Goal: Task Accomplishment & Management: Use online tool/utility

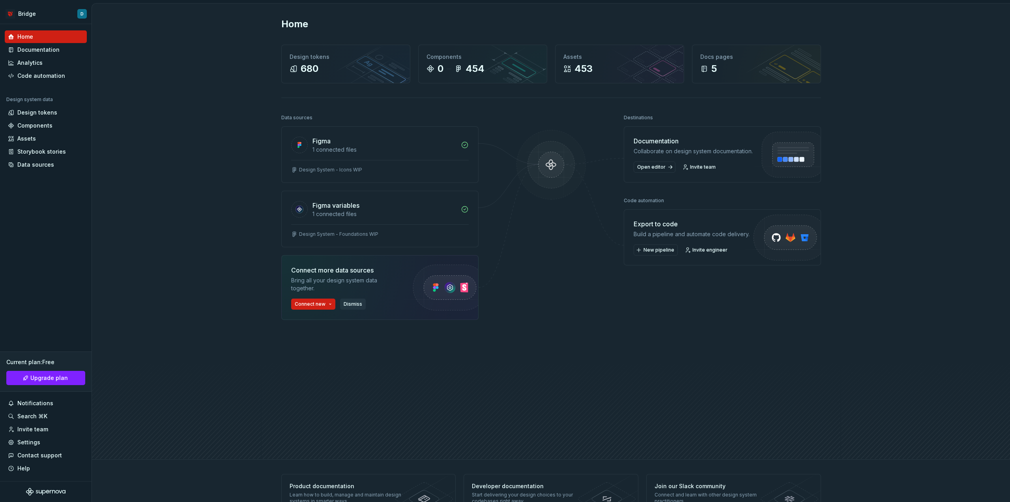
click at [345, 302] on span "Dismiss" at bounding box center [353, 304] width 19 height 6
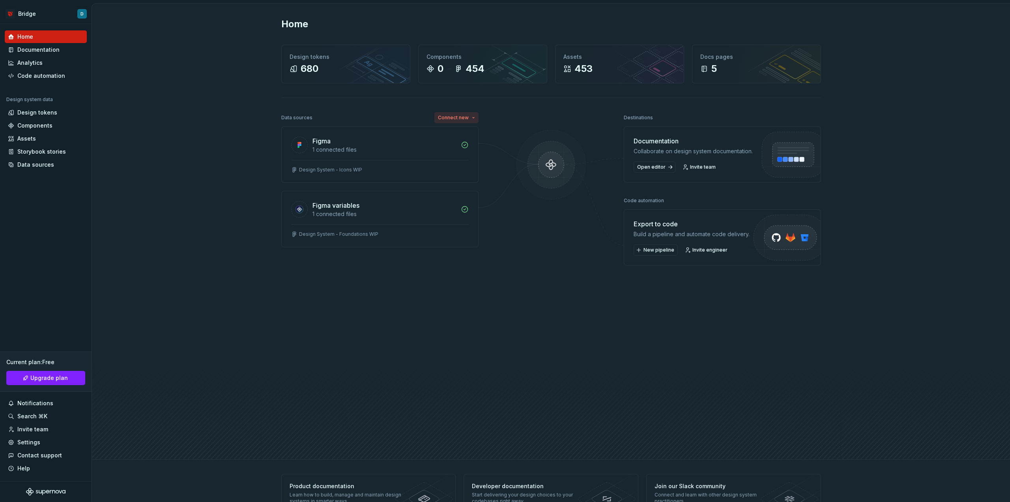
click at [456, 116] on html "Bridge D Home Documentation Analytics Code automation Design system data Design…" at bounding box center [505, 251] width 1010 height 502
click at [408, 115] on html "Bridge D Home Documentation Analytics Code automation Design system data Design…" at bounding box center [505, 251] width 1010 height 502
click at [451, 115] on html "Bridge D Home Documentation Analytics Code automation Design system data Design…" at bounding box center [505, 251] width 1010 height 502
click at [394, 115] on html "Bridge D Home Documentation Analytics Code automation Design system data Design…" at bounding box center [505, 251] width 1010 height 502
drag, startPoint x: 335, startPoint y: 323, endPoint x: 338, endPoint y: 318, distance: 5.5
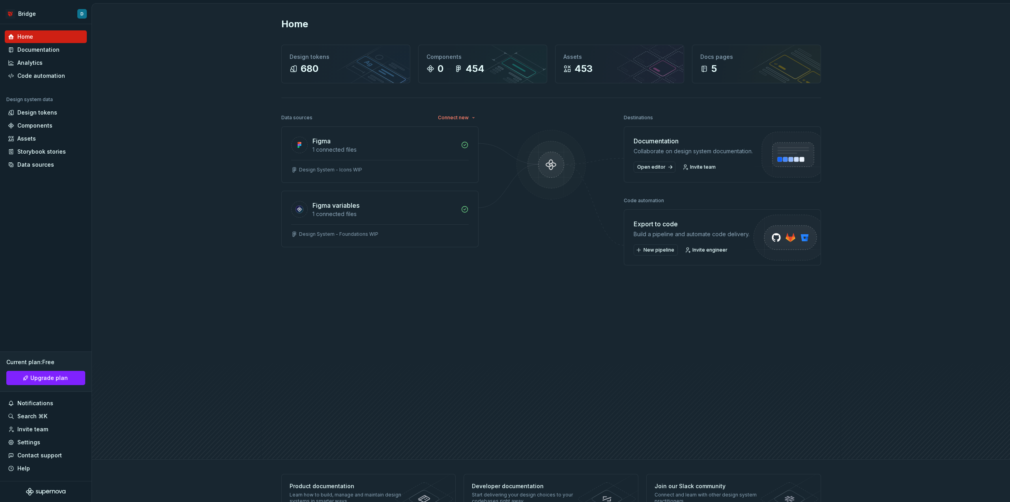
click at [337, 322] on div "Data sources Connect new Figma 1 connected files Design System - Icons WIP Figm…" at bounding box center [379, 262] width 197 height 301
click at [25, 76] on div "Code automation" at bounding box center [41, 76] width 48 height 8
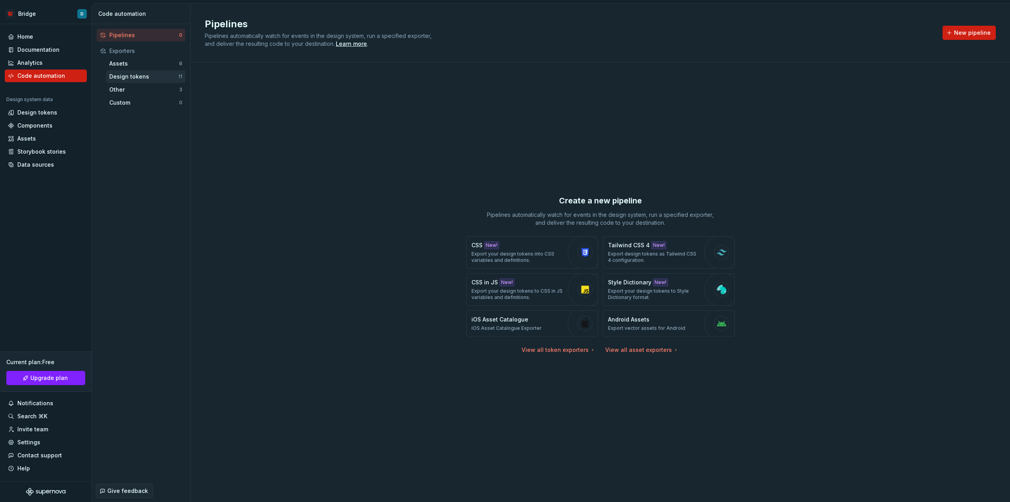
click at [140, 76] on div "Design tokens" at bounding box center [143, 77] width 69 height 8
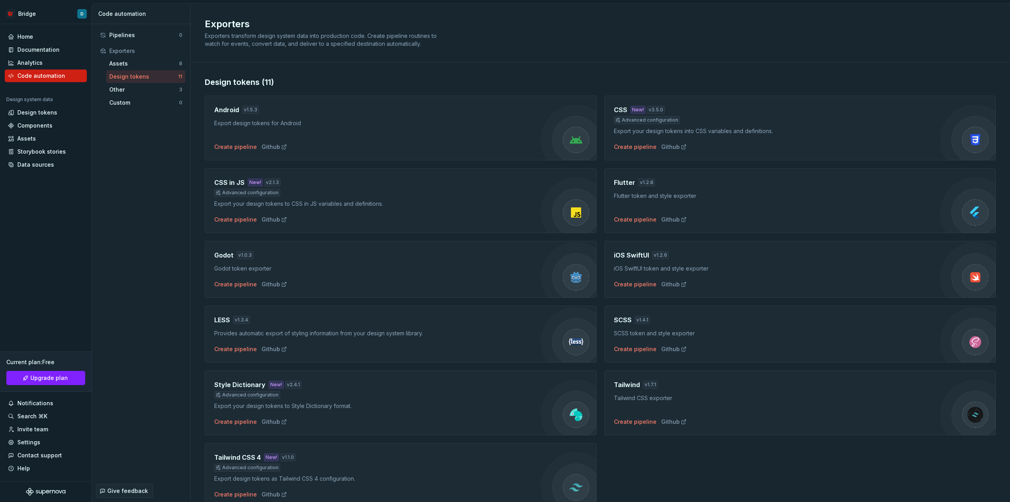
click at [721, 114] on div "CSS New! v 3.5.0" at bounding box center [777, 109] width 327 height 9
click at [634, 144] on div "Create pipeline" at bounding box center [635, 147] width 43 height 8
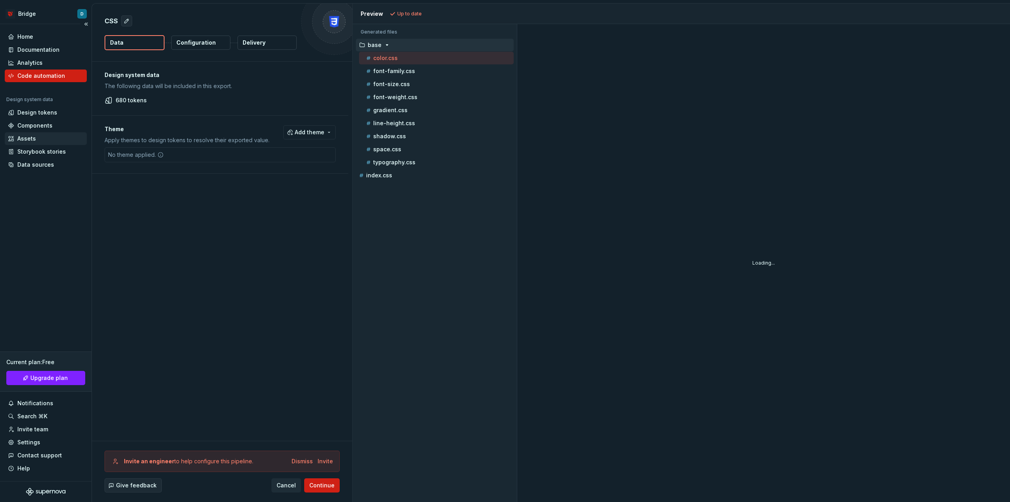
click at [37, 137] on div "Assets" at bounding box center [46, 139] width 76 height 8
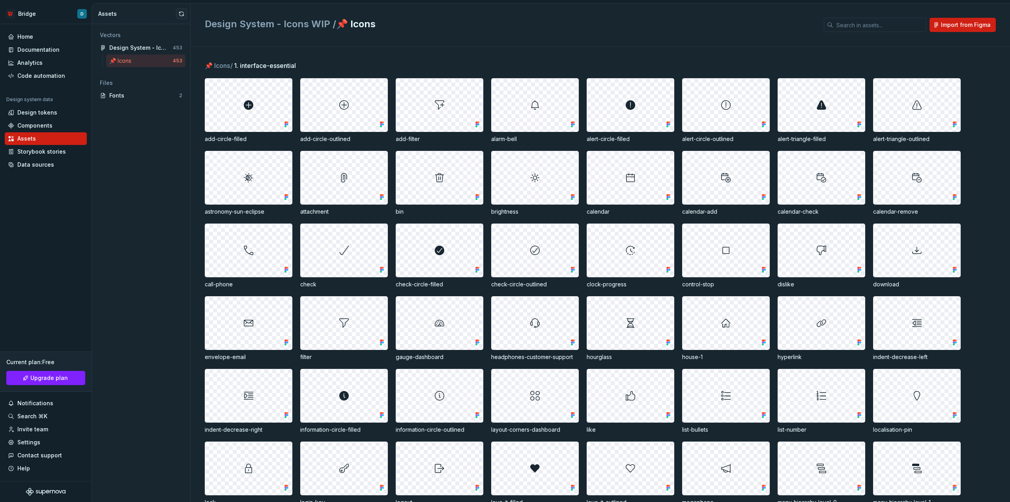
drag, startPoint x: 142, startPoint y: 64, endPoint x: 133, endPoint y: 64, distance: 9.1
click at [137, 64] on div "📌 Icons" at bounding box center [141, 61] width 64 height 8
click at [43, 76] on div "Code automation" at bounding box center [41, 76] width 48 height 8
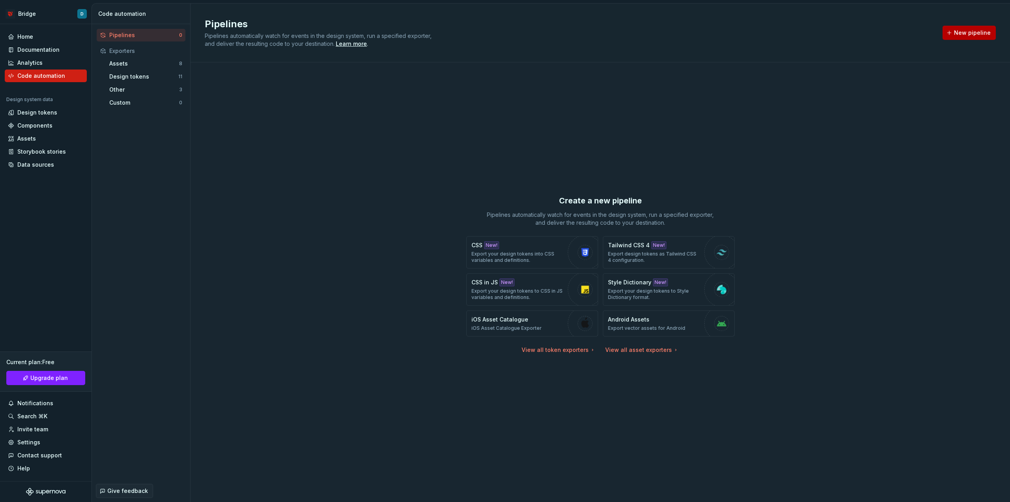
click at [958, 32] on span "New pipeline" at bounding box center [972, 33] width 37 height 8
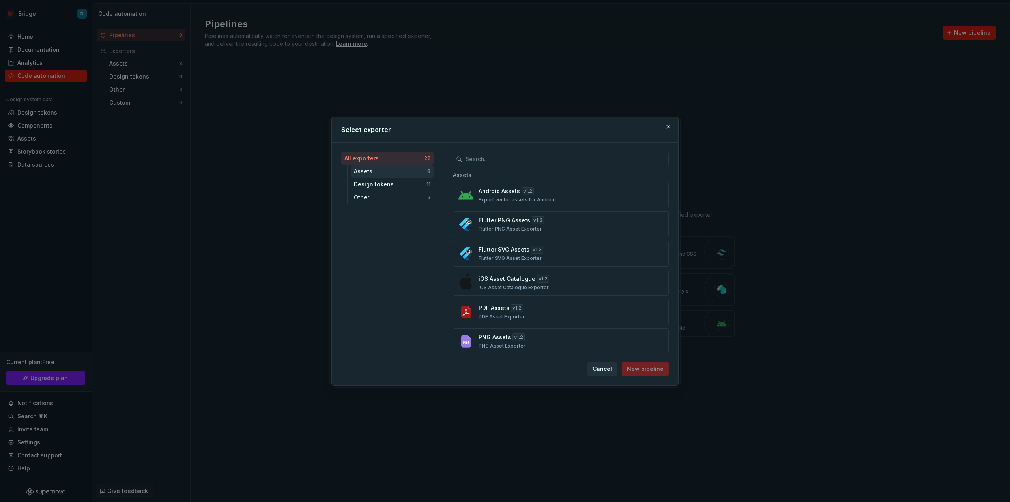
click at [377, 169] on div "Assets" at bounding box center [390, 171] width 73 height 8
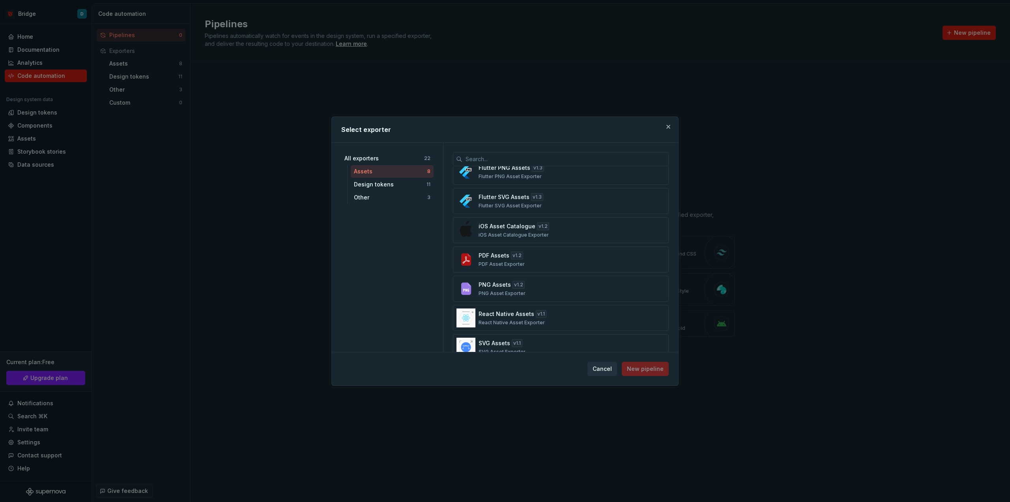
scroll to position [58, 0]
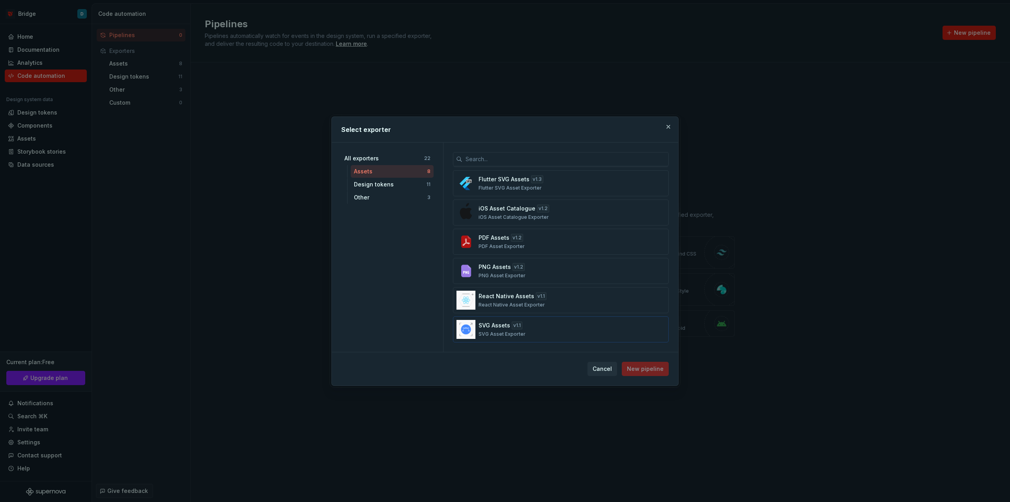
click at [550, 328] on div "SVG Assets v 1.1 SVG Asset Exporter" at bounding box center [559, 329] width 160 height 16
click at [651, 373] on button "New pipeline" at bounding box center [645, 368] width 47 height 14
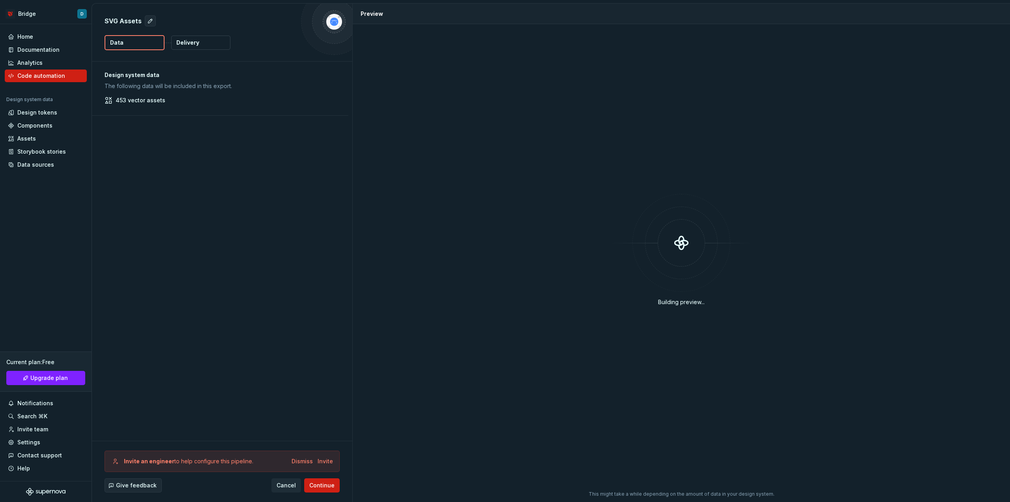
click at [298, 456] on div "Invite an engineer to help configure this pipeline. Dismiss Invite" at bounding box center [222, 460] width 235 height 21
click at [297, 462] on div "Dismiss" at bounding box center [302, 461] width 21 height 8
click at [32, 73] on div "Code automation" at bounding box center [41, 76] width 48 height 8
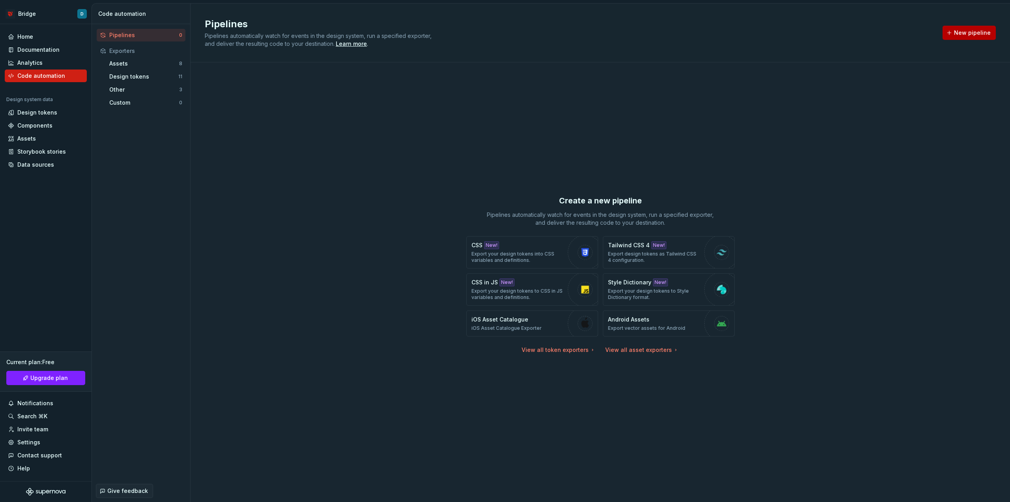
click at [966, 32] on span "New pipeline" at bounding box center [972, 33] width 37 height 8
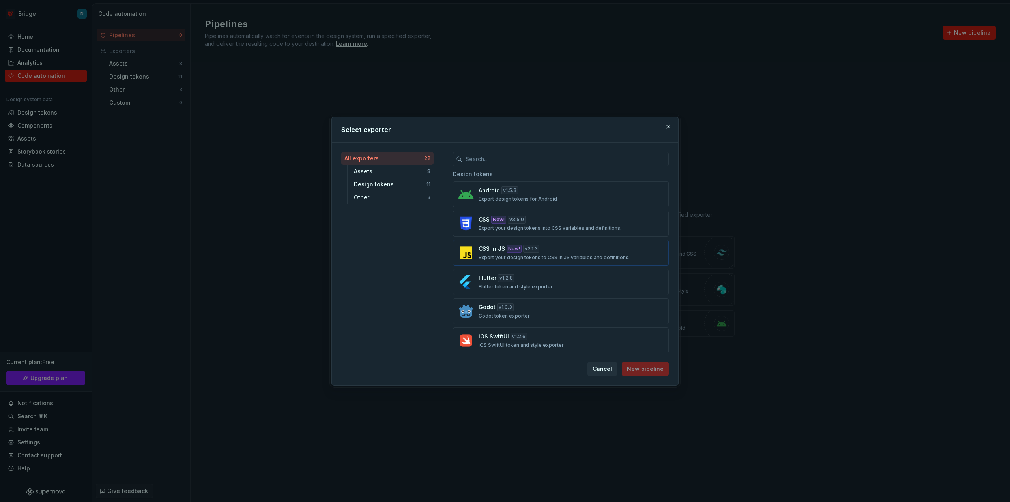
scroll to position [276, 0]
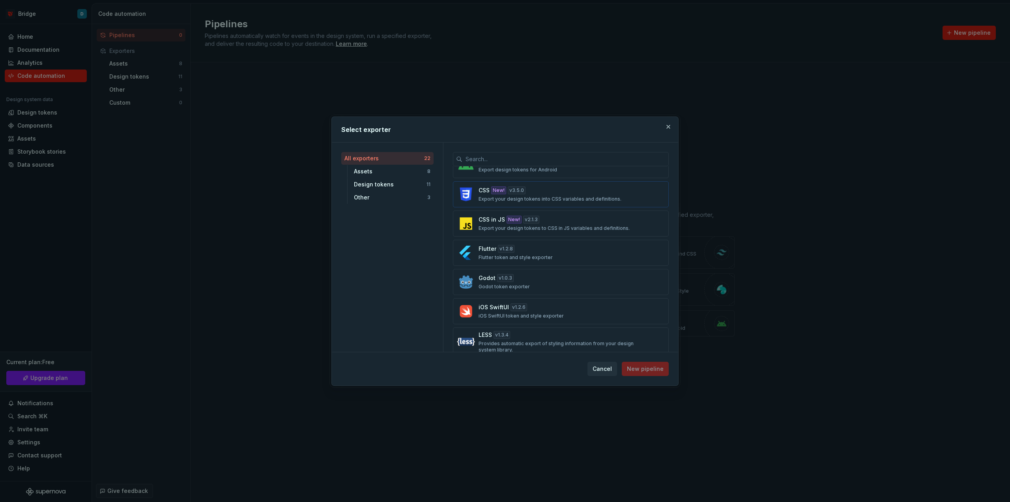
click at [549, 196] on p "Export your design tokens into CSS variables and definitions." at bounding box center [550, 199] width 143 height 6
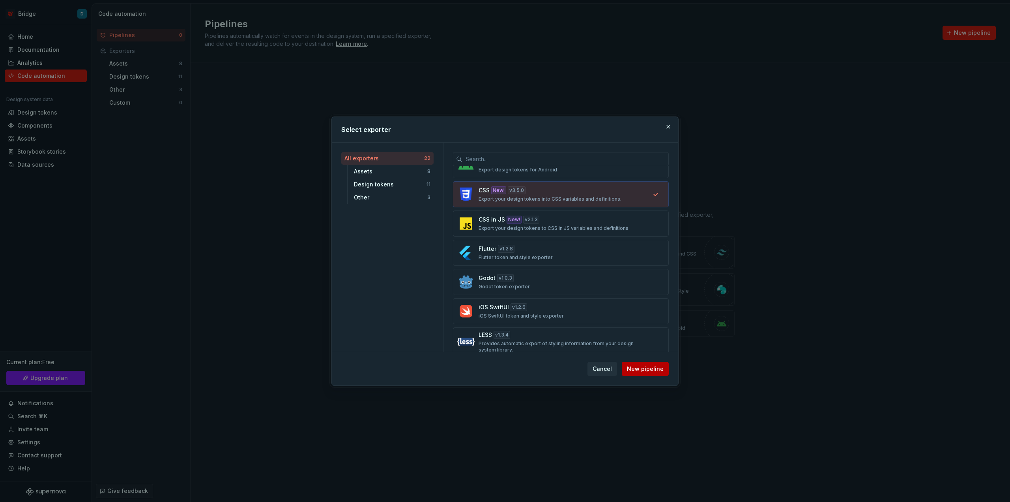
click at [640, 368] on span "New pipeline" at bounding box center [645, 369] width 37 height 8
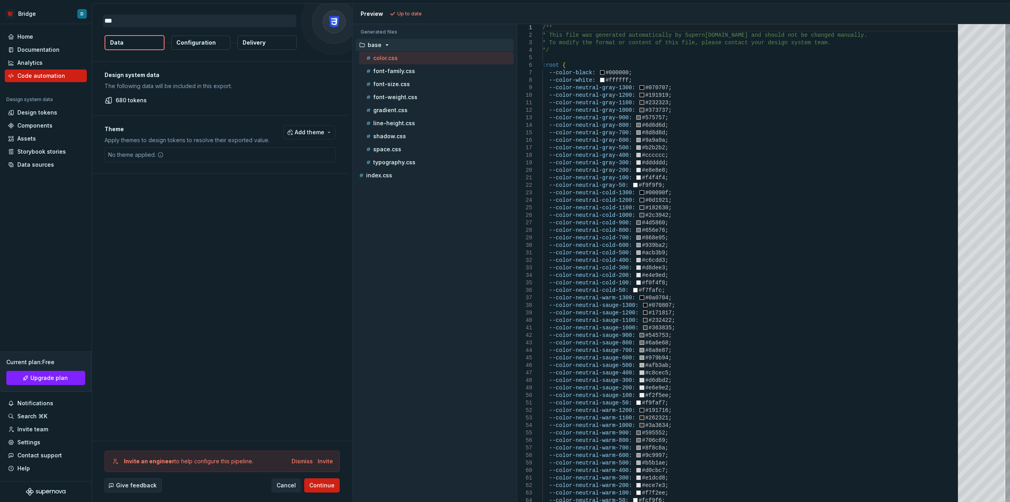
click at [135, 22] on textarea "***" at bounding box center [199, 21] width 193 height 13
click at [148, 19] on textarea "***" at bounding box center [199, 21] width 193 height 13
drag, startPoint x: 94, startPoint y: 21, endPoint x: 84, endPoint y: 21, distance: 10.3
click at [84, 21] on div "Bridge D Home Documentation Analytics Code automation Design system data Design…" at bounding box center [505, 251] width 1010 height 502
type textarea "*"
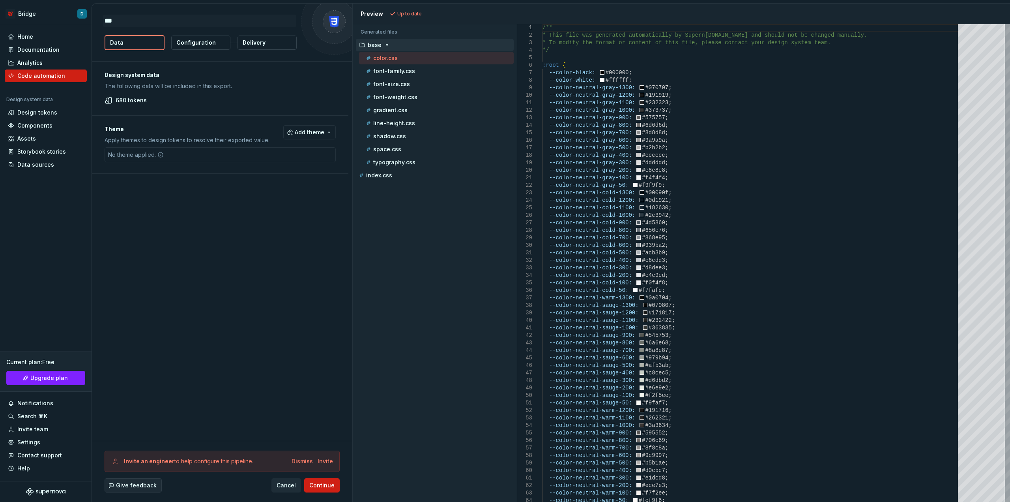
type textarea "*"
type textarea "**"
type textarea "*"
type textarea "***"
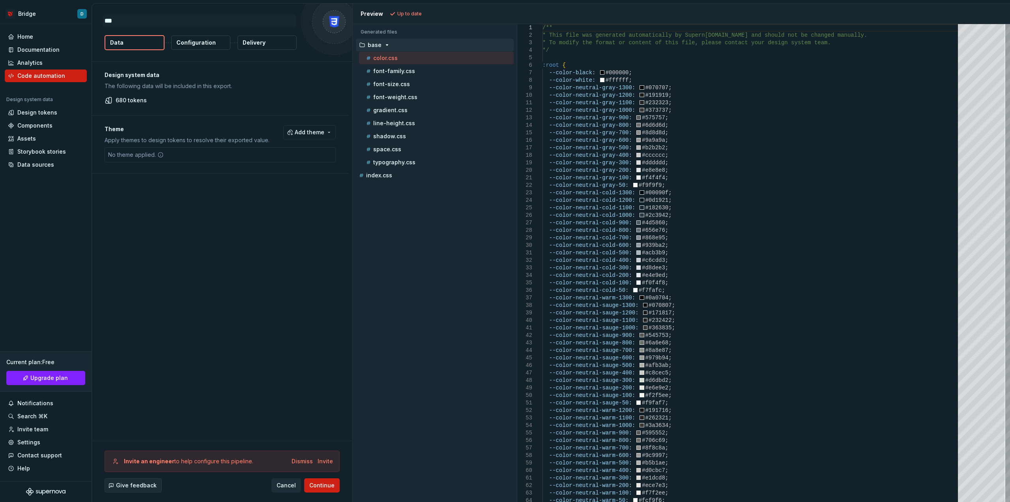
type textarea "*"
type textarea "*****"
type textarea "*"
type textarea "******"
type textarea "*"
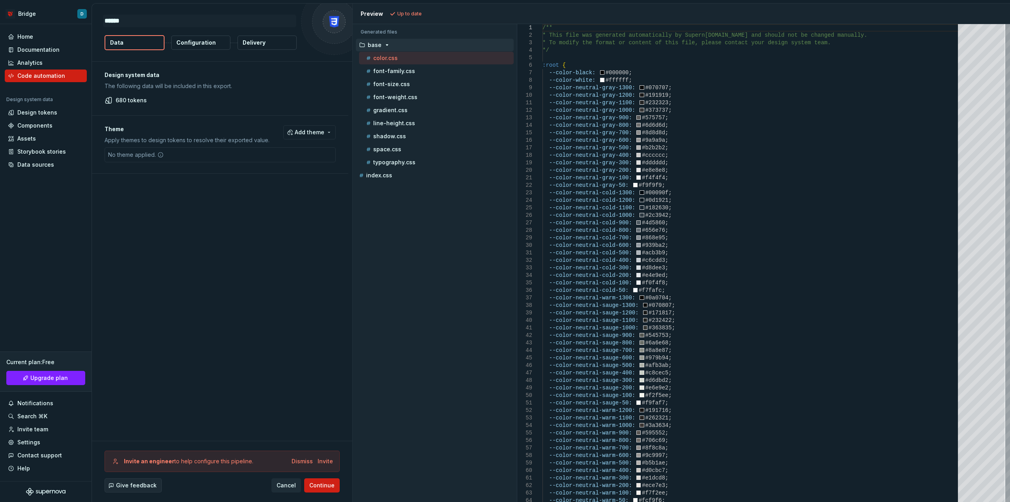
type textarea "******"
type textarea "*"
type textarea "********"
type textarea "*"
type textarea "*********"
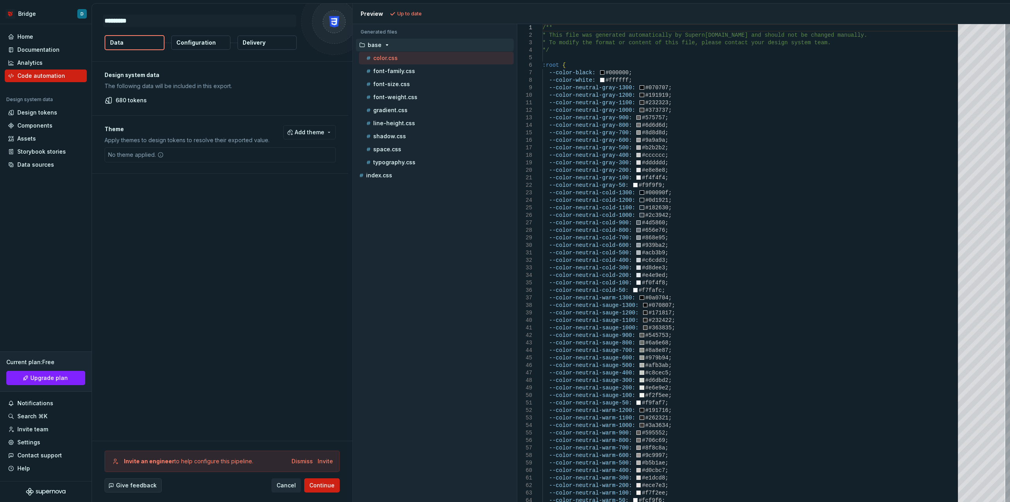
type textarea "*"
type textarea "**********"
type textarea "*"
type textarea "**********"
type textarea "*"
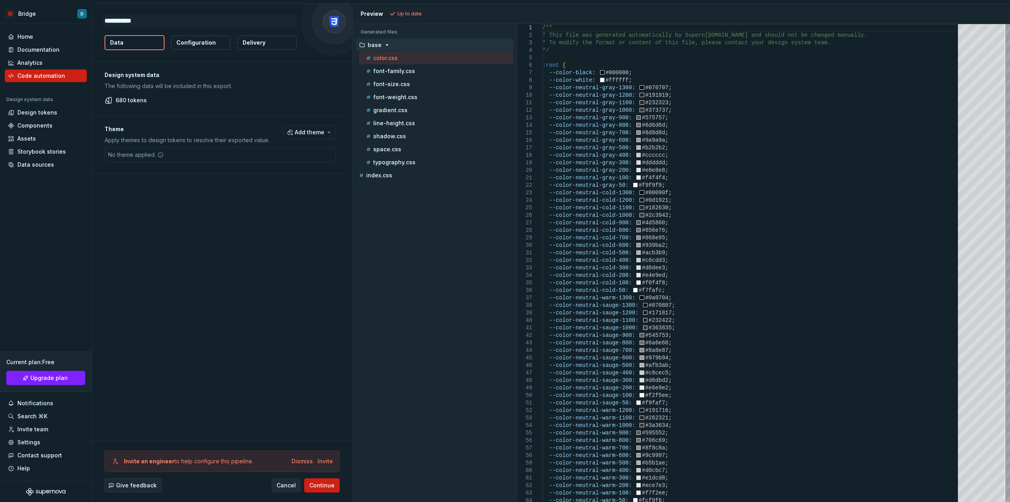
type textarea "**********"
type textarea "*"
type textarea "**********"
type textarea "*"
type textarea "**********"
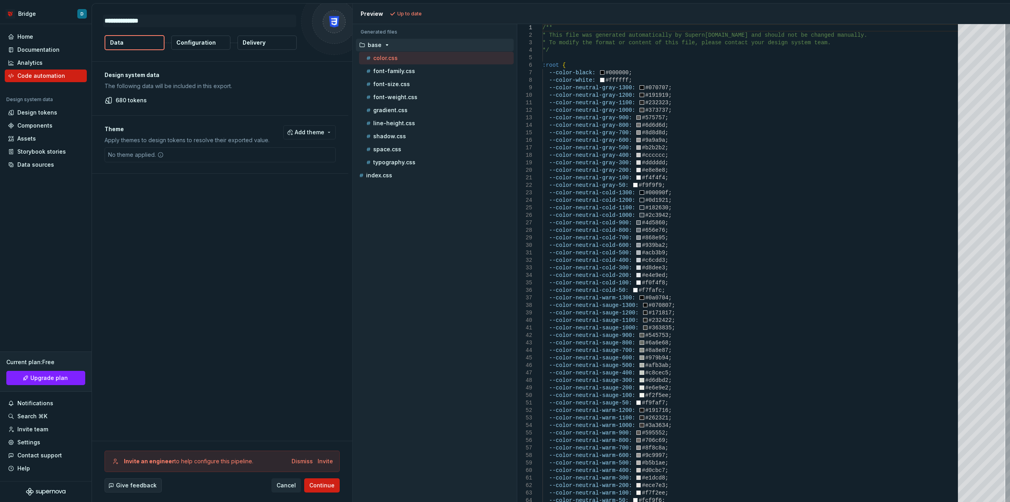
type textarea "*"
type textarea "**********"
click at [121, 100] on p "680 tokens" at bounding box center [131, 100] width 31 height 8
click at [301, 133] on span "Add theme" at bounding box center [310, 132] width 30 height 8
click at [264, 168] on span "Dark" at bounding box center [288, 163] width 91 height 13
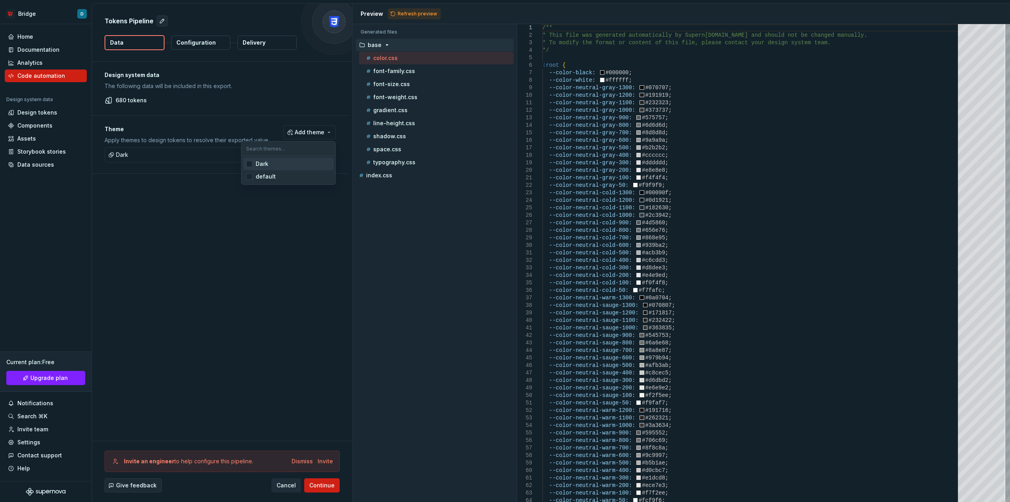
click at [264, 168] on span "Dark" at bounding box center [288, 163] width 91 height 13
click at [261, 177] on div "default" at bounding box center [266, 176] width 20 height 8
click at [195, 40] on html "Bridge D Home Documentation Analytics Code automation Design system data Design…" at bounding box center [505, 251] width 1010 height 502
click at [184, 41] on p "Configuration" at bounding box center [195, 43] width 39 height 8
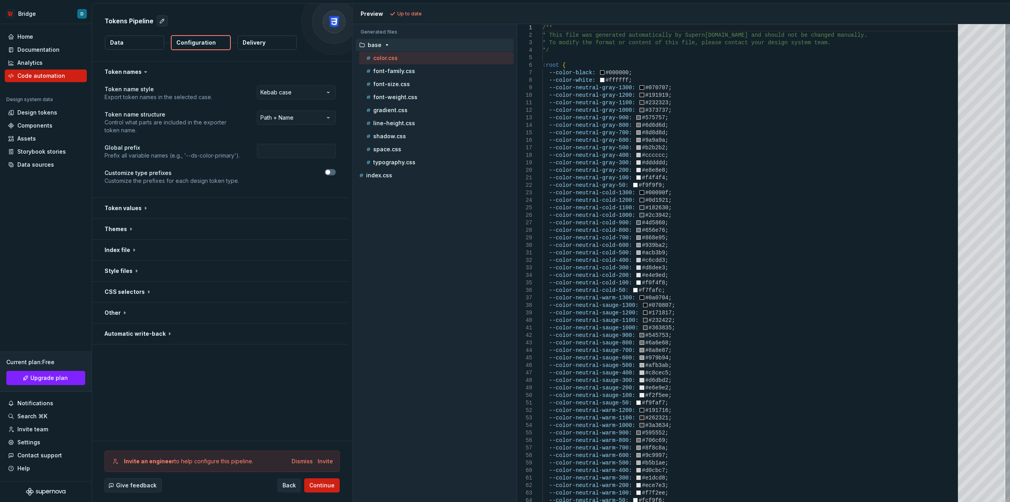
click at [128, 39] on button "Data" at bounding box center [134, 43] width 59 height 14
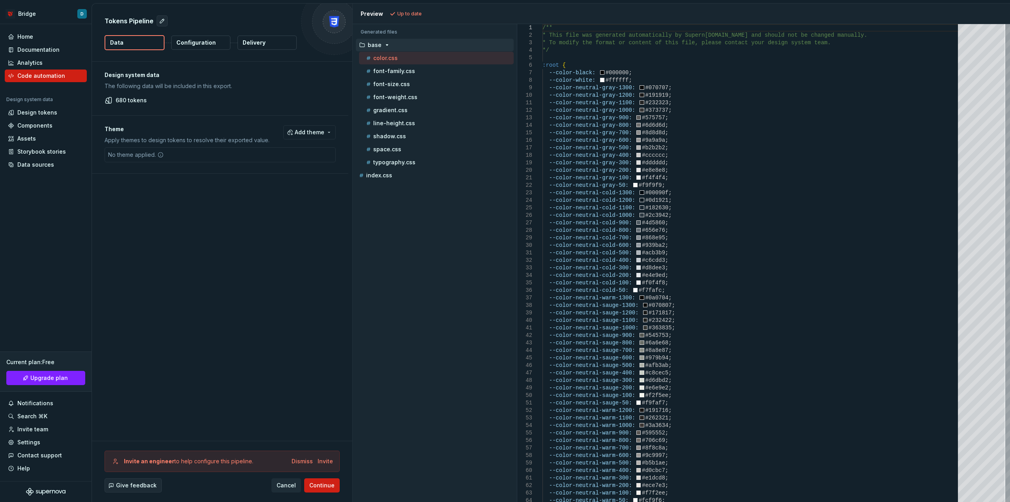
drag, startPoint x: 272, startPoint y: 255, endPoint x: 260, endPoint y: 222, distance: 34.8
click at [272, 255] on div "Design system data The following data will be included in this export. 680 toke…" at bounding box center [222, 251] width 260 height 379
drag, startPoint x: 117, startPoint y: 99, endPoint x: 164, endPoint y: 100, distance: 47.0
click at [164, 100] on div "680 tokens" at bounding box center [220, 100] width 231 height 8
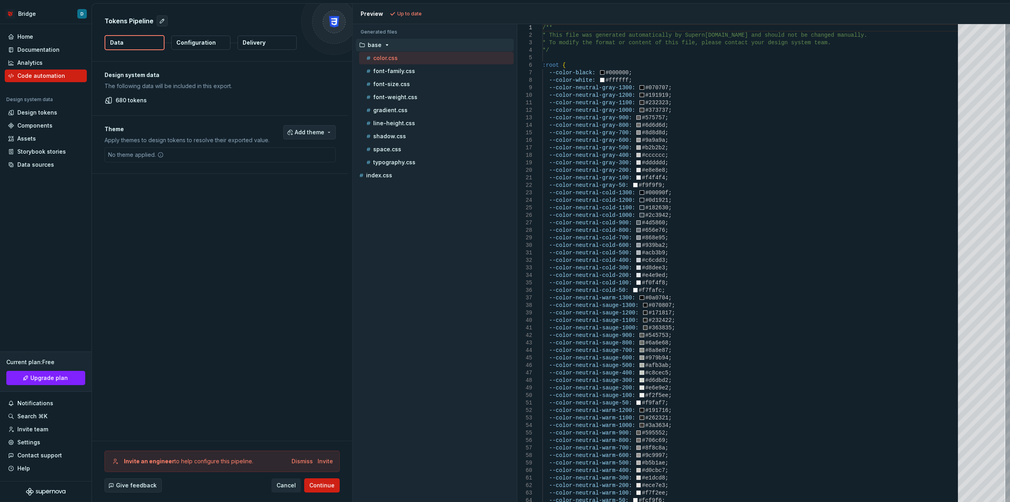
click at [318, 130] on span "Add theme" at bounding box center [310, 132] width 30 height 8
click at [205, 104] on html "Bridge D Home Documentation Analytics Code automation Design system data Design…" at bounding box center [505, 251] width 1010 height 502
click at [294, 129] on button "Add theme" at bounding box center [309, 132] width 52 height 14
click at [261, 209] on html "Bridge D Home Documentation Analytics Code automation Design system data Design…" at bounding box center [505, 251] width 1010 height 502
click at [182, 49] on button "Configuration" at bounding box center [200, 43] width 59 height 14
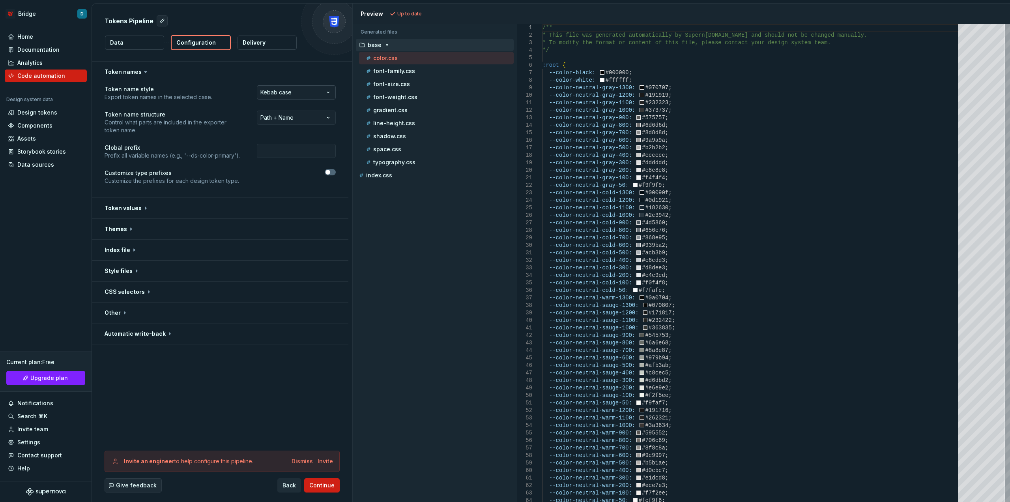
click at [297, 91] on html "**********" at bounding box center [505, 251] width 1010 height 502
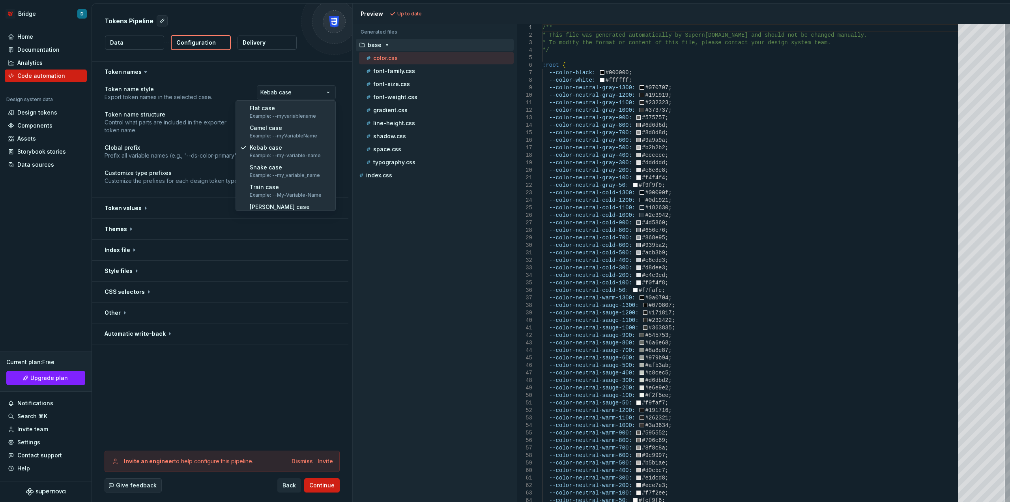
click at [195, 183] on html "**********" at bounding box center [505, 251] width 1010 height 502
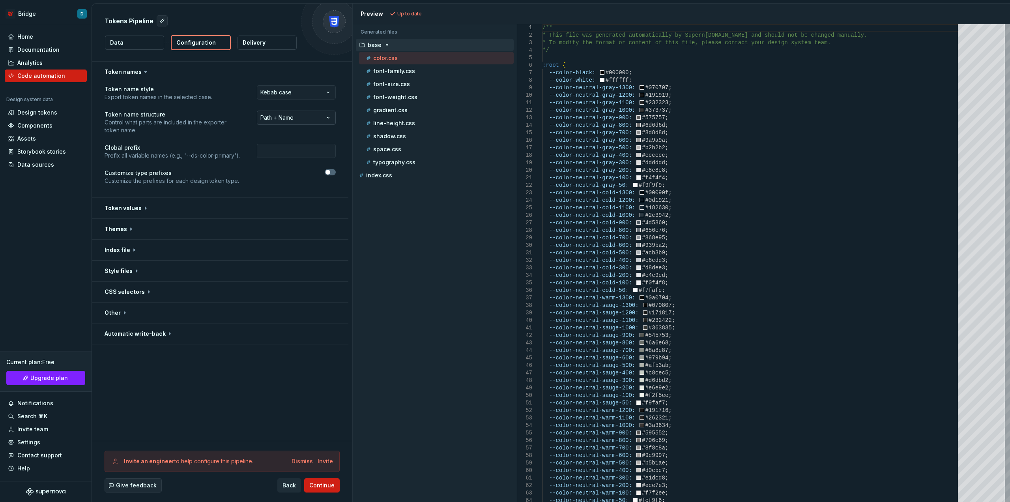
click at [299, 118] on html "**********" at bounding box center [505, 251] width 1010 height 502
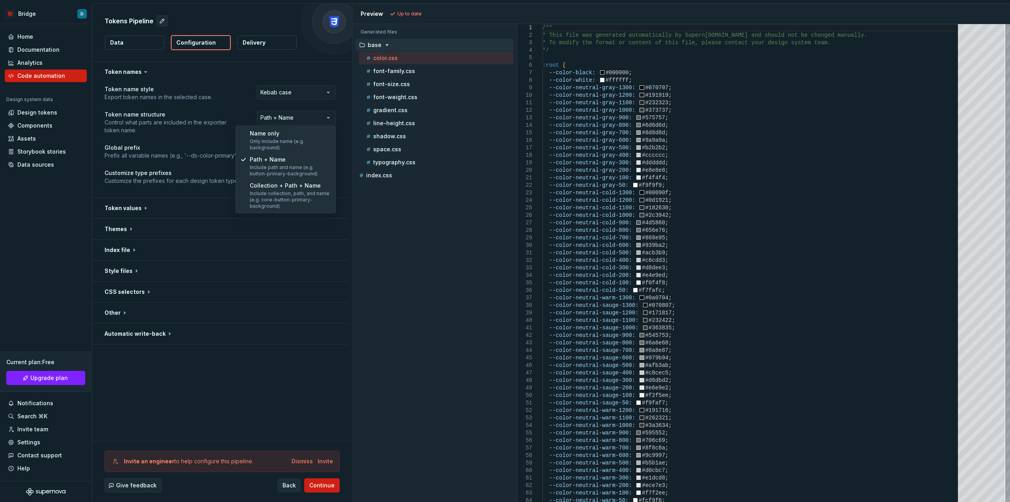
select select "********"
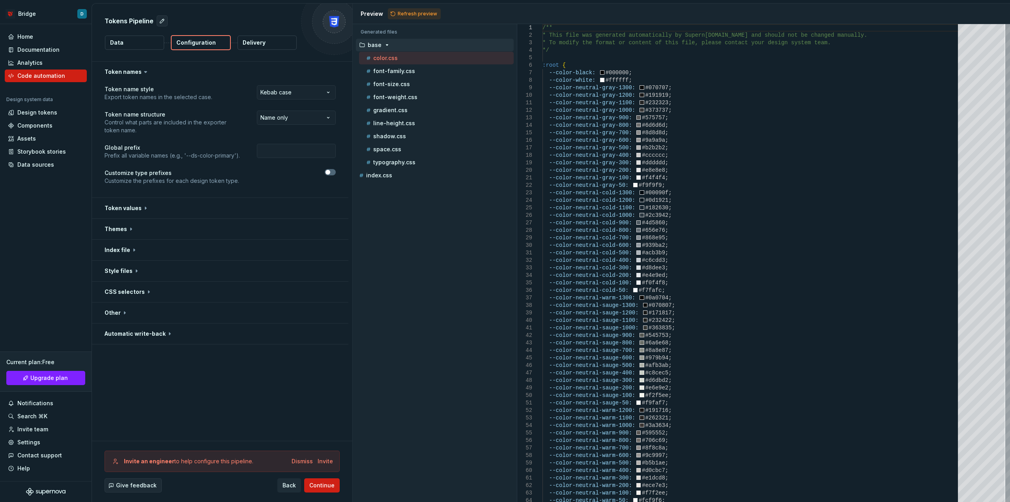
click at [406, 13] on span "Refresh preview" at bounding box center [417, 14] width 39 height 6
type textarea "**********"
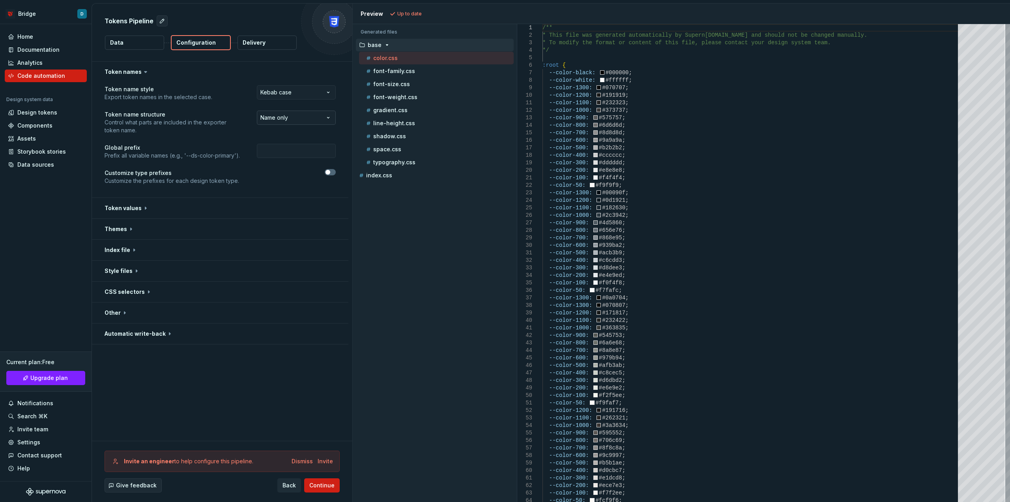
click at [281, 118] on html "**********" at bounding box center [505, 251] width 1010 height 502
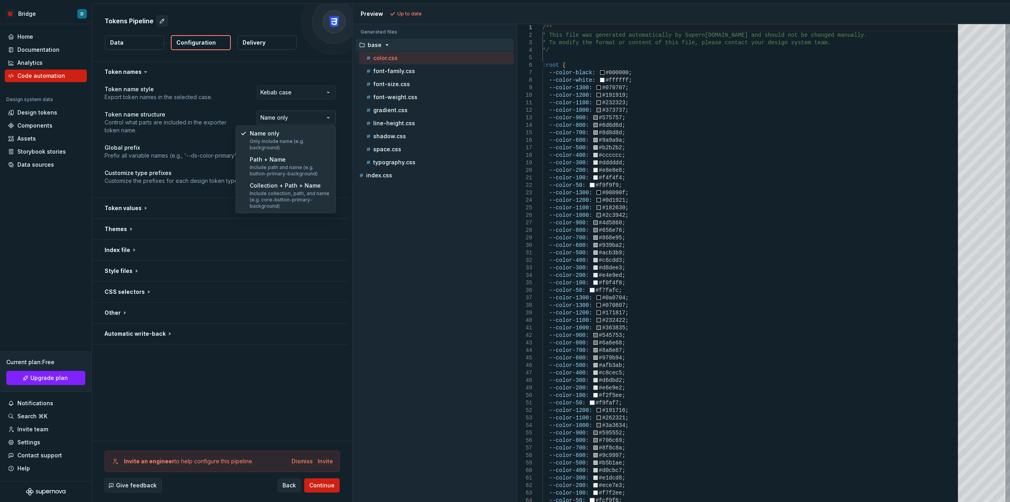
click at [281, 118] on html "**********" at bounding box center [505, 251] width 1010 height 502
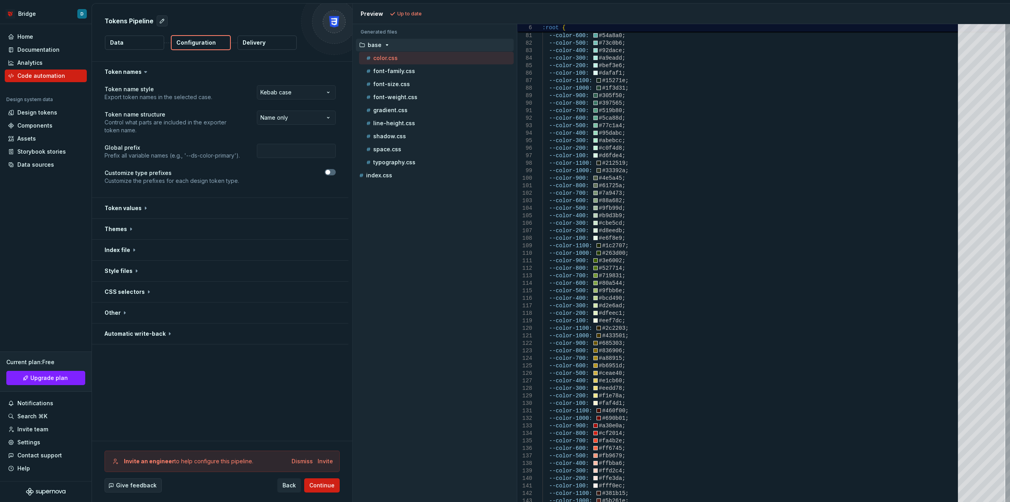
click at [277, 118] on html "**********" at bounding box center [505, 251] width 1010 height 502
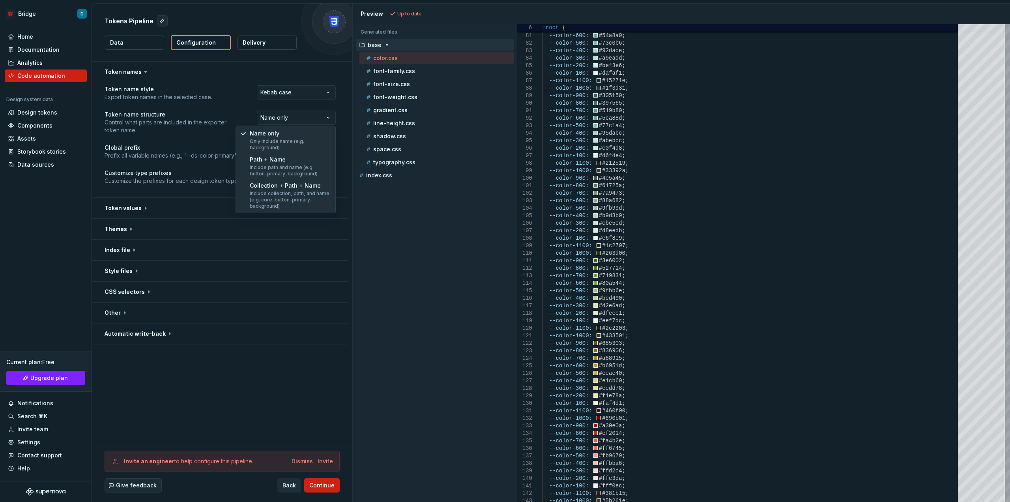
select select "**********"
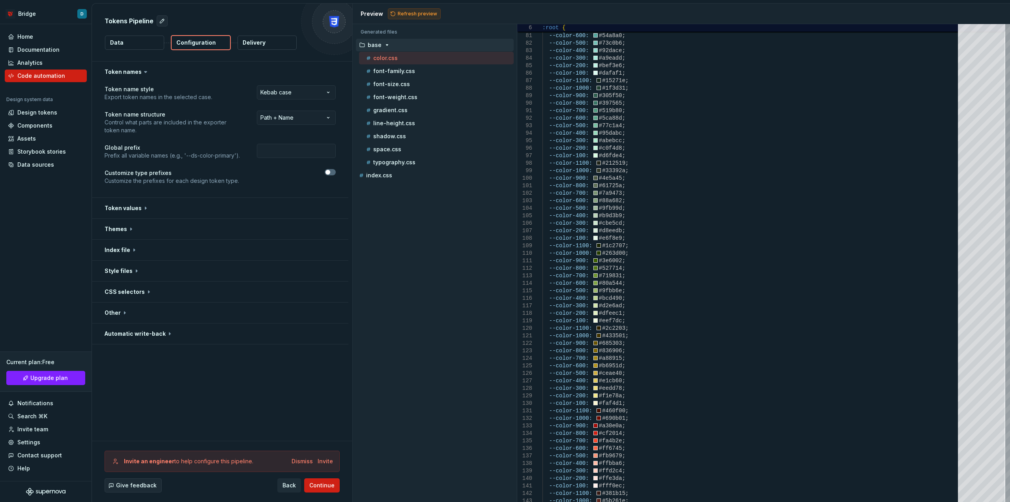
click at [411, 17] on button "Refresh preview" at bounding box center [414, 13] width 53 height 11
type textarea "**********"
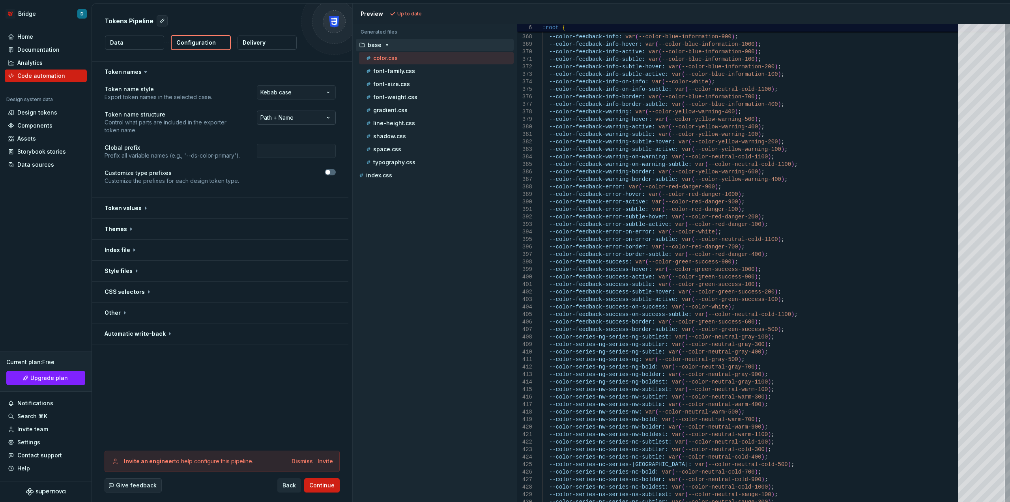
click at [307, 124] on html "**********" at bounding box center [505, 251] width 1010 height 502
click at [185, 148] on html "**********" at bounding box center [505, 251] width 1010 height 502
click at [272, 155] on input "text" at bounding box center [296, 151] width 79 height 14
type input "bdg"
click at [404, 10] on button "Refresh preview" at bounding box center [414, 13] width 53 height 11
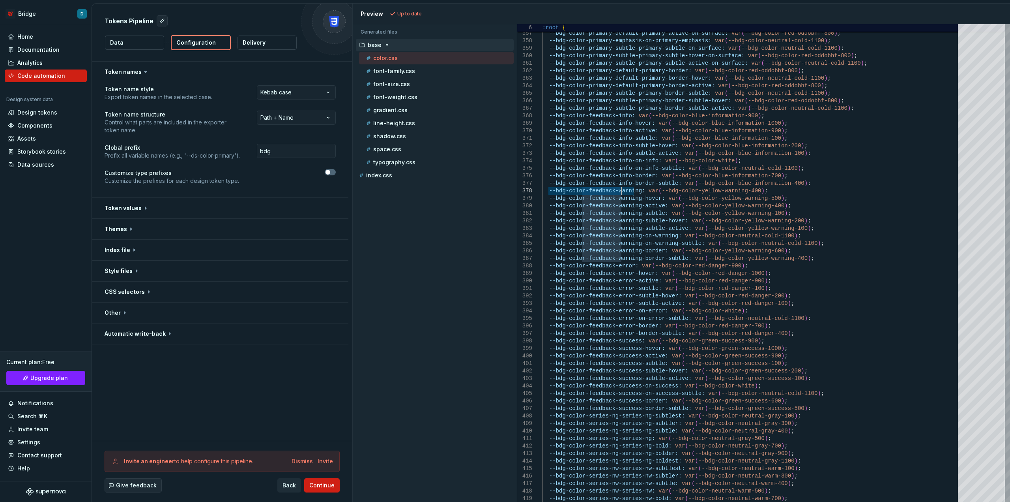
drag, startPoint x: 634, startPoint y: 196, endPoint x: 620, endPoint y: 190, distance: 14.8
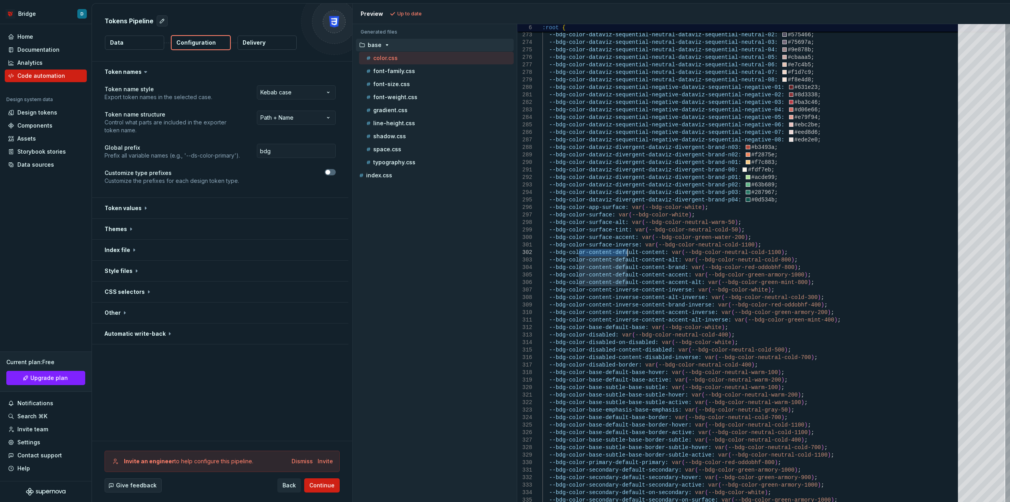
drag, startPoint x: 577, startPoint y: 249, endPoint x: 637, endPoint y: 269, distance: 62.4
click at [636, 262] on div "--bdg-color-secondary-default-secondary-on-surface : var ( --bdg-color-green-ar…" at bounding box center [753, 219] width 420 height 4454
type textarea "**********"
click at [637, 269] on div "--bdg-color-secondary-default-secondary-on-surface : var ( --bdg-color-green-ar…" at bounding box center [753, 219] width 420 height 4454
click at [328, 170] on span "button" at bounding box center [328, 172] width 5 height 5
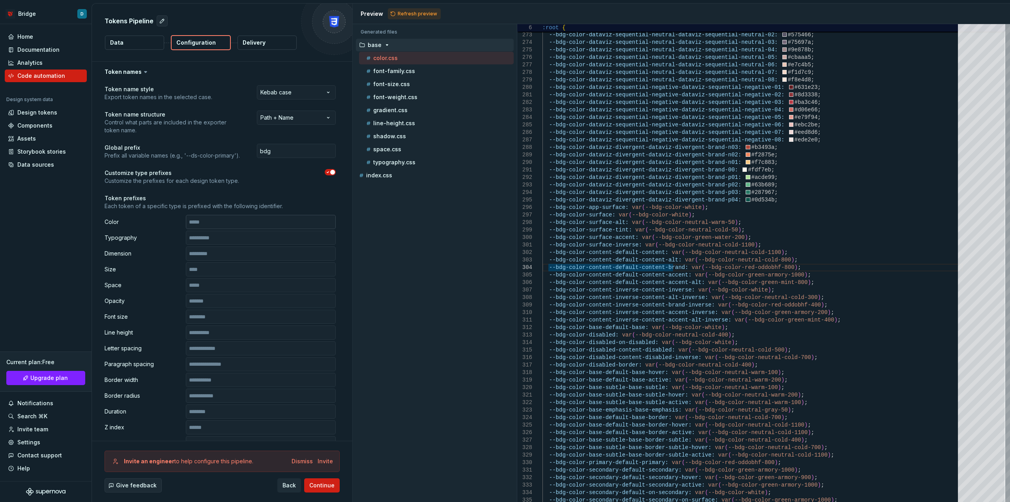
drag, startPoint x: 213, startPoint y: 222, endPoint x: 219, endPoint y: 222, distance: 5.9
click at [213, 222] on input "text" at bounding box center [261, 222] width 150 height 14
click at [330, 169] on button "button" at bounding box center [330, 172] width 11 height 6
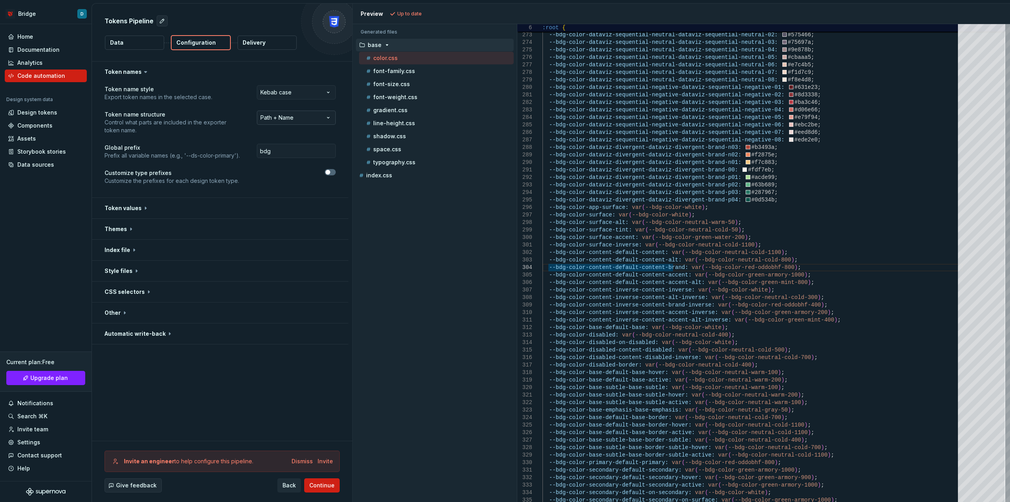
click at [305, 118] on html "**********" at bounding box center [505, 251] width 1010 height 502
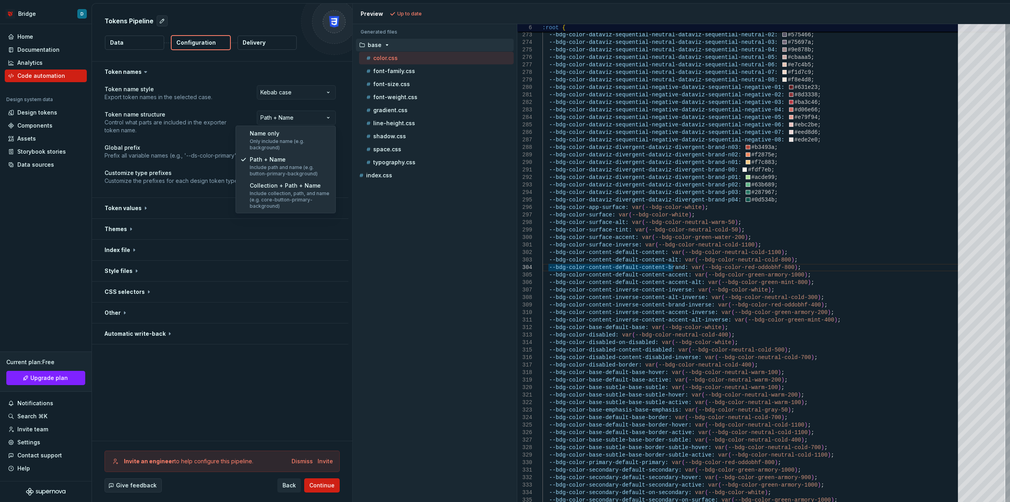
select select "**********"
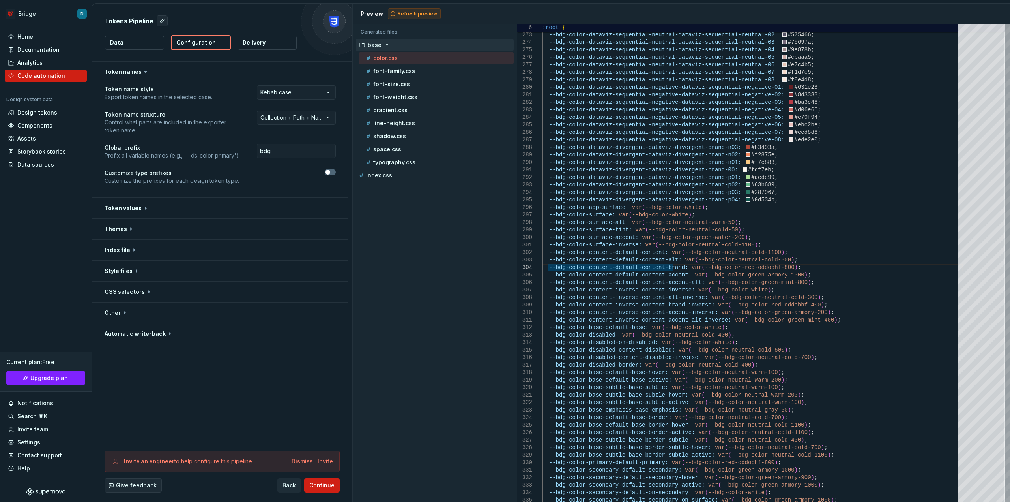
click at [434, 10] on button "Refresh preview" at bounding box center [414, 13] width 53 height 11
type textarea "**********"
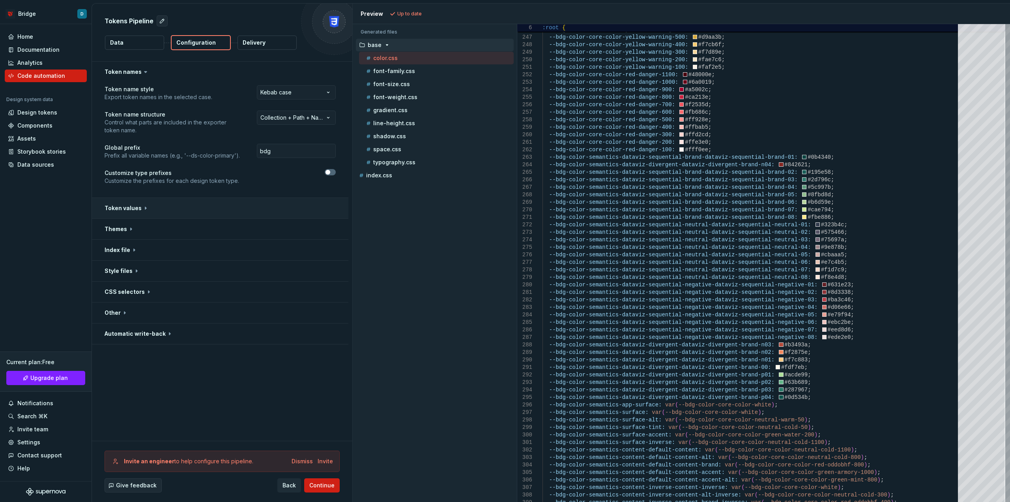
click at [128, 208] on button "button" at bounding box center [220, 208] width 257 height 21
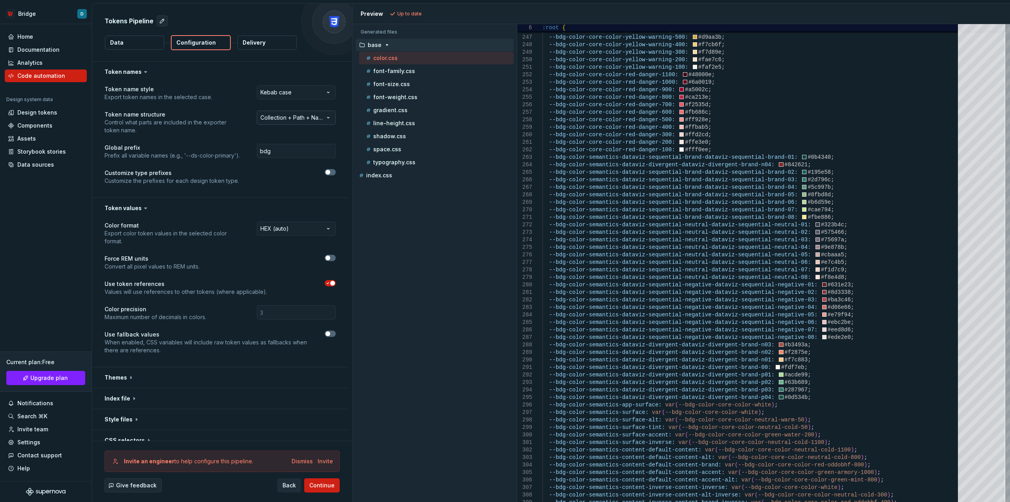
click at [284, 122] on html "**********" at bounding box center [505, 251] width 1010 height 502
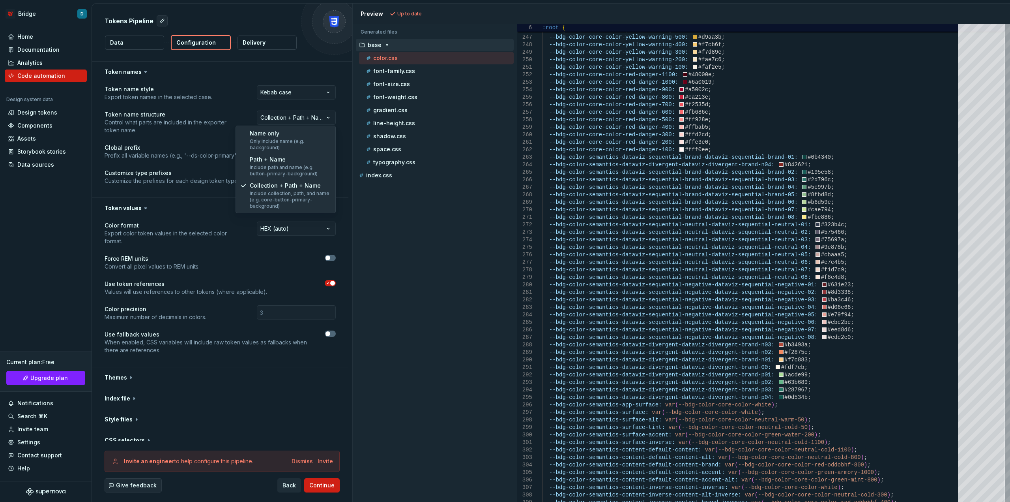
select select "**********"
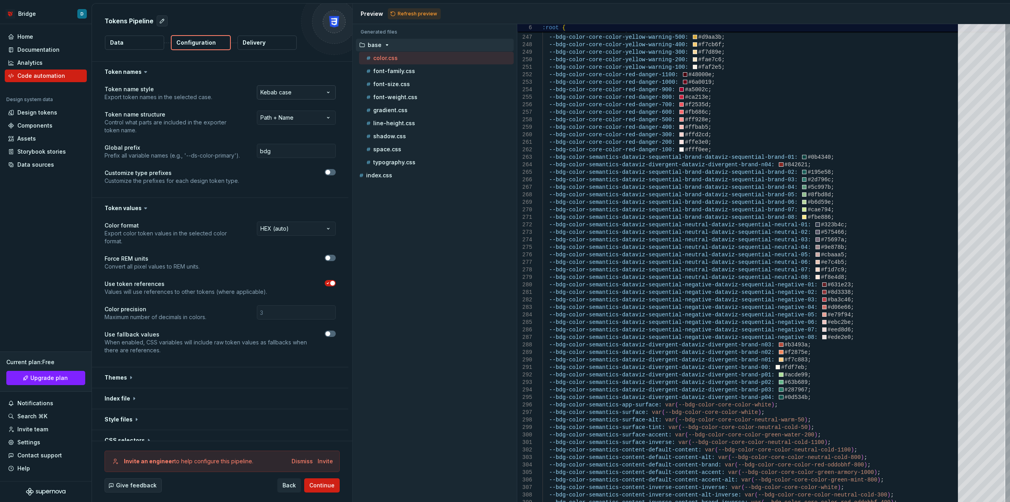
click at [275, 90] on html "**********" at bounding box center [505, 251] width 1010 height 502
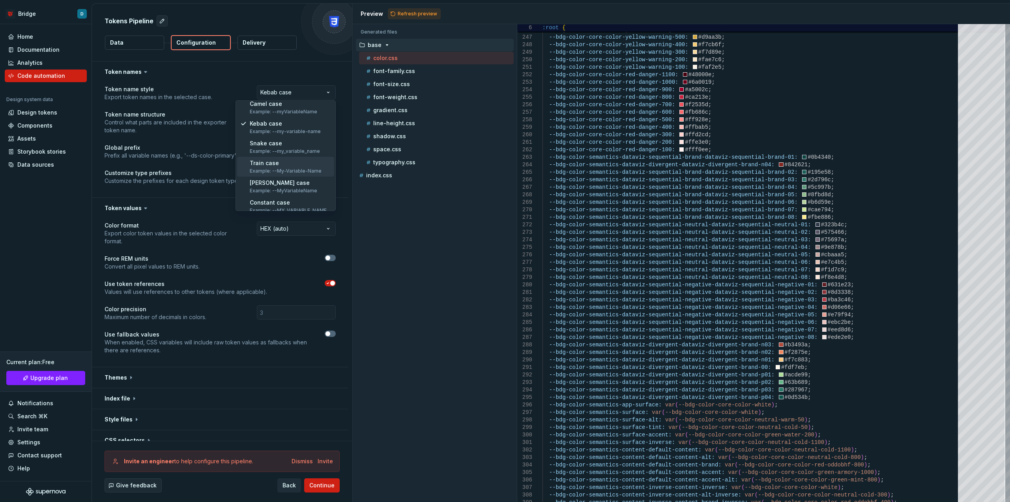
scroll to position [31, 0]
click at [165, 140] on html "**********" at bounding box center [505, 251] width 1010 height 502
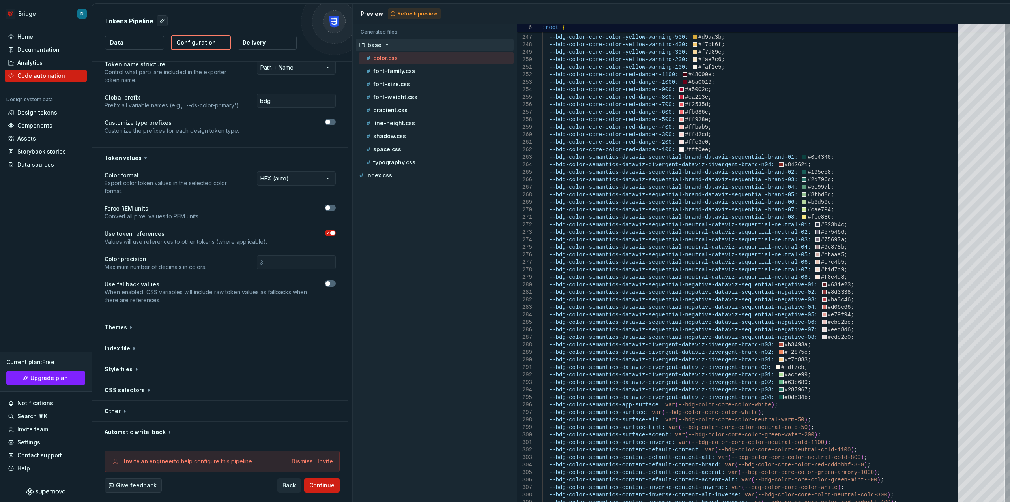
scroll to position [52, 0]
click at [152, 157] on button "button" at bounding box center [220, 156] width 257 height 21
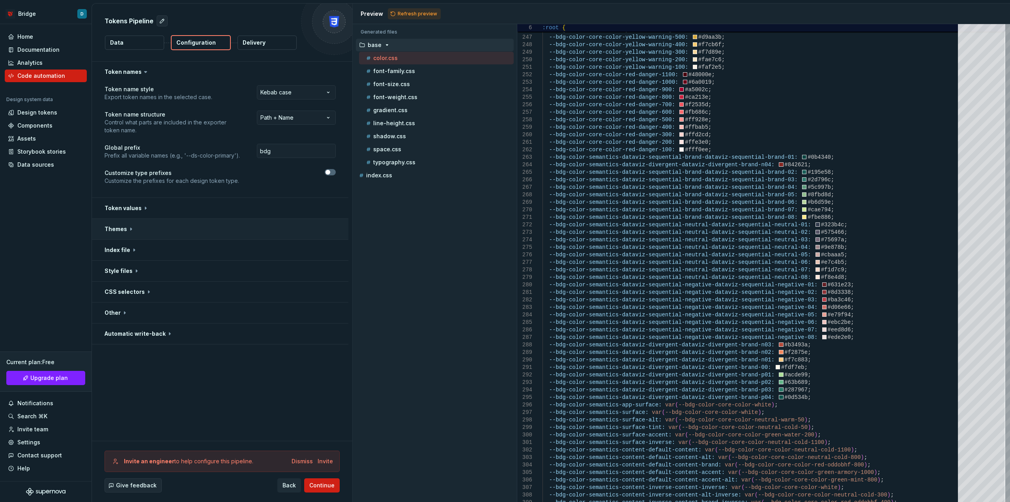
click at [133, 228] on button "button" at bounding box center [220, 229] width 257 height 21
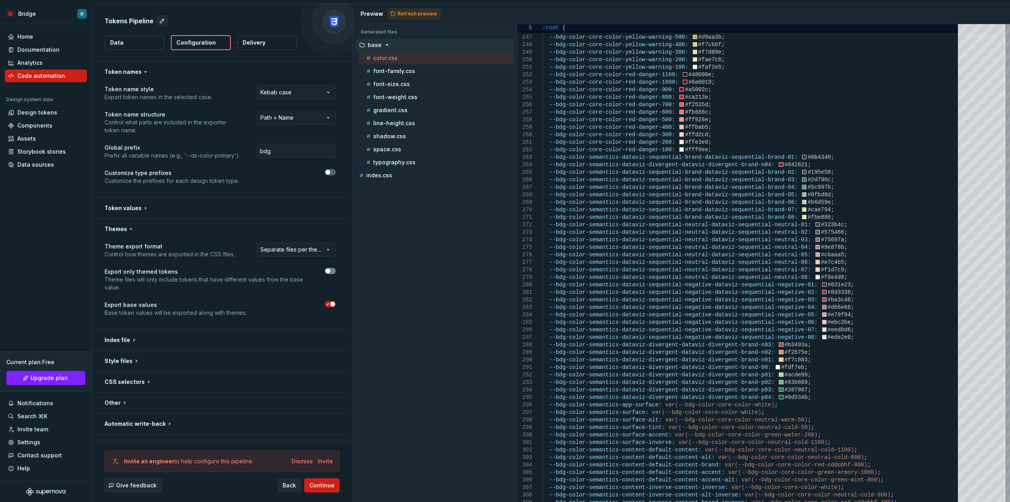
click at [330, 271] on span "button" at bounding box center [328, 270] width 5 height 5
click at [330, 271] on icon "button" at bounding box center [328, 270] width 6 height 5
click at [329, 303] on icon "button" at bounding box center [328, 303] width 6 height 5
click at [329, 303] on span "button" at bounding box center [328, 303] width 5 height 5
click at [122, 383] on button "button" at bounding box center [220, 381] width 257 height 21
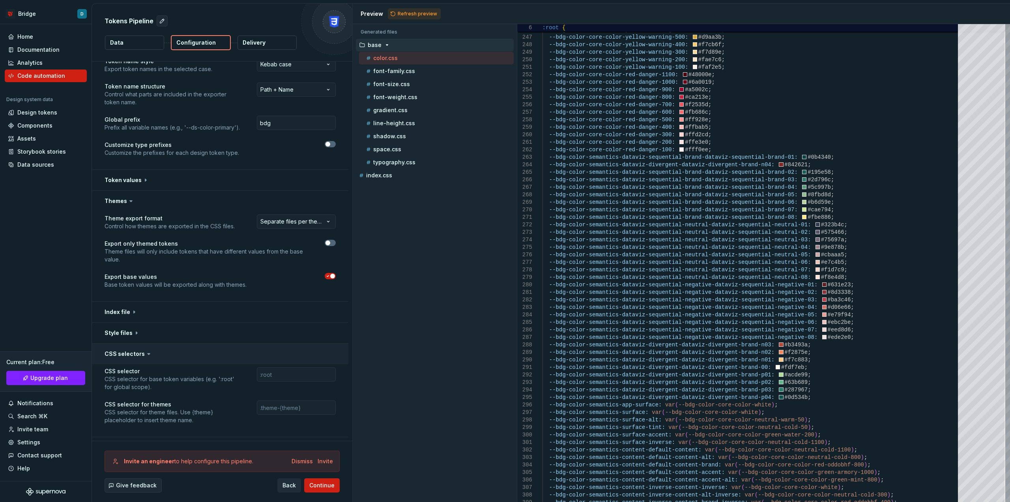
scroll to position [66, 0]
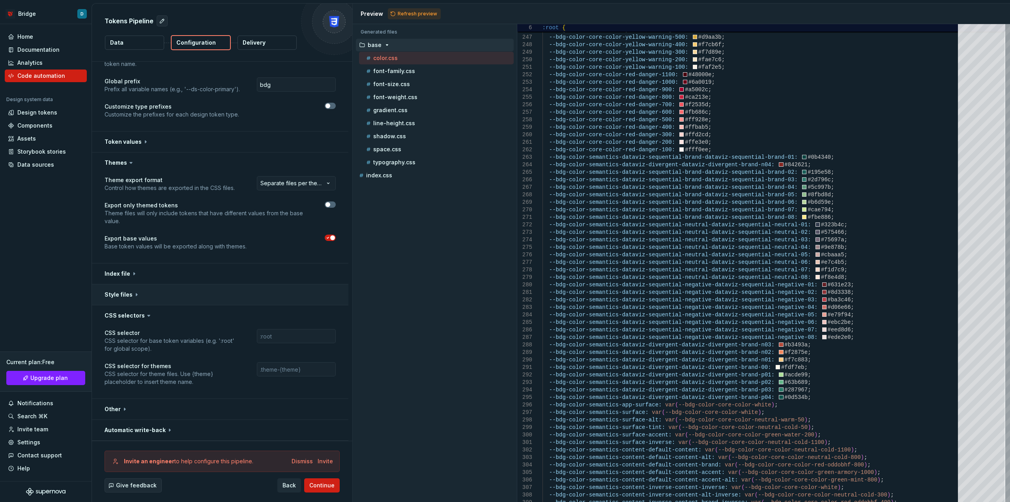
click at [127, 296] on button "button" at bounding box center [220, 294] width 257 height 21
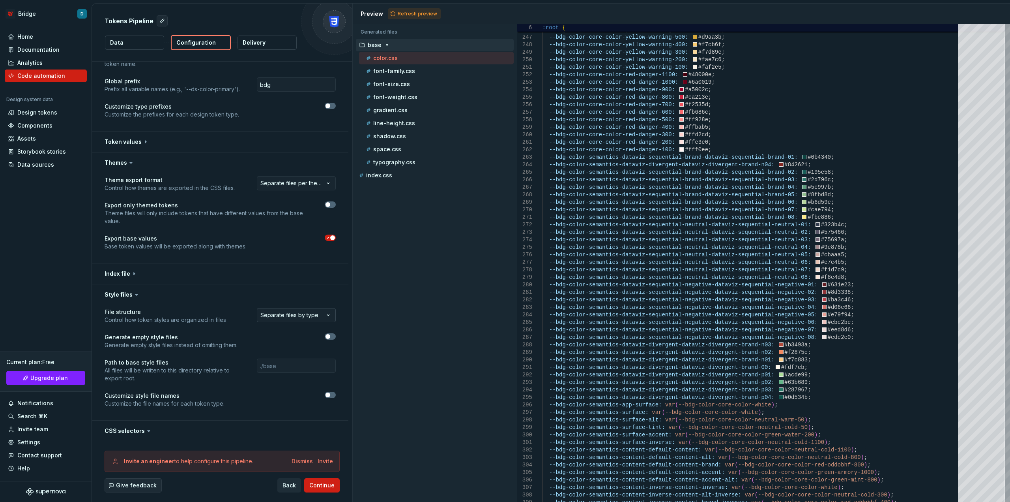
click at [280, 319] on html "**********" at bounding box center [505, 251] width 1010 height 502
click at [165, 358] on html "**********" at bounding box center [505, 251] width 1010 height 502
click at [279, 322] on div "**********" at bounding box center [287, 316] width 95 height 16
click at [138, 296] on icon at bounding box center [137, 294] width 8 height 8
click at [117, 274] on button "button" at bounding box center [220, 273] width 257 height 21
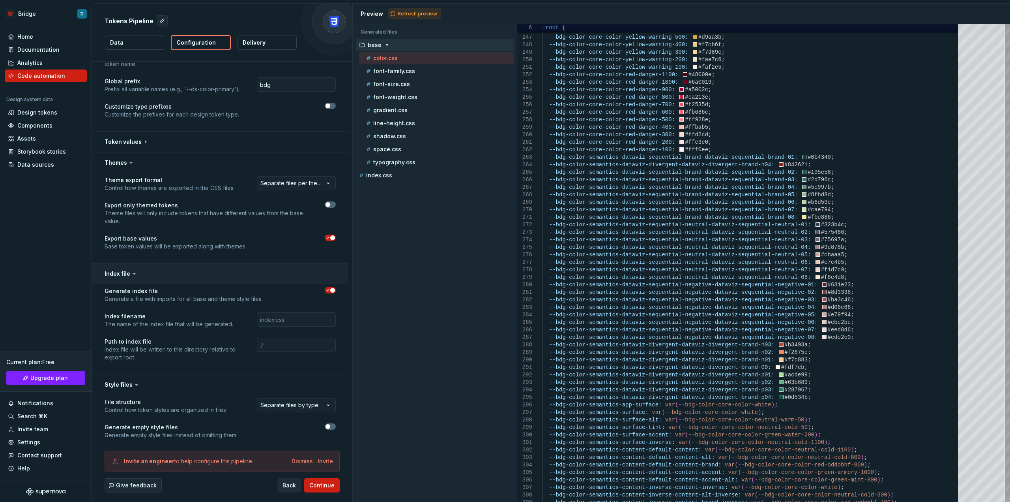
click at [124, 279] on button "button" at bounding box center [220, 273] width 257 height 21
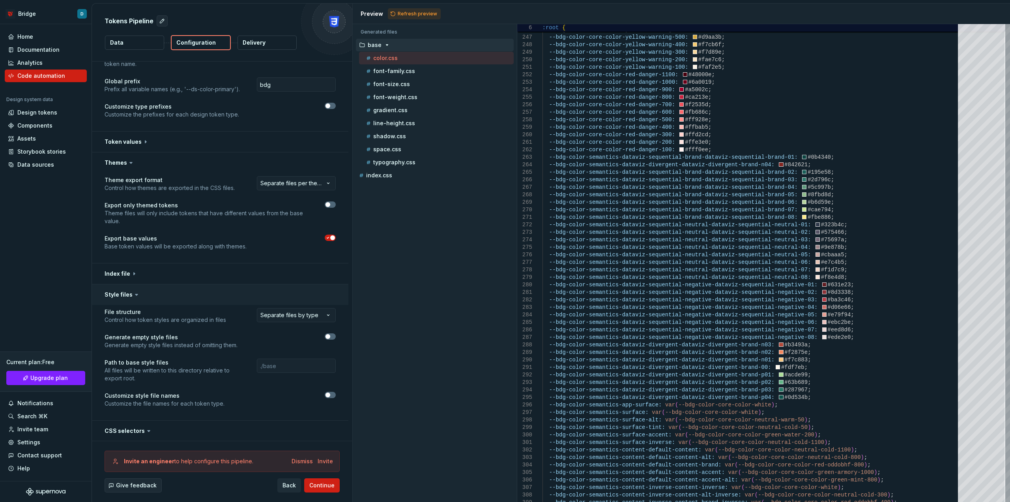
click at [126, 299] on button "button" at bounding box center [220, 294] width 257 height 21
click at [131, 316] on button "button" at bounding box center [220, 315] width 257 height 21
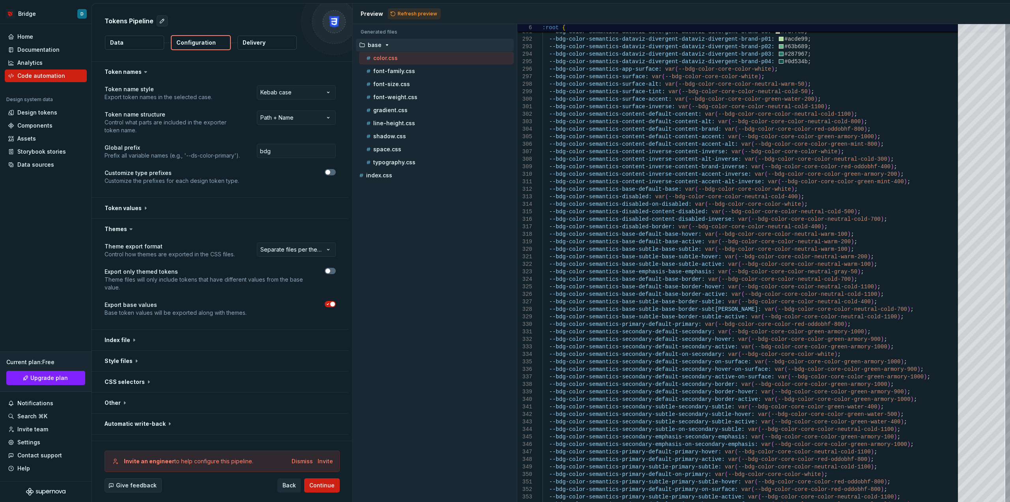
scroll to position [0, 0]
drag, startPoint x: 562, startPoint y: 105, endPoint x: 555, endPoint y: 105, distance: 6.3
click at [555, 105] on div "--bdg-color-semantics-dataviz-divergent-dataviz-di vergent-brand-n01: #f7c883 ;…" at bounding box center [753, 81] width 420 height 4454
click at [564, 105] on div "--bdg-color-semantics-dataviz-divergent-dataviz-di vergent-brand-n01: #f7c883 ;…" at bounding box center [753, 81] width 420 height 4454
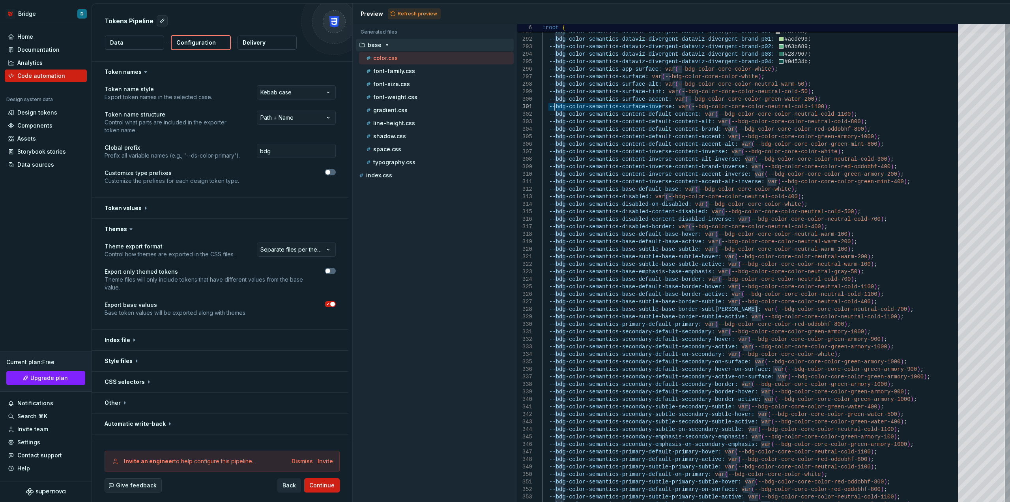
drag, startPoint x: 564, startPoint y: 105, endPoint x: 555, endPoint y: 104, distance: 8.7
click at [555, 104] on div "--bdg-color-semantics-dataviz-divergent-dataviz-di vergent-brand-n01: #f7c883 ;…" at bounding box center [753, 81] width 420 height 4454
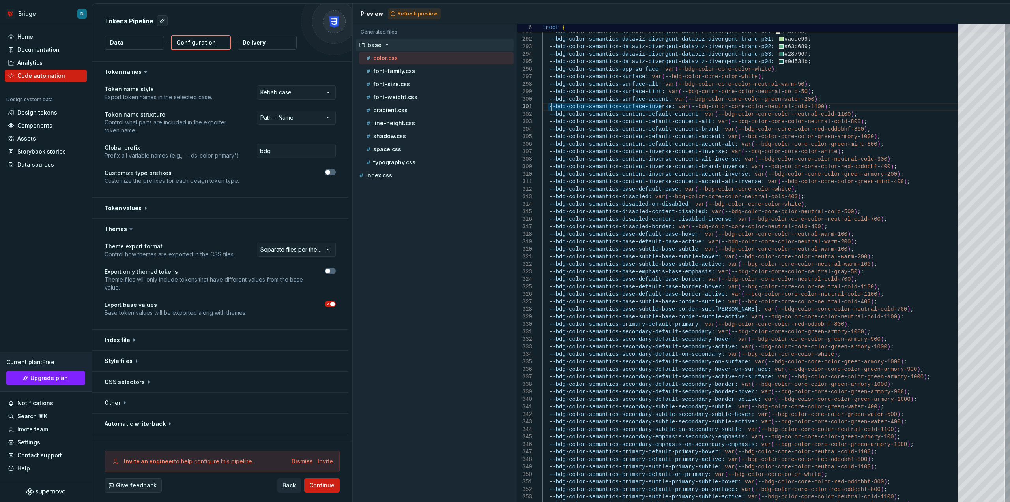
click at [550, 105] on div "--bdg-color-semantics-dataviz-divergent-dataviz-di vergent-brand-n01: #f7c883 ;…" at bounding box center [753, 81] width 420 height 4454
drag, startPoint x: 554, startPoint y: 104, endPoint x: 548, endPoint y: 105, distance: 5.6
click at [548, 105] on div "--bdg-color-semantics-dataviz-divergent-dataviz-di vergent-brand-n01: #f7c883 ;…" at bounding box center [753, 81] width 420 height 4454
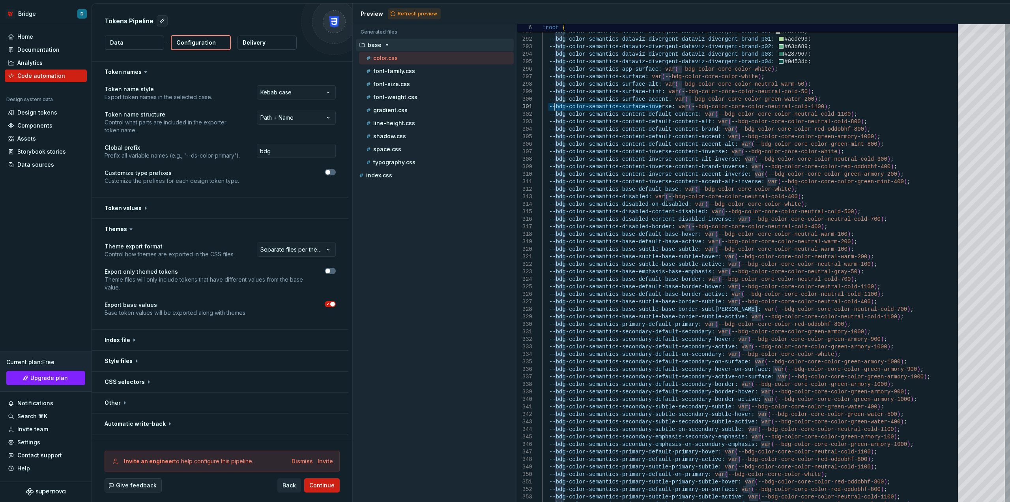
drag, startPoint x: 564, startPoint y: 106, endPoint x: 555, endPoint y: 106, distance: 9.1
click at [555, 106] on div "--bdg-color-semantics-dataviz-divergent-dataviz-di vergent-brand-n01: #f7c883 ;…" at bounding box center [753, 81] width 420 height 4454
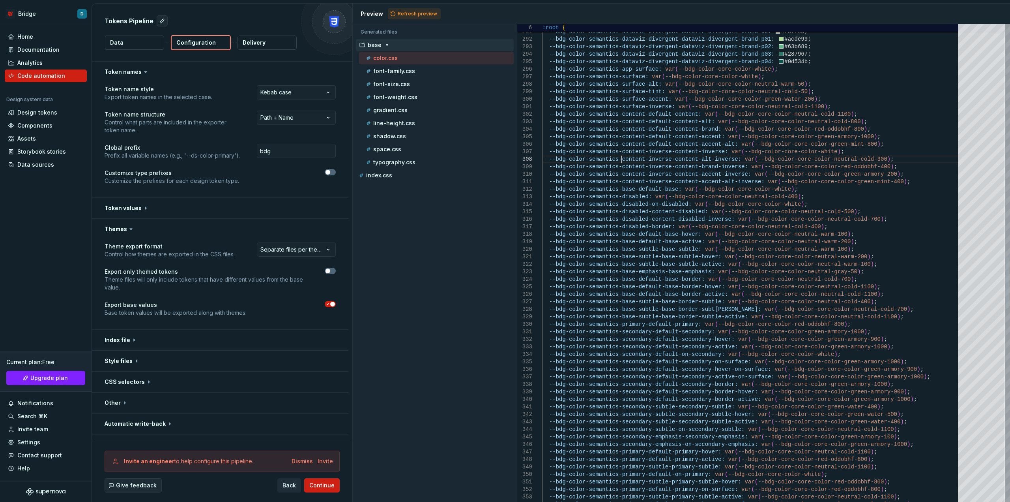
click at [621, 155] on div "--bdg-color-semantics-dataviz-divergent-dataviz-di vergent-brand-n01: #f7c883 ;…" at bounding box center [753, 81] width 420 height 4454
click at [286, 148] on input "bdg" at bounding box center [296, 151] width 79 height 14
click at [285, 120] on html "**********" at bounding box center [505, 251] width 1010 height 502
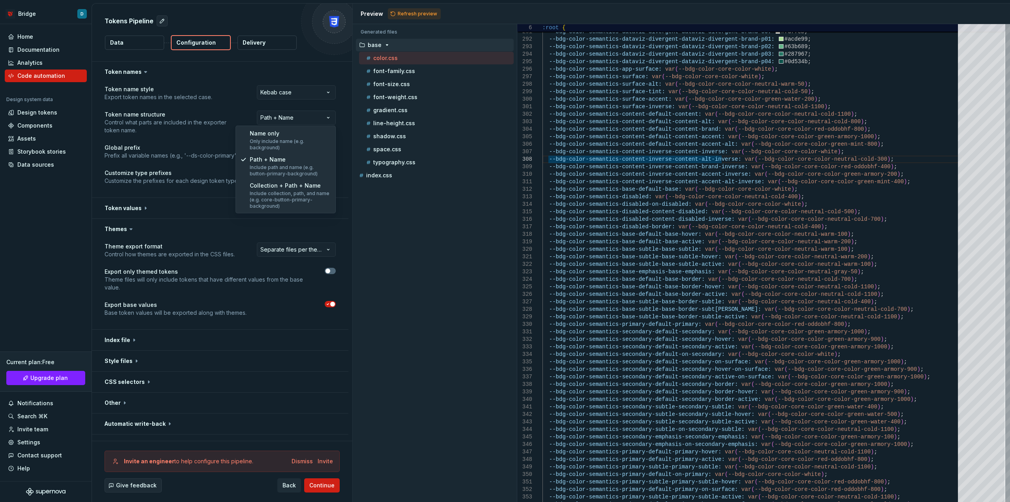
click at [285, 120] on html "**********" at bounding box center [505, 251] width 1010 height 502
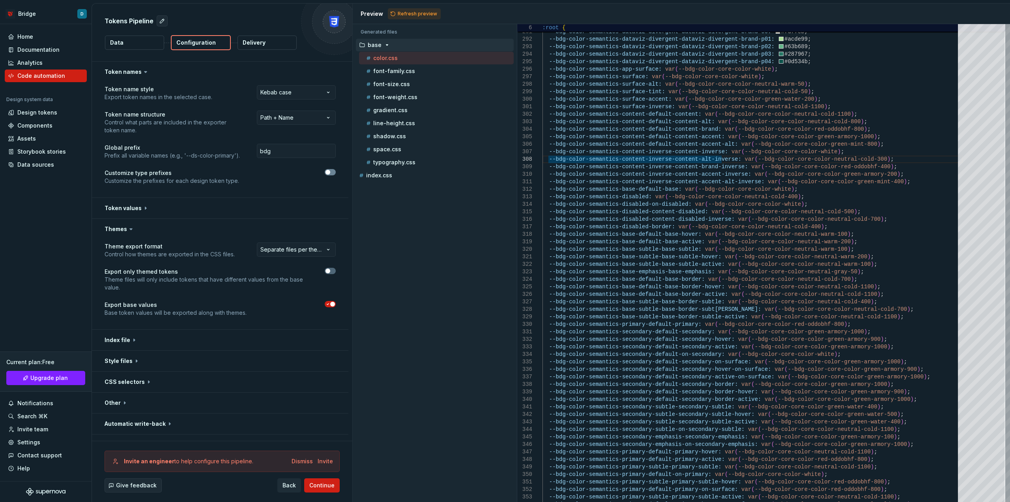
click at [326, 172] on span "button" at bounding box center [328, 172] width 5 height 5
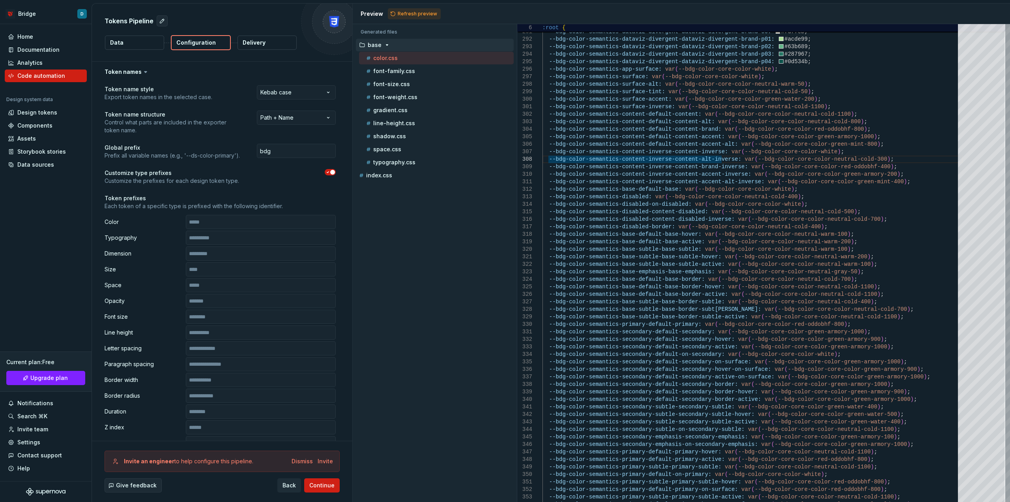
click at [326, 172] on icon "button" at bounding box center [328, 172] width 6 height 5
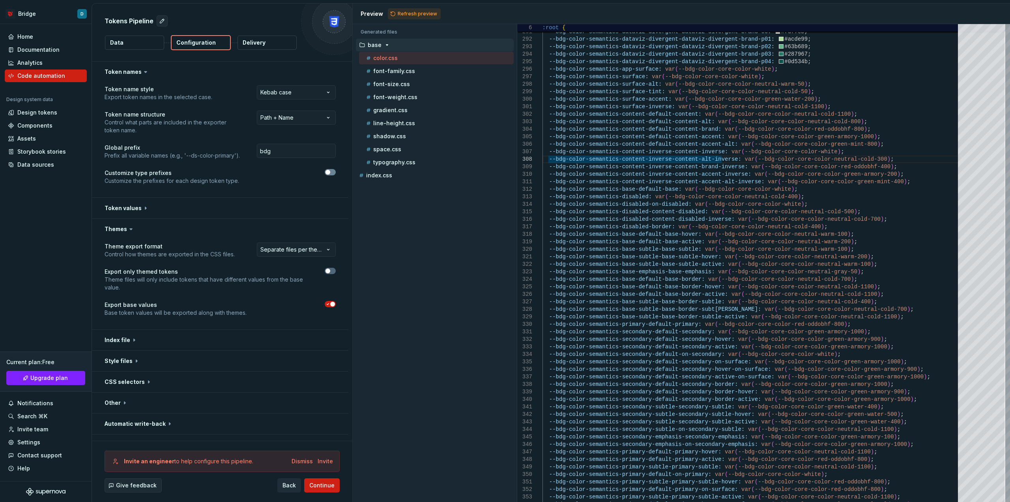
click at [326, 172] on span "button" at bounding box center [328, 172] width 5 height 5
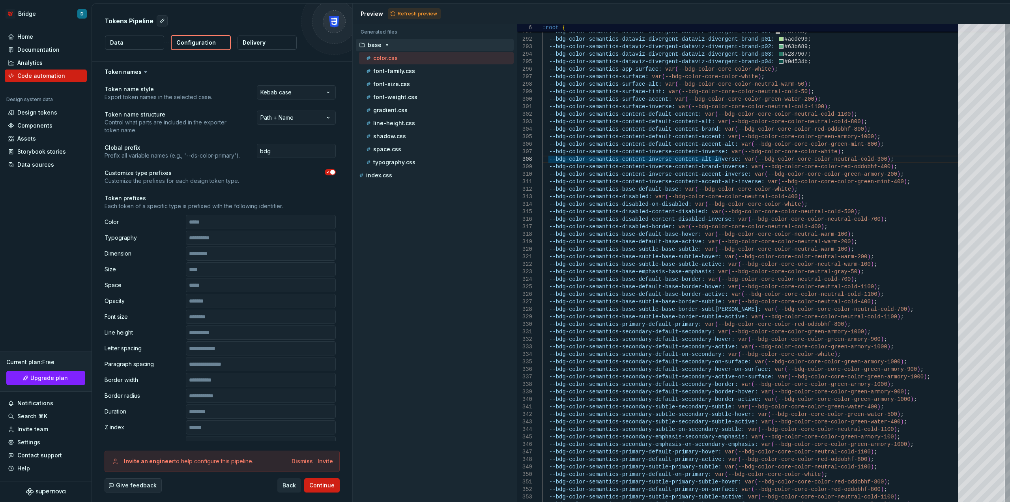
click at [326, 172] on icon "button" at bounding box center [328, 172] width 6 height 5
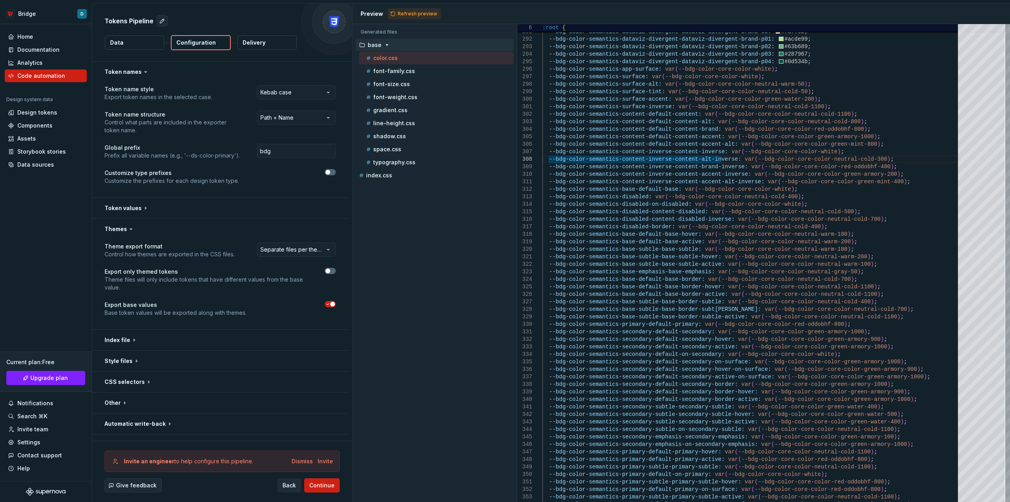
click at [133, 176] on p "Customize type prefixes" at bounding box center [172, 173] width 135 height 8
click at [132, 202] on button "button" at bounding box center [220, 208] width 257 height 21
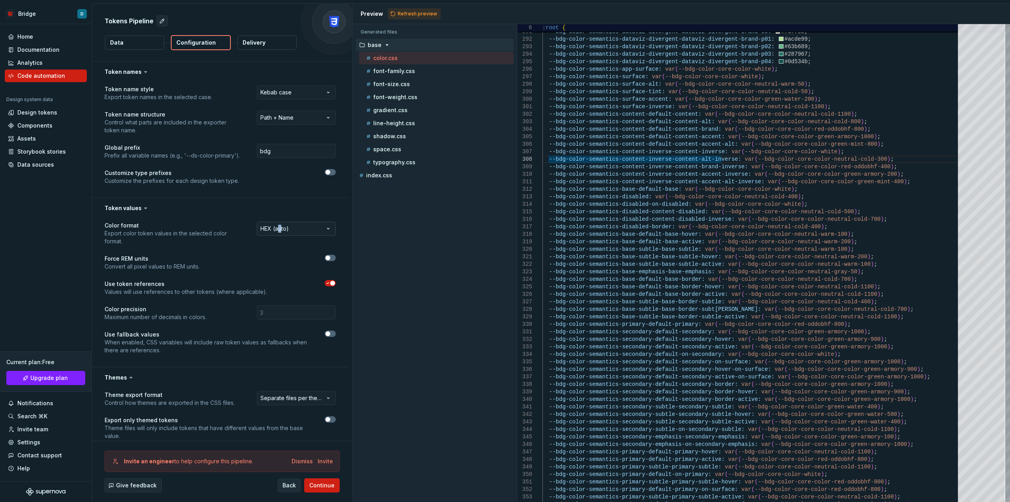
click at [280, 222] on div "**********" at bounding box center [220, 292] width 257 height 148
click at [280, 222] on html "**********" at bounding box center [505, 251] width 1010 height 502
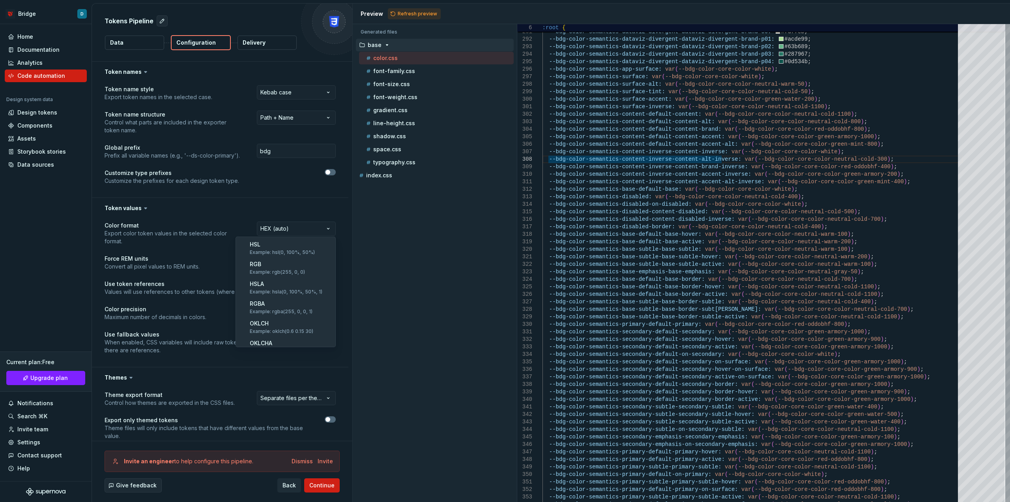
click at [279, 220] on html "**********" at bounding box center [505, 251] width 1010 height 502
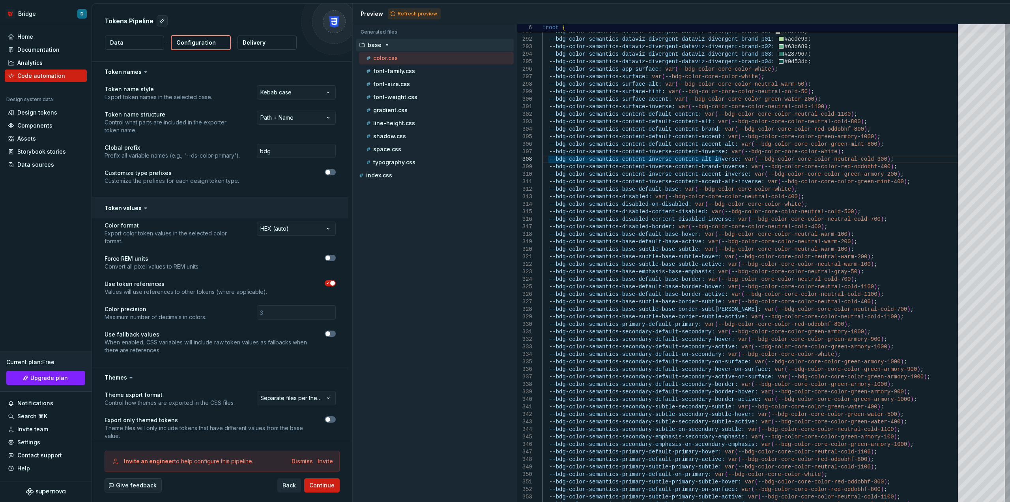
click at [133, 210] on button "button" at bounding box center [220, 208] width 257 height 21
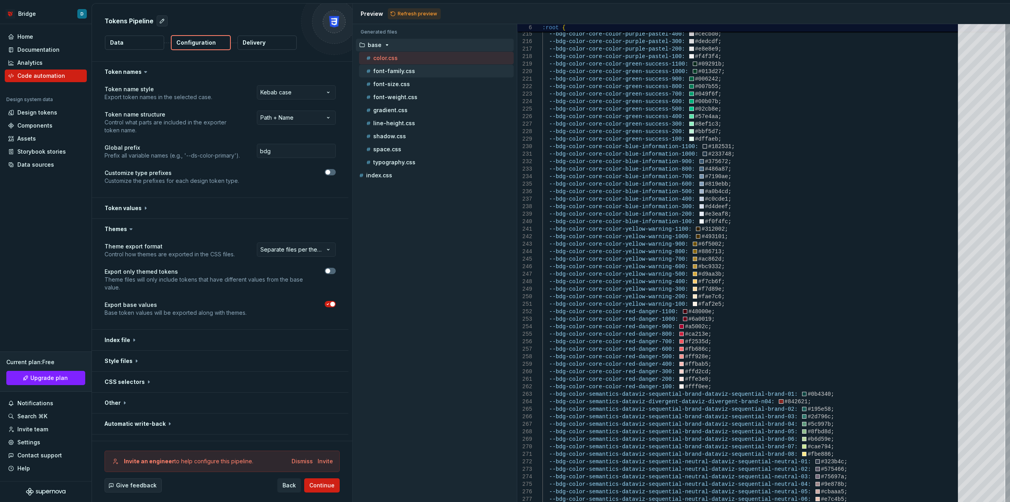
click at [433, 73] on div "font-family.css" at bounding box center [439, 71] width 149 height 8
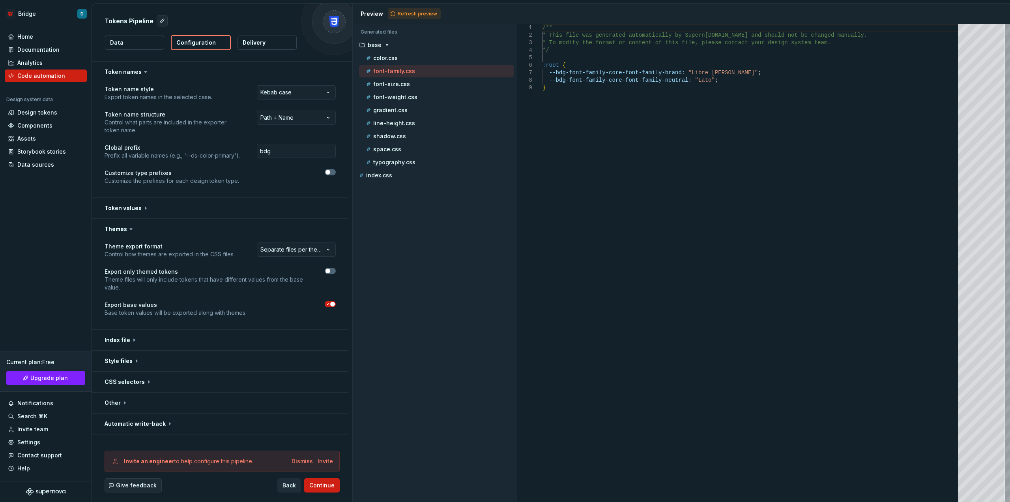
scroll to position [0, 2]
click at [586, 70] on div "/** * This file was generated automatically by Supern [DOMAIN_NAME] and should …" at bounding box center [753, 262] width 420 height 477
click at [582, 67] on div "/** * This file was generated automatically by Supern [DOMAIN_NAME] and should …" at bounding box center [753, 262] width 420 height 477
click at [406, 87] on p "font-size.css" at bounding box center [391, 84] width 37 height 6
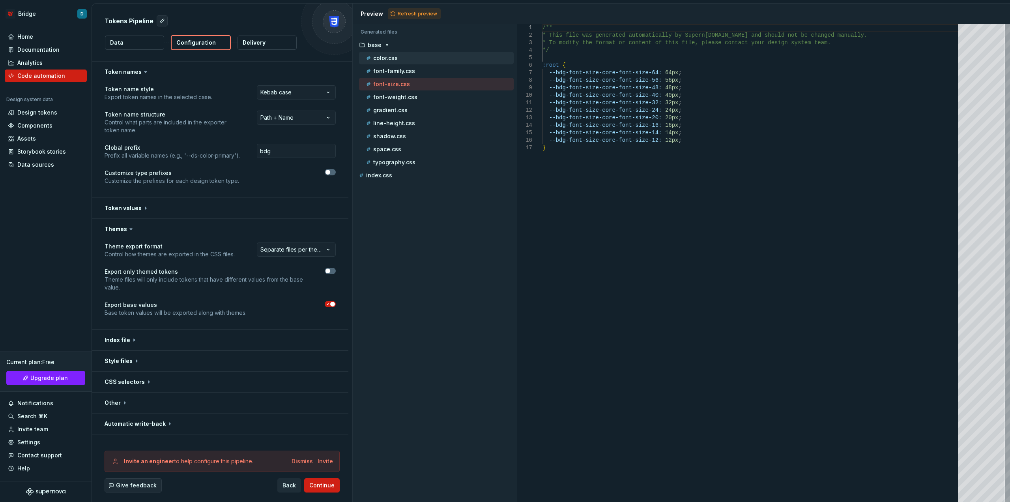
click at [399, 57] on div "color.css" at bounding box center [439, 58] width 149 height 8
type textarea "**********"
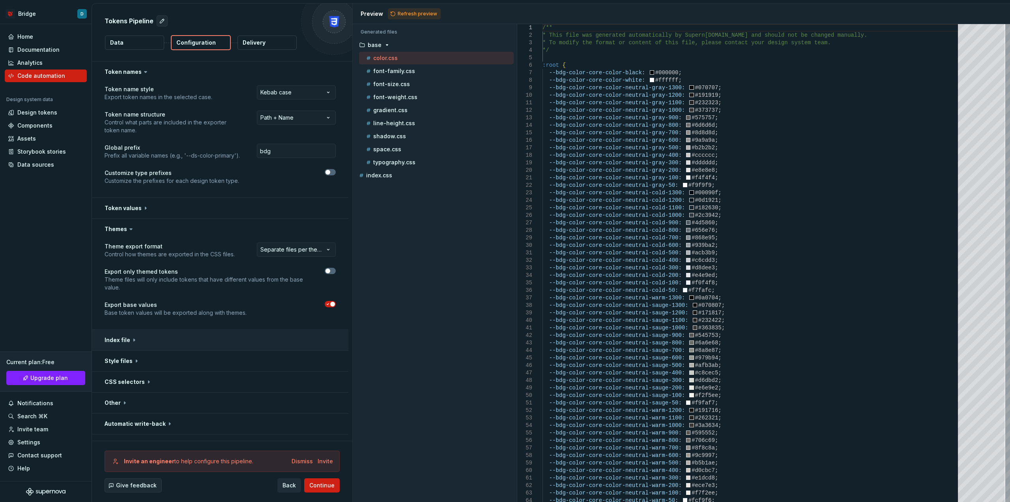
click at [145, 346] on button "button" at bounding box center [220, 340] width 257 height 21
click at [129, 362] on button "button" at bounding box center [220, 360] width 257 height 21
click at [273, 384] on html "**********" at bounding box center [505, 251] width 1010 height 502
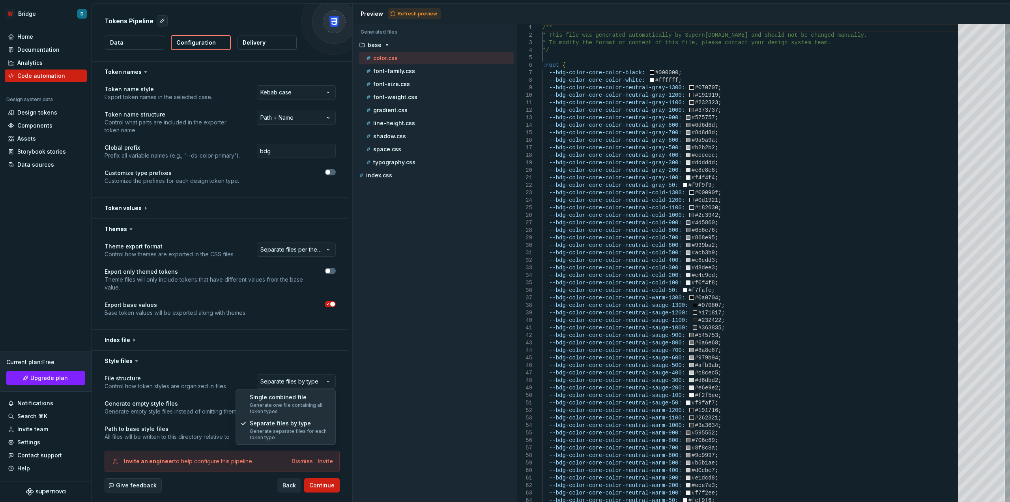
select select "**********"
click at [423, 12] on span "Refresh preview" at bounding box center [417, 14] width 39 height 6
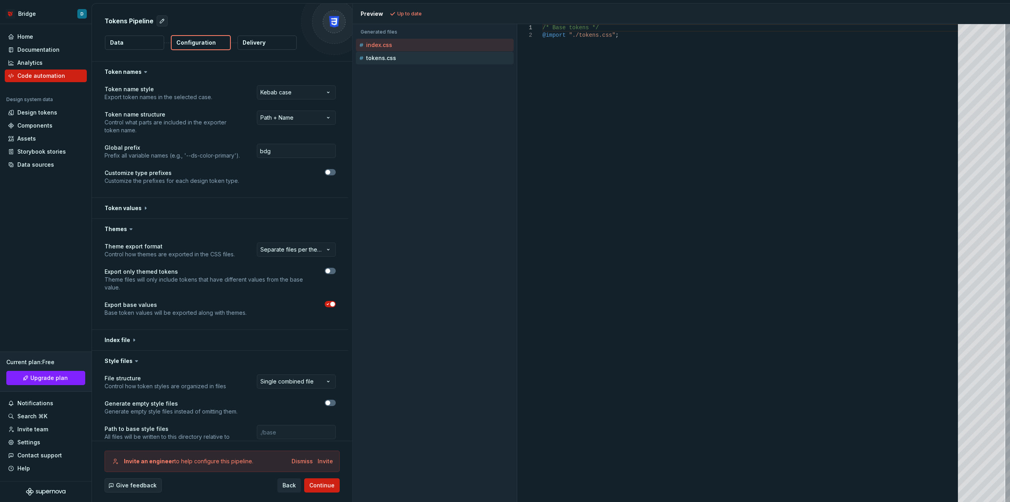
click at [423, 62] on div "tokens.css" at bounding box center [435, 58] width 158 height 13
click at [380, 60] on p "tokens.css" at bounding box center [381, 58] width 30 height 6
type textarea "**********"
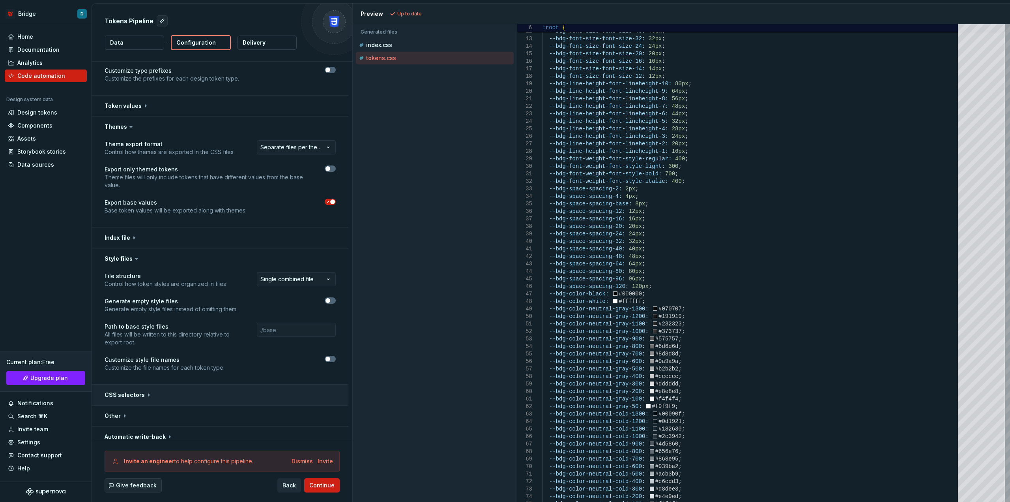
scroll to position [109, 0]
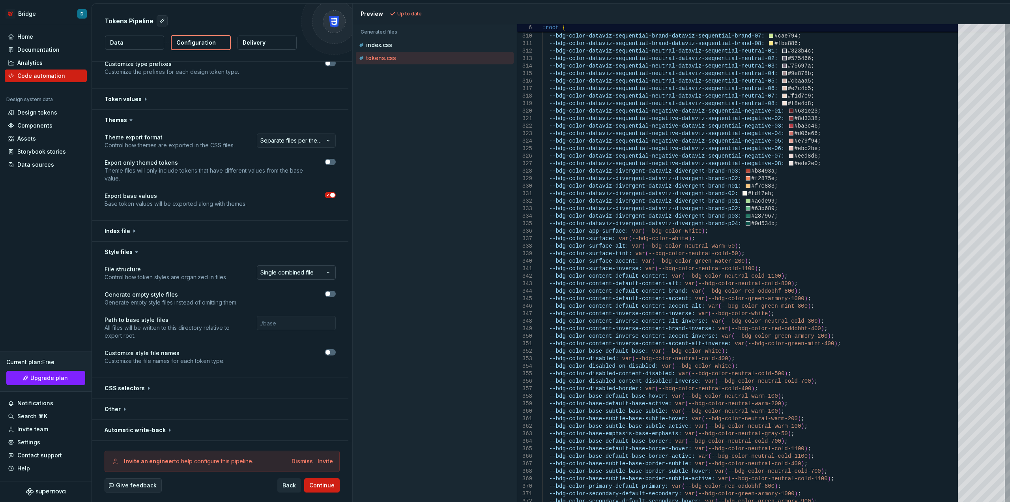
click at [312, 275] on html "**********" at bounding box center [505, 251] width 1010 height 502
select select "**********"
click at [119, 382] on button "button" at bounding box center [220, 388] width 257 height 21
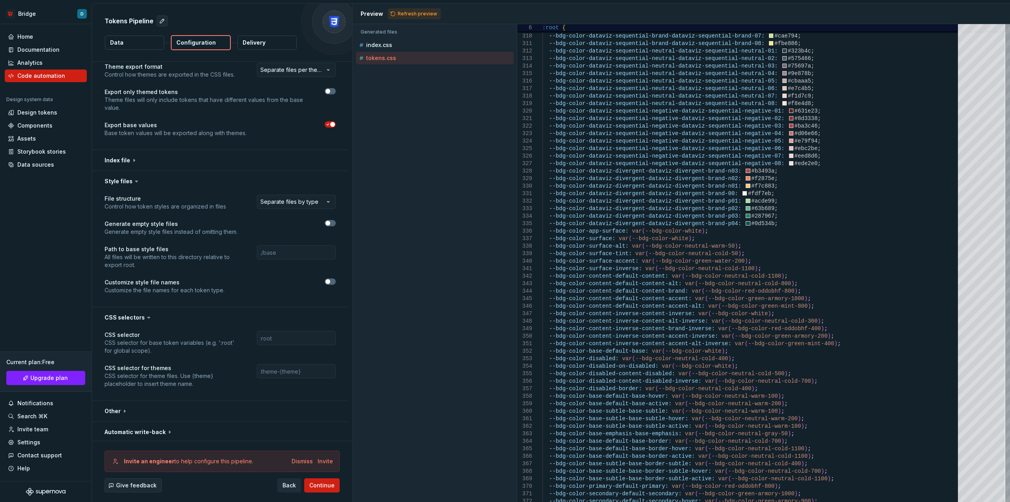
scroll to position [182, 0]
click at [128, 315] on button "button" at bounding box center [220, 315] width 257 height 21
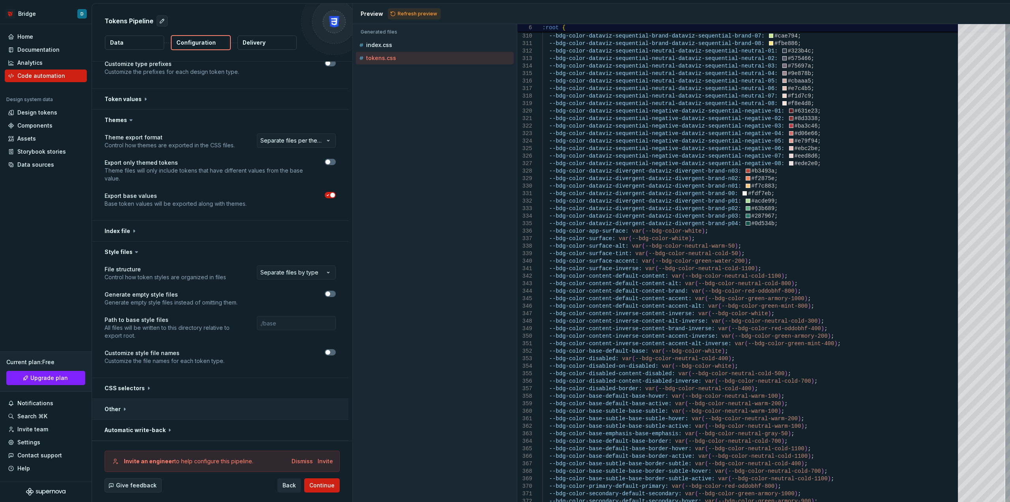
click at [105, 401] on button "button" at bounding box center [220, 409] width 257 height 21
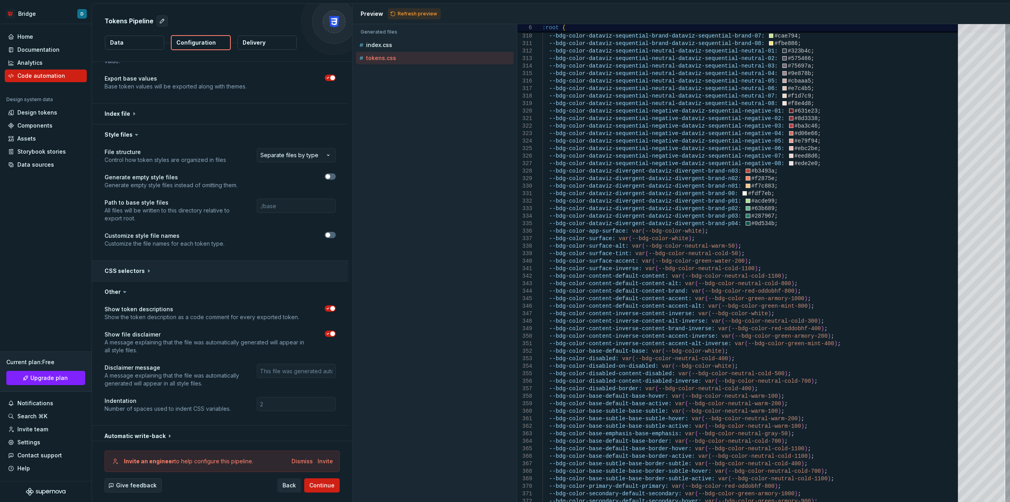
scroll to position [232, 0]
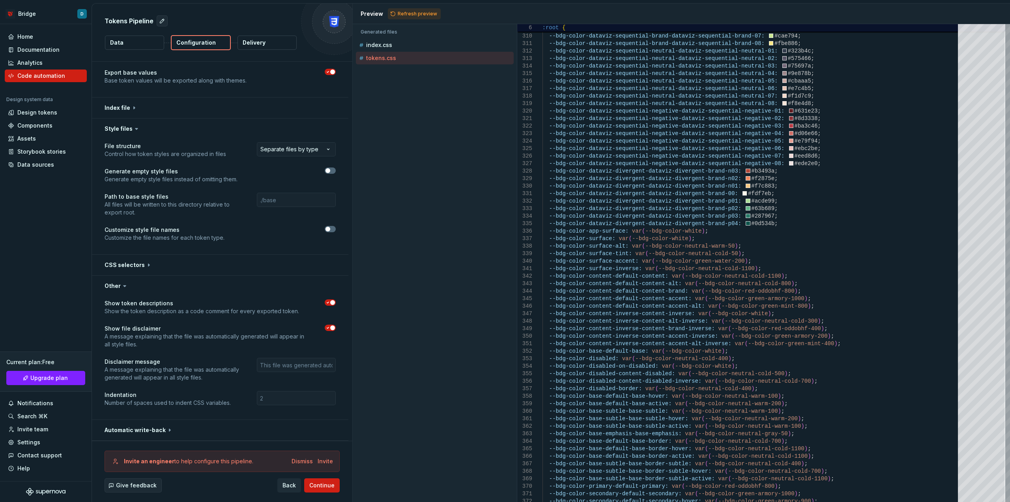
click at [331, 325] on span "button" at bounding box center [332, 327] width 5 height 5
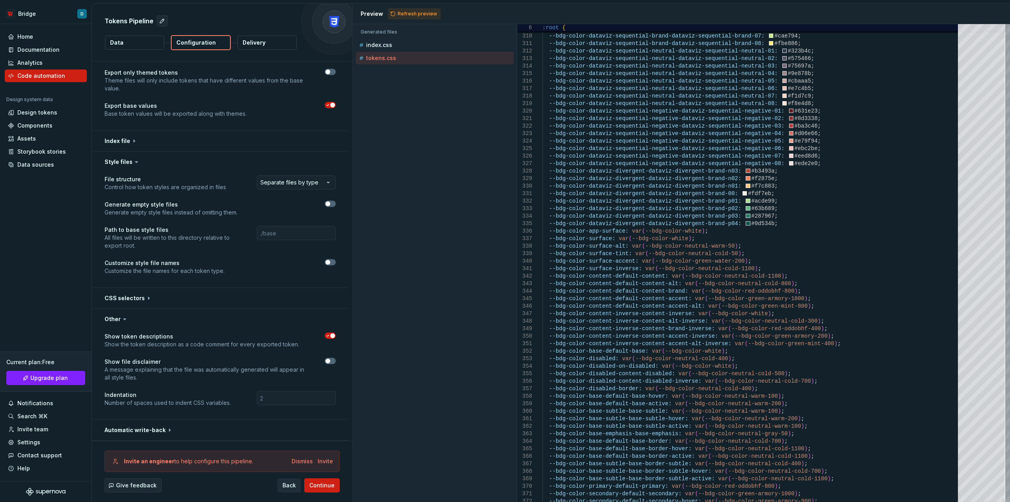
scroll to position [199, 0]
click at [421, 6] on div "Preview Refresh preview" at bounding box center [681, 14] width 657 height 21
click at [419, 11] on span "Refresh preview" at bounding box center [417, 14] width 39 height 6
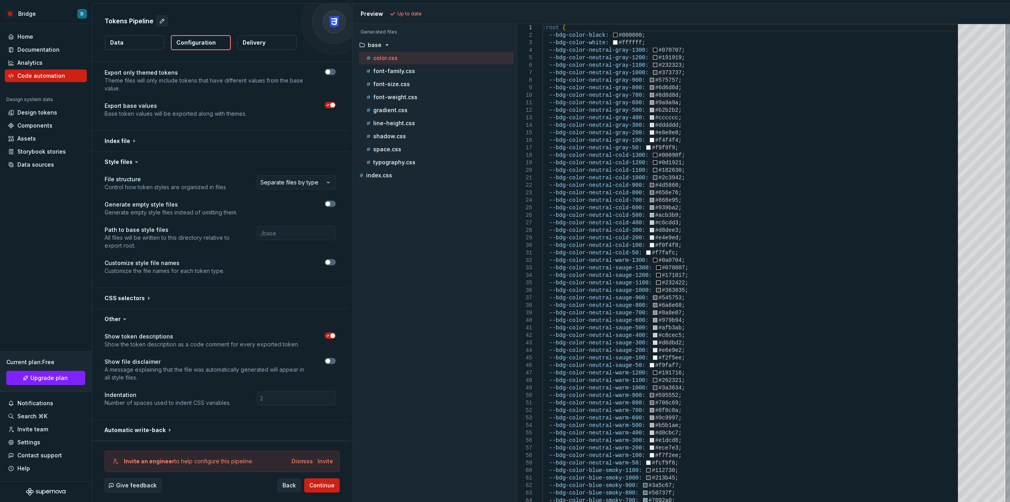
click at [392, 60] on p "color.css" at bounding box center [385, 58] width 24 height 6
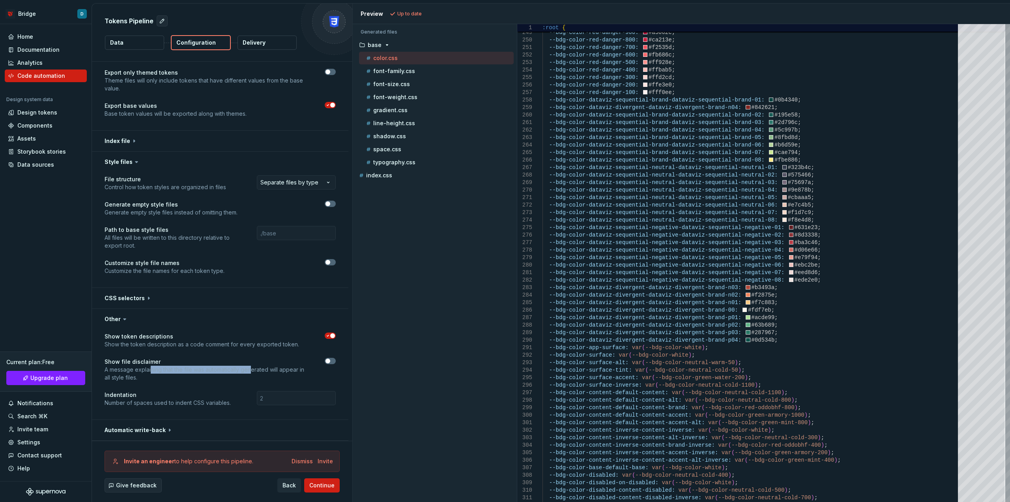
drag, startPoint x: 152, startPoint y: 368, endPoint x: 320, endPoint y: 359, distance: 168.0
click at [254, 370] on p "A message explaining that the file was automatically generated will appear in a…" at bounding box center [208, 373] width 206 height 16
click at [328, 358] on button "button" at bounding box center [330, 361] width 11 height 6
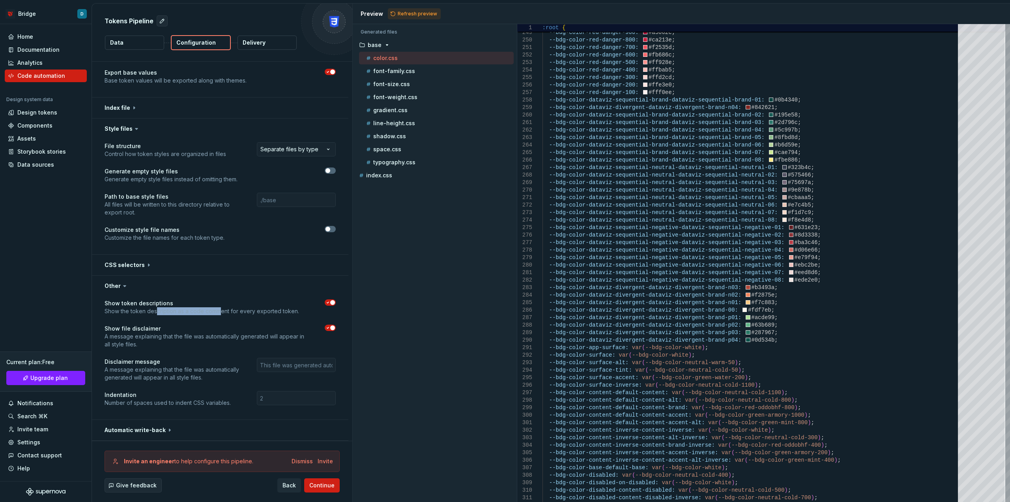
drag, startPoint x: 167, startPoint y: 312, endPoint x: 225, endPoint y: 312, distance: 58.4
click at [225, 312] on p "Show the token description as a code comment for every exported token." at bounding box center [202, 311] width 195 height 8
drag, startPoint x: 228, startPoint y: 312, endPoint x: 262, endPoint y: 312, distance: 34.7
click at [228, 312] on p "Show the token description as a code comment for every exported token." at bounding box center [202, 311] width 195 height 8
click at [115, 286] on button "button" at bounding box center [220, 285] width 257 height 21
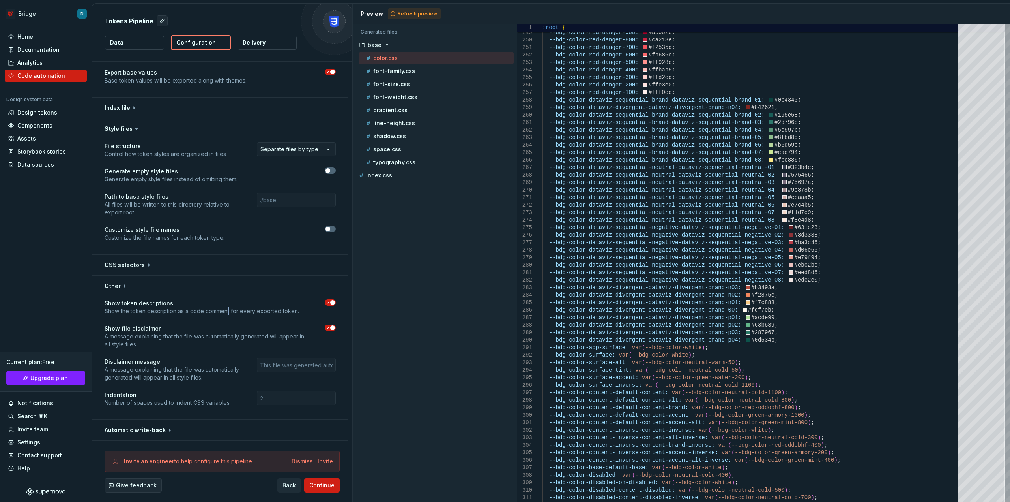
scroll to position [109, 0]
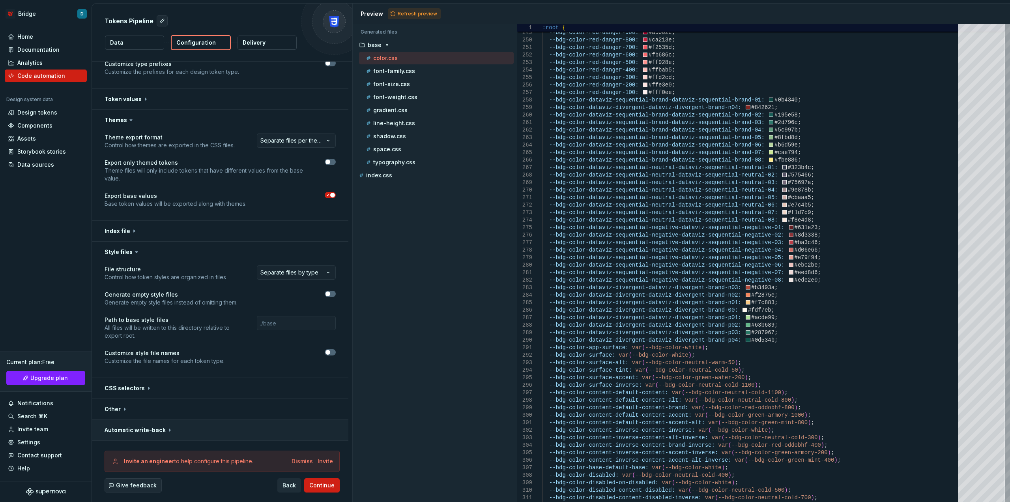
click at [131, 427] on button "button" at bounding box center [220, 429] width 257 height 21
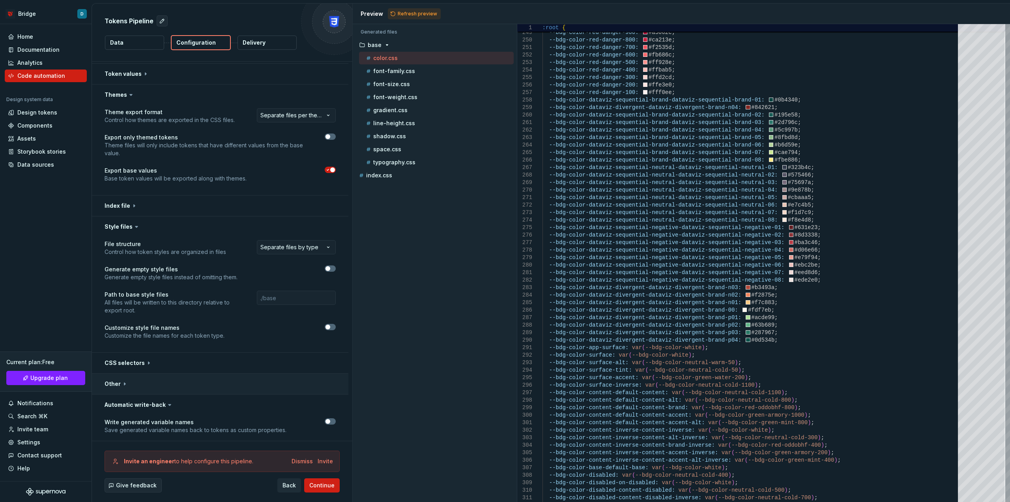
scroll to position [140, 0]
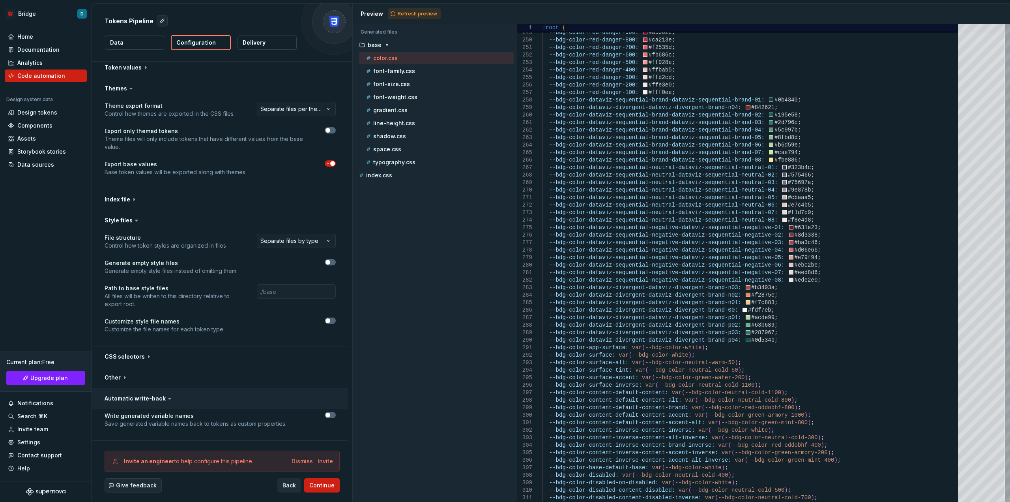
click at [150, 397] on button "button" at bounding box center [220, 398] width 257 height 21
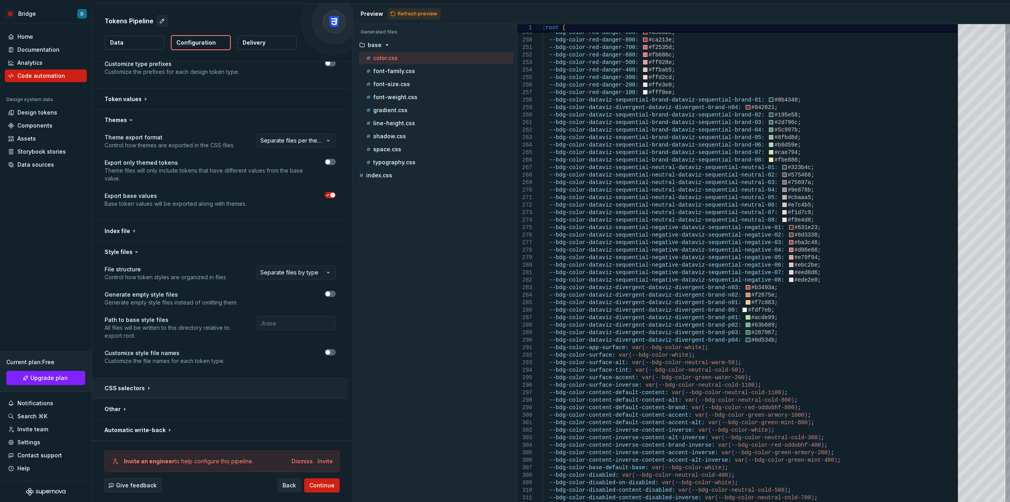
scroll to position [109, 0]
click at [124, 387] on button "button" at bounding box center [220, 388] width 257 height 21
click at [124, 388] on button "button" at bounding box center [220, 388] width 257 height 21
click at [41, 114] on div "Design tokens" at bounding box center [37, 113] width 40 height 8
click at [154, 428] on button "button" at bounding box center [220, 429] width 257 height 21
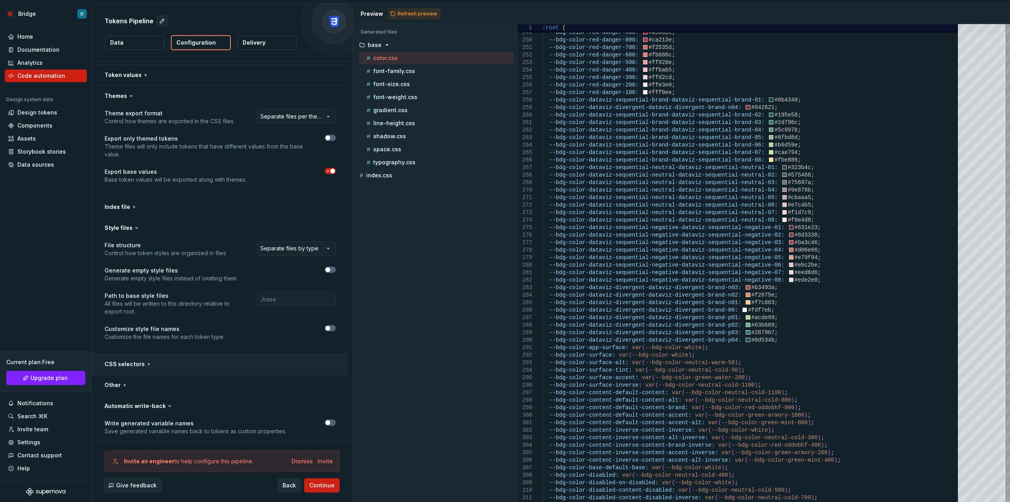
scroll to position [140, 0]
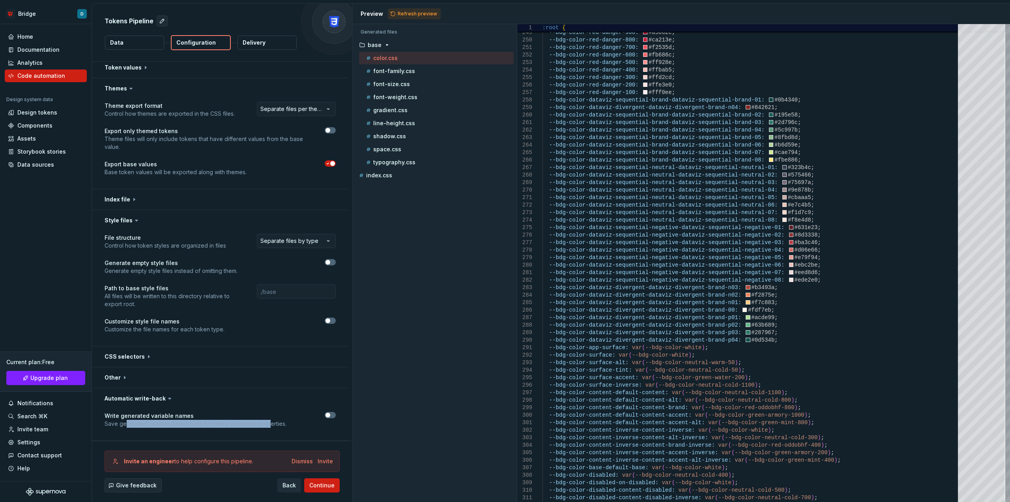
drag, startPoint x: 127, startPoint y: 426, endPoint x: 269, endPoint y: 425, distance: 141.3
click at [269, 425] on p "Save generated variable names back to tokens as custom properties." at bounding box center [196, 423] width 182 height 8
click at [300, 459] on div "Dismiss" at bounding box center [302, 461] width 21 height 8
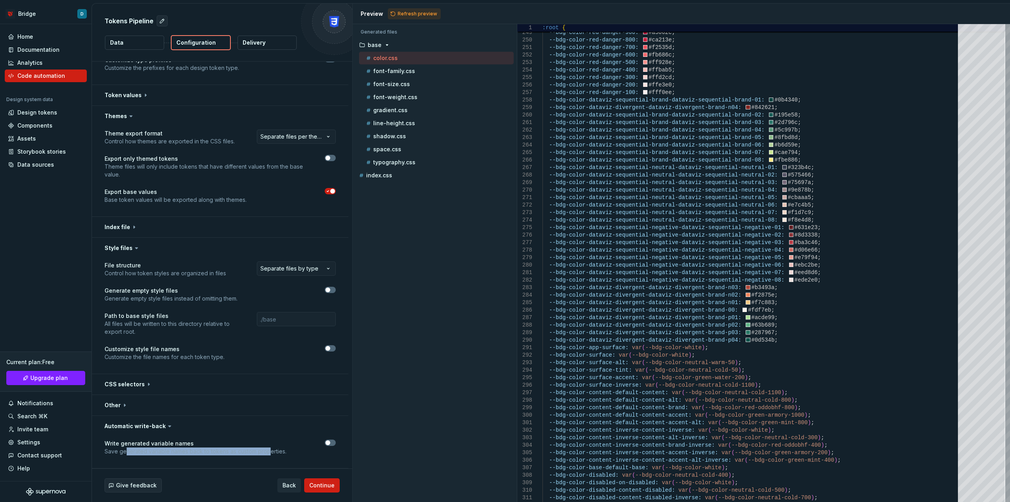
scroll to position [113, 0]
click at [166, 429] on icon at bounding box center [170, 426] width 8 height 8
click at [159, 427] on button "button" at bounding box center [220, 426] width 257 height 21
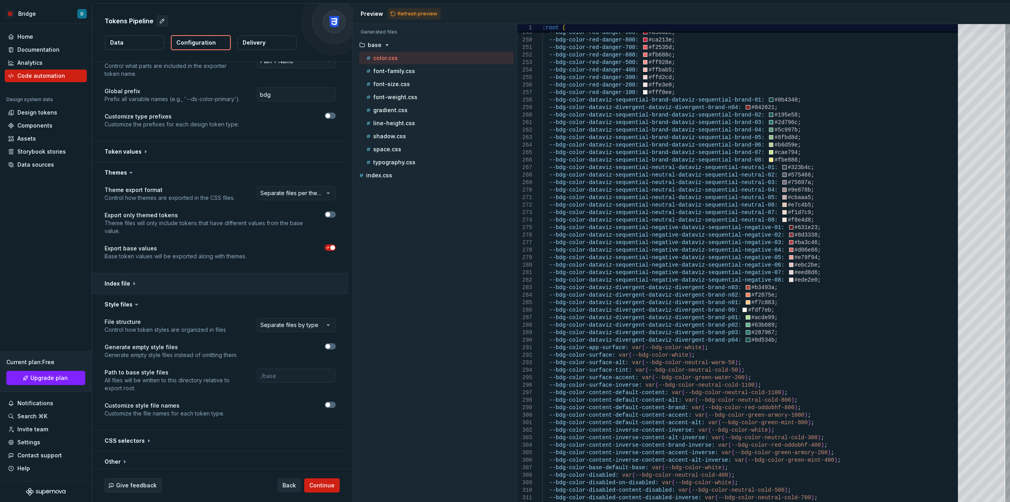
scroll to position [42, 0]
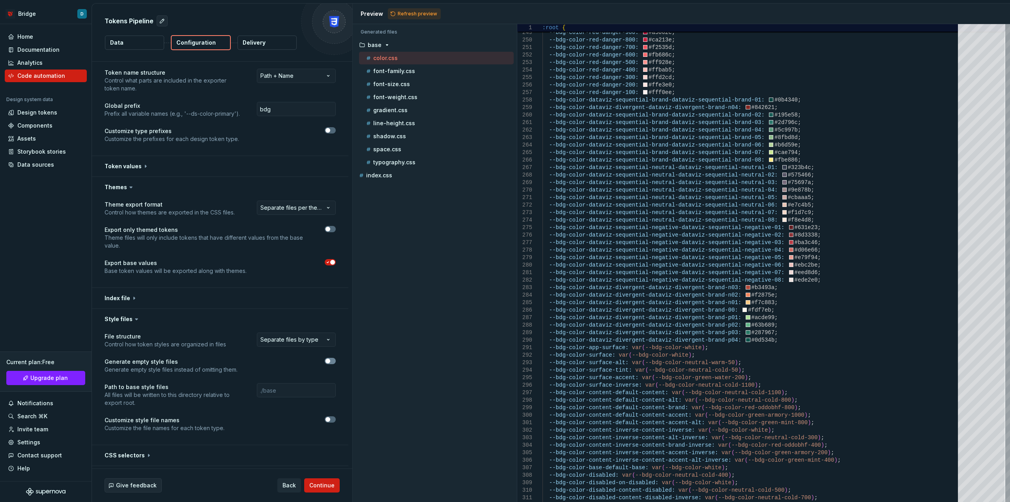
click at [328, 361] on span "button" at bounding box center [328, 360] width 5 height 5
click at [416, 17] on button "Refresh preview" at bounding box center [414, 13] width 53 height 11
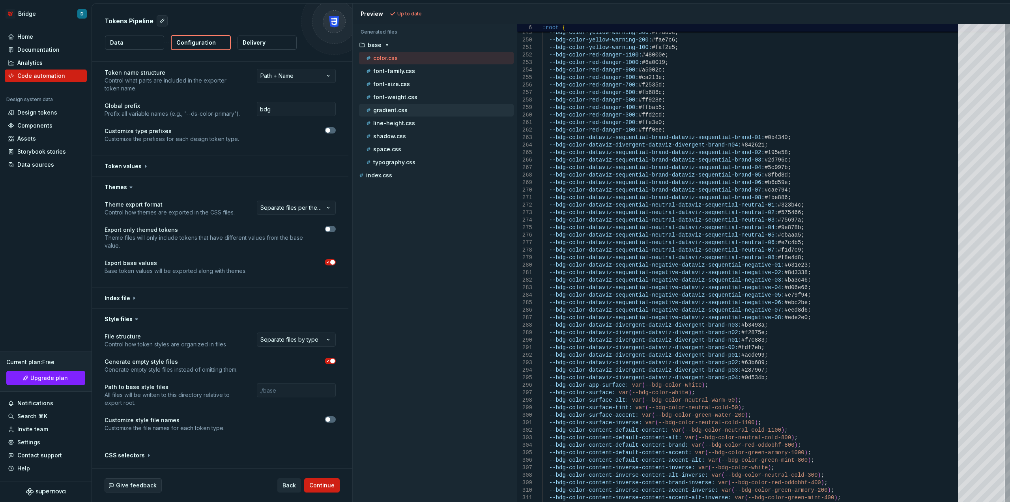
click at [396, 109] on p "gradient.css" at bounding box center [390, 110] width 34 height 6
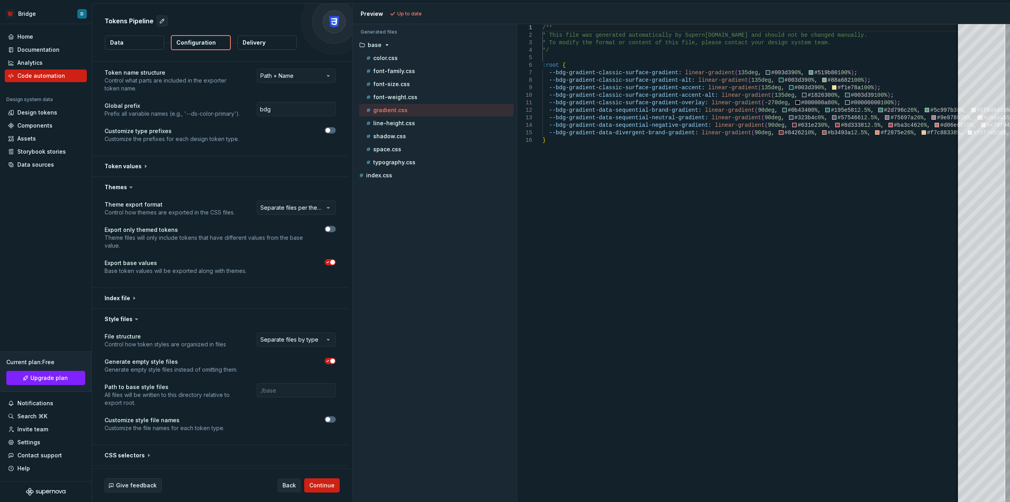
click at [327, 359] on icon "button" at bounding box center [328, 360] width 6 height 5
click at [139, 389] on p "Path to base style files" at bounding box center [174, 387] width 138 height 8
click at [327, 419] on span "button" at bounding box center [328, 419] width 5 height 5
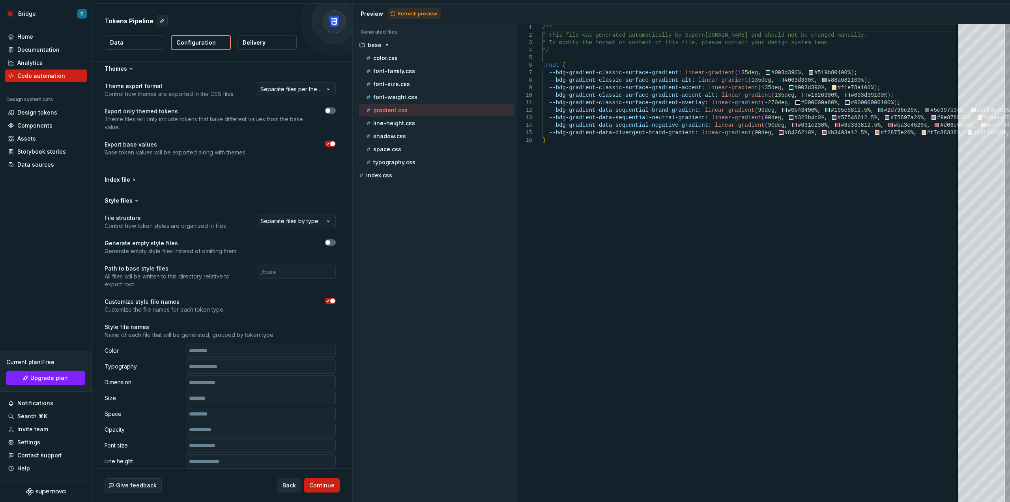
scroll to position [200, 0]
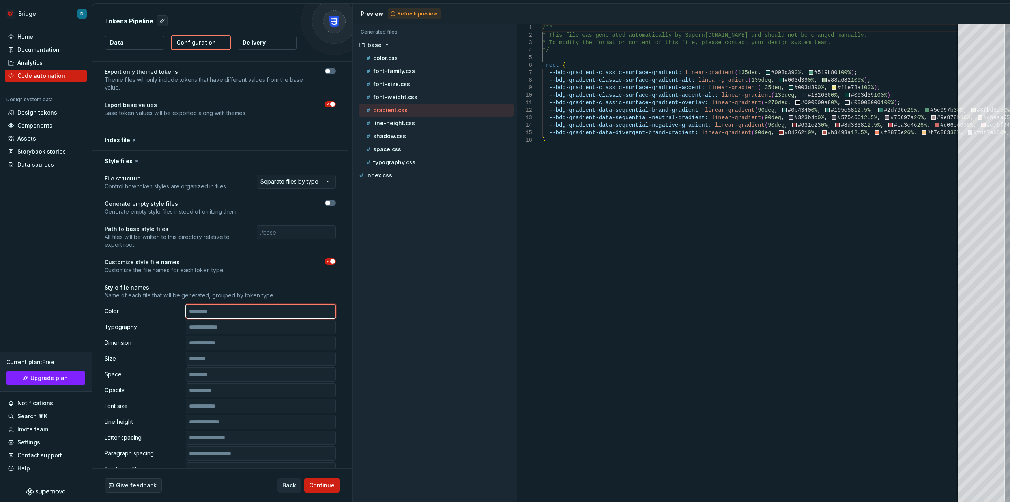
click at [210, 315] on input "text" at bounding box center [261, 311] width 150 height 14
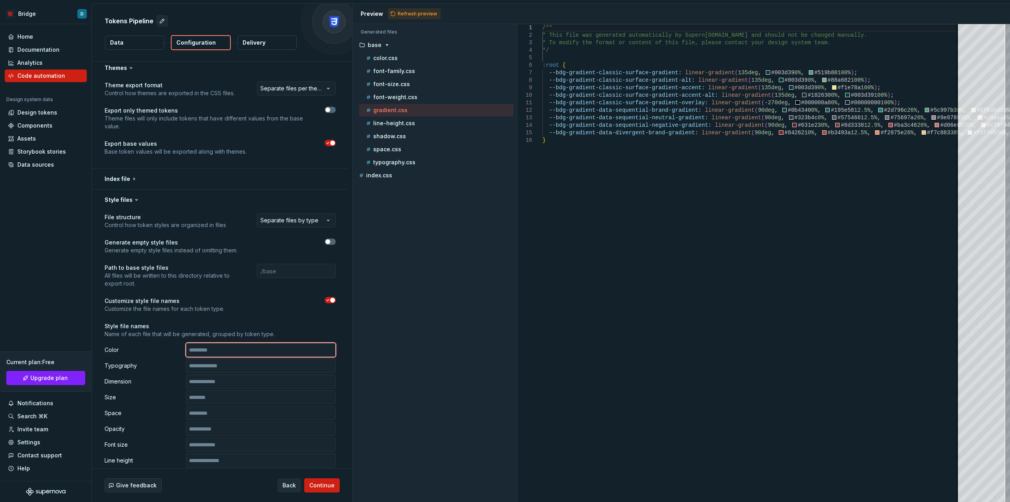
scroll to position [160, 0]
click at [331, 299] on span "button" at bounding box center [332, 300] width 5 height 5
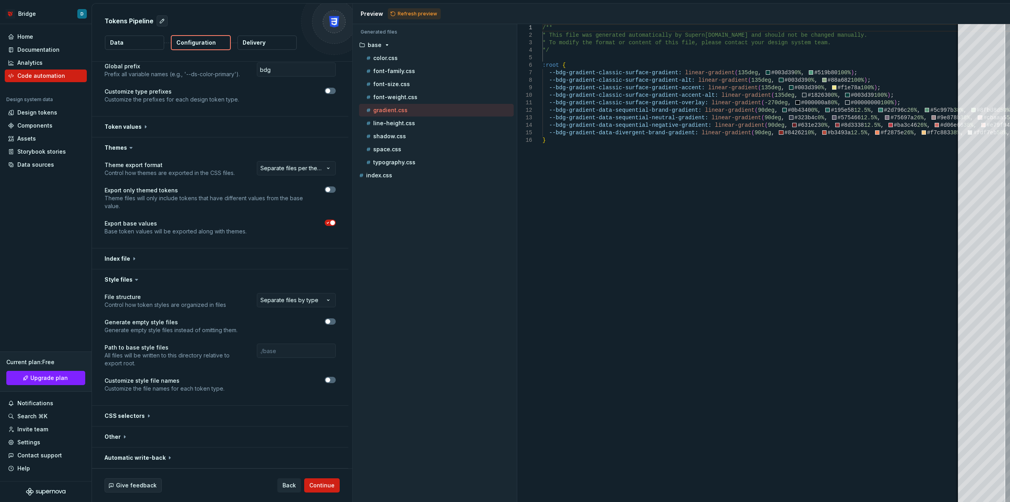
scroll to position [42, 0]
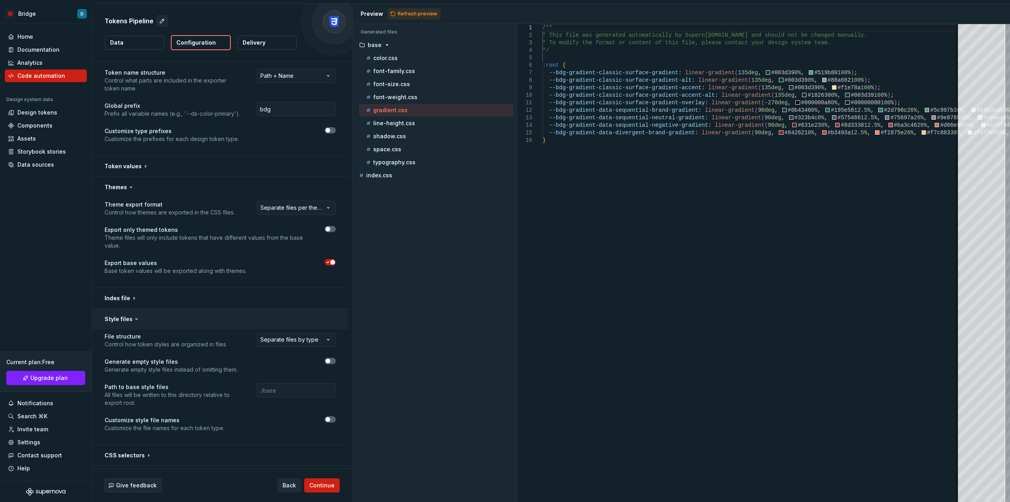
click at [116, 317] on button "button" at bounding box center [220, 319] width 257 height 21
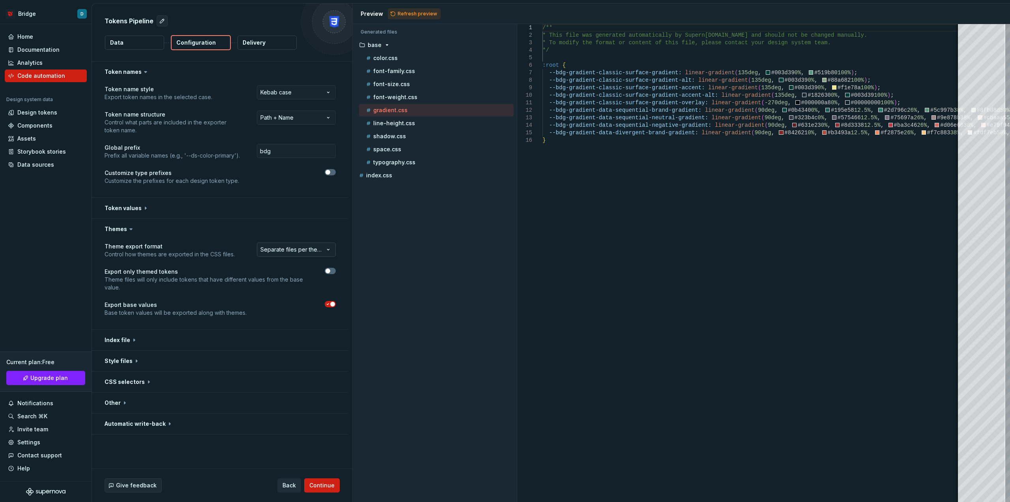
click at [290, 248] on html "**********" at bounding box center [505, 251] width 1010 height 502
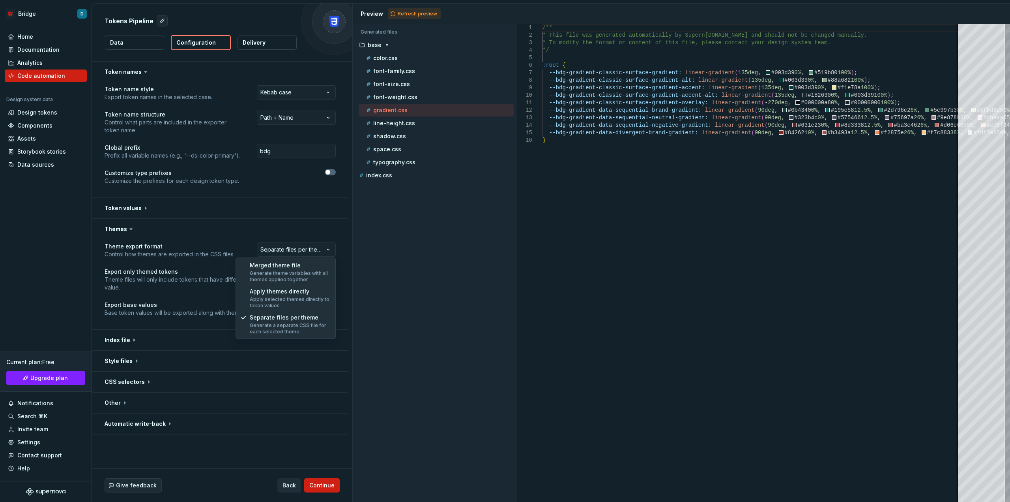
click at [162, 264] on html "**********" at bounding box center [505, 251] width 1010 height 502
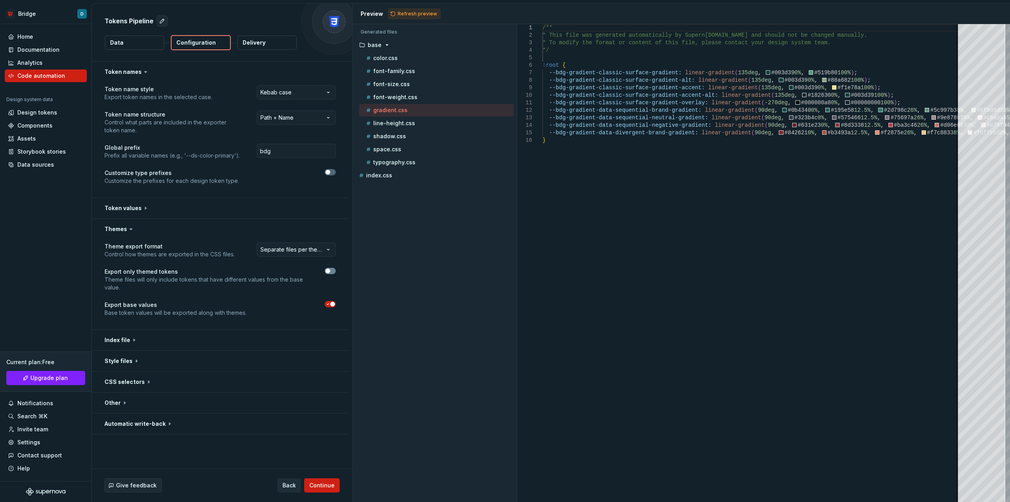
click at [333, 271] on button "button" at bounding box center [330, 271] width 11 height 6
click at [408, 11] on span "Refresh preview" at bounding box center [417, 14] width 39 height 6
click at [401, 102] on div "font-weight.css" at bounding box center [436, 97] width 155 height 13
click at [403, 99] on p "font-weight.css" at bounding box center [395, 97] width 44 height 6
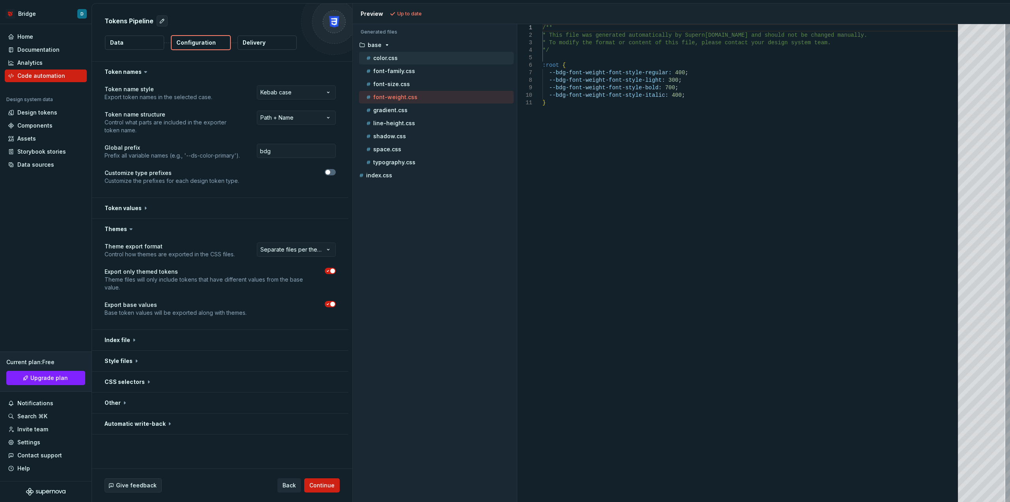
click at [403, 55] on div "color.css" at bounding box center [439, 58] width 149 height 8
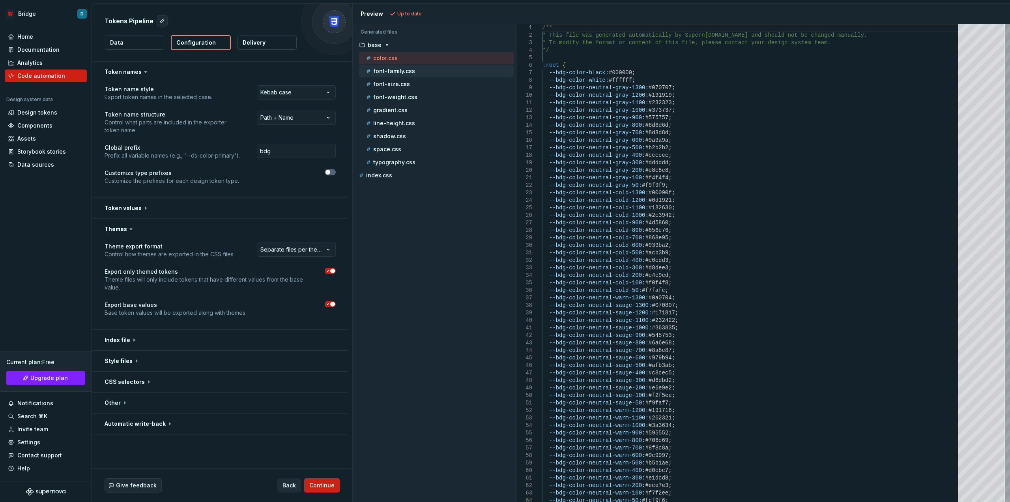
click at [394, 71] on p "font-family.css" at bounding box center [394, 71] width 42 height 6
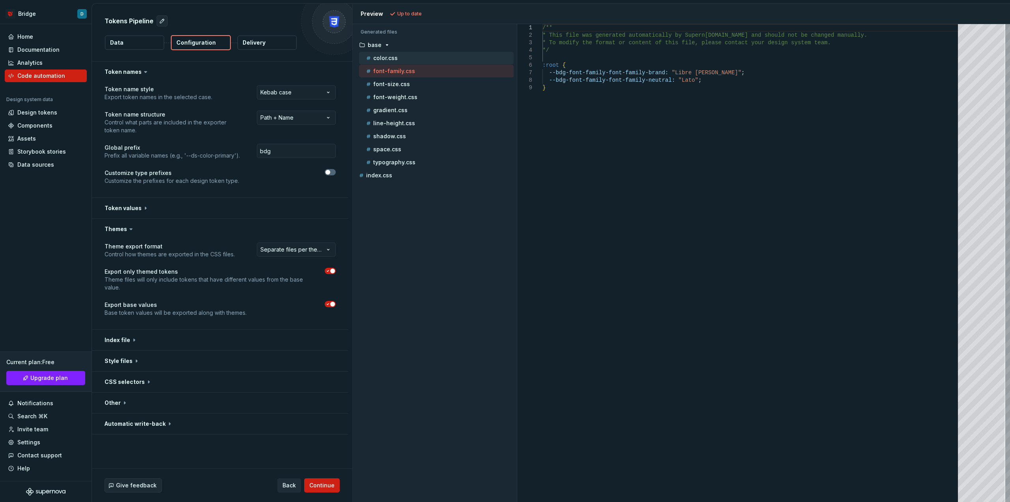
click at [411, 59] on div "color.css" at bounding box center [439, 58] width 149 height 8
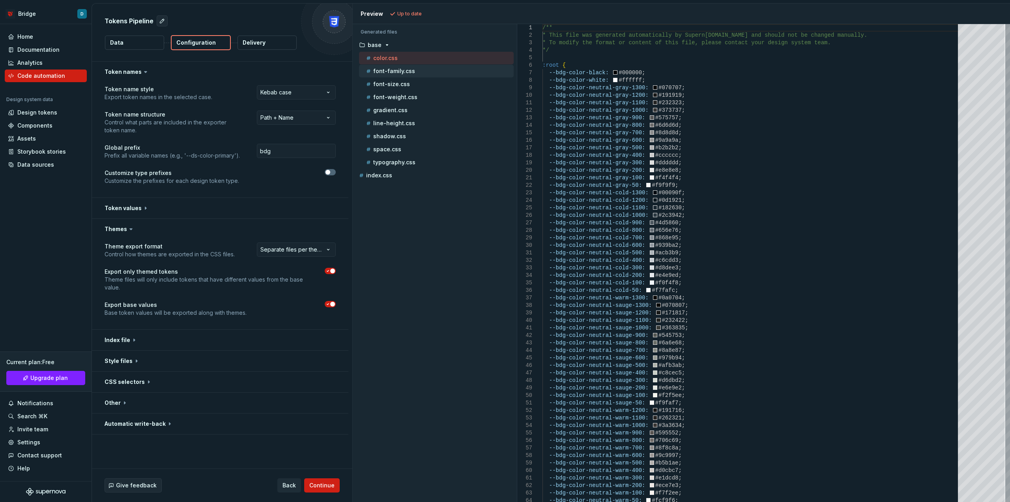
click at [405, 74] on p "font-family.css" at bounding box center [394, 71] width 42 height 6
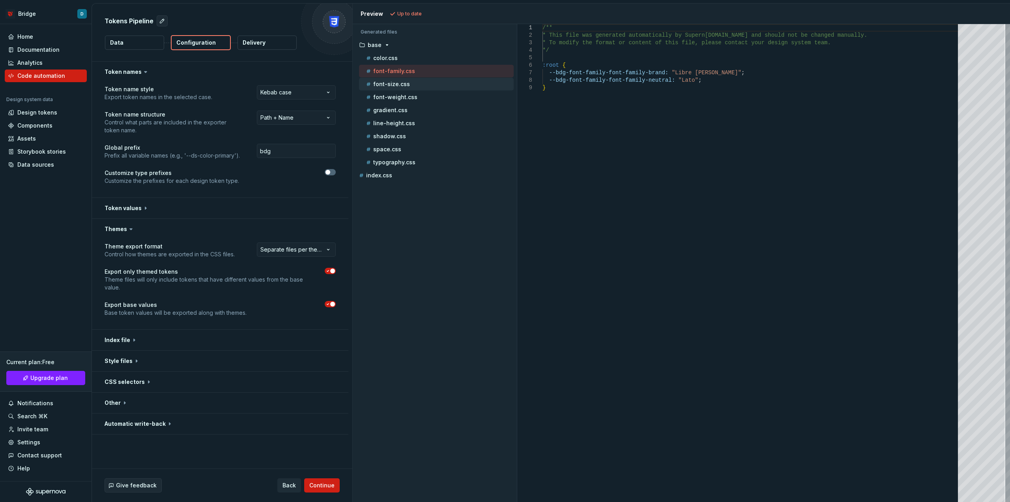
click at [418, 81] on div "font-size.css" at bounding box center [439, 84] width 149 height 8
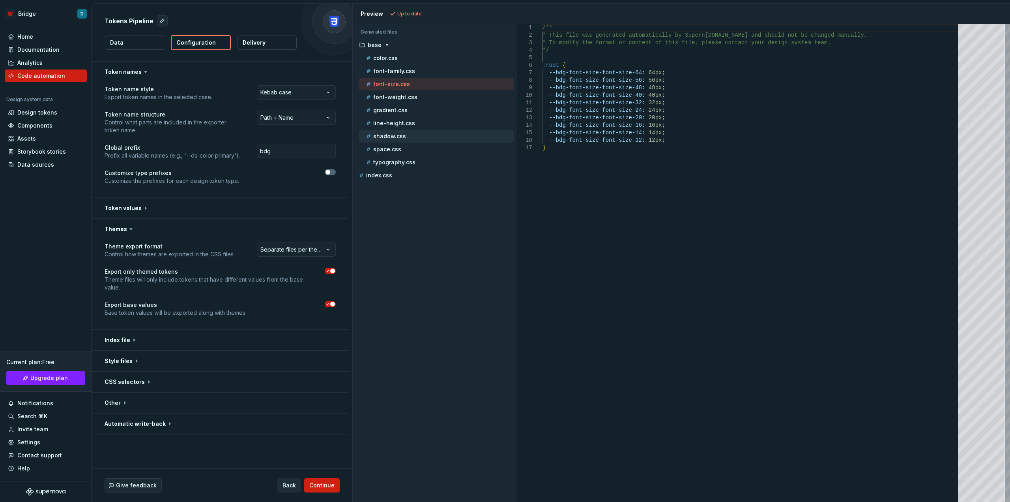
click at [403, 135] on p "shadow.css" at bounding box center [389, 136] width 33 height 6
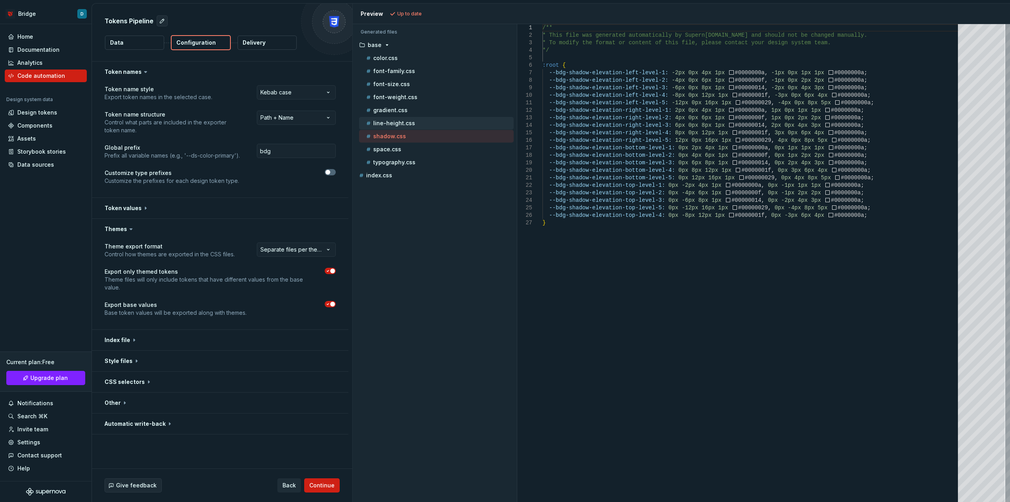
click at [407, 125] on p "line-height.css" at bounding box center [394, 123] width 42 height 6
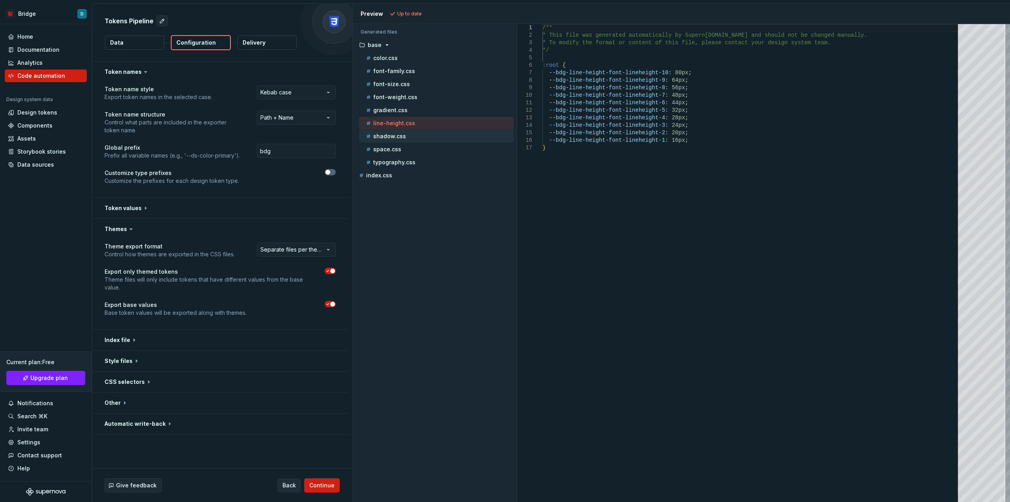
click at [402, 135] on p "shadow.css" at bounding box center [389, 136] width 33 height 6
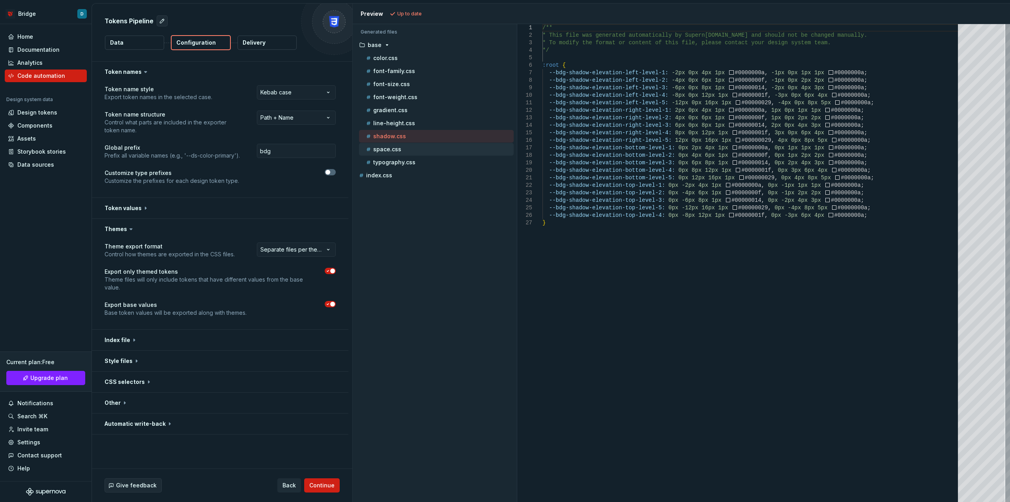
click at [393, 148] on p "space.css" at bounding box center [387, 149] width 28 height 6
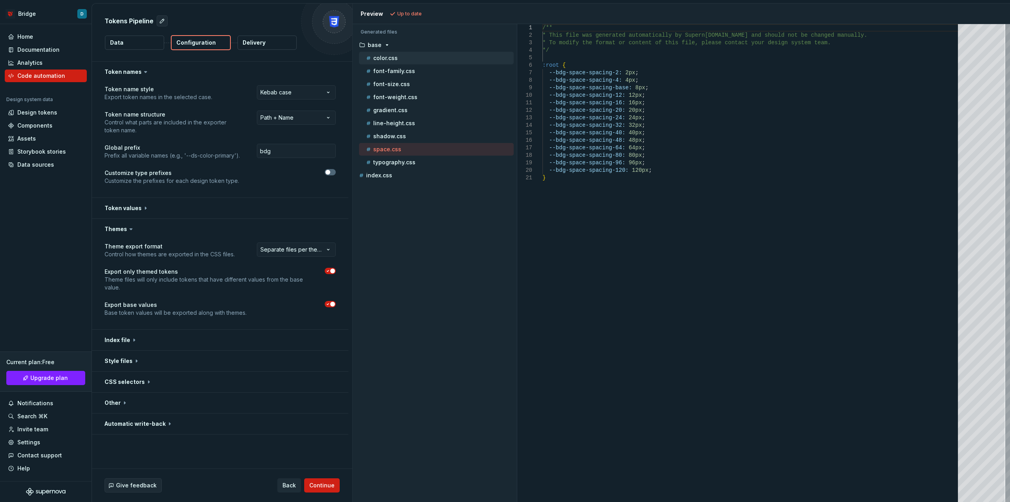
click at [412, 60] on div "color.css" at bounding box center [439, 58] width 149 height 8
type textarea "**********"
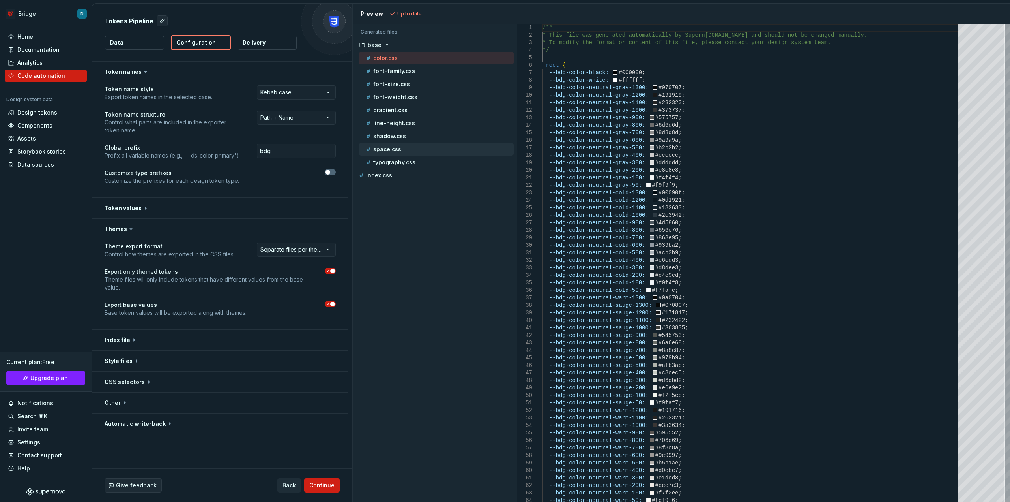
click at [385, 144] on div "space.css" at bounding box center [436, 149] width 155 height 13
click at [296, 247] on html "**********" at bounding box center [505, 251] width 1010 height 502
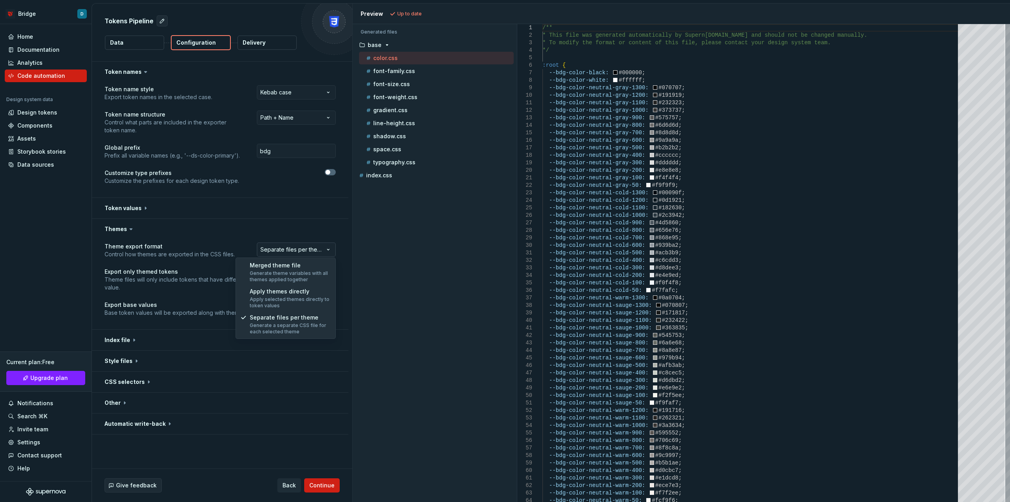
click at [296, 247] on html "**********" at bounding box center [505, 251] width 1010 height 502
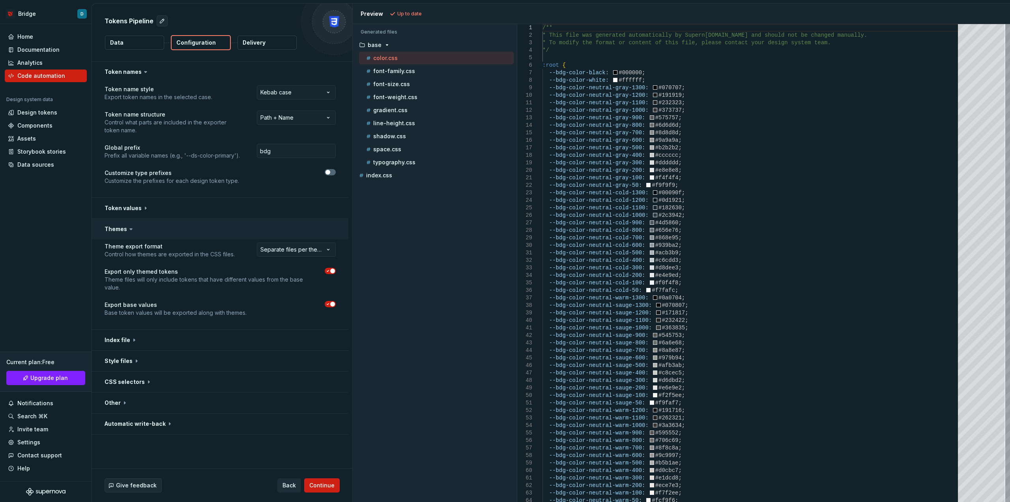
click at [120, 226] on button "button" at bounding box center [220, 229] width 257 height 21
click at [131, 211] on button "button" at bounding box center [220, 208] width 257 height 21
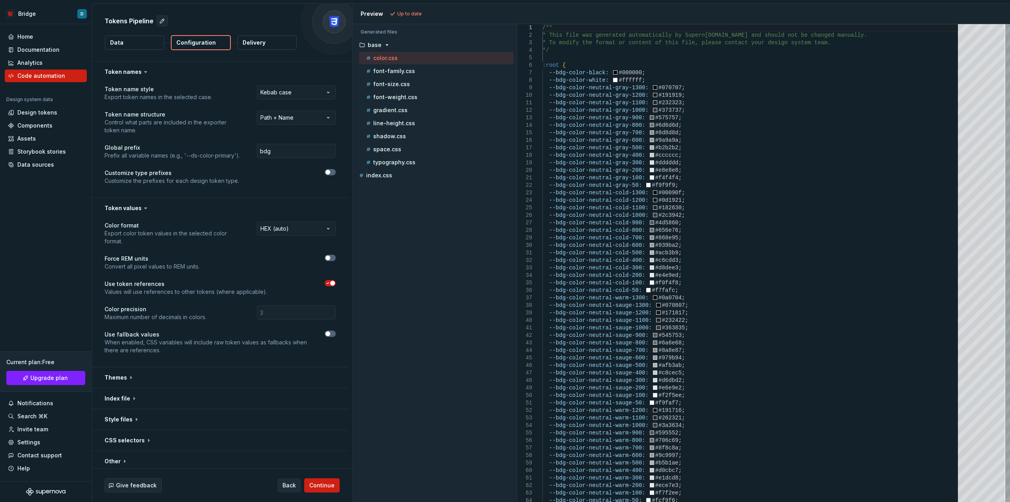
click at [329, 283] on icon "button" at bounding box center [328, 283] width 2 height 1
click at [400, 13] on span "Refresh preview" at bounding box center [417, 14] width 39 height 6
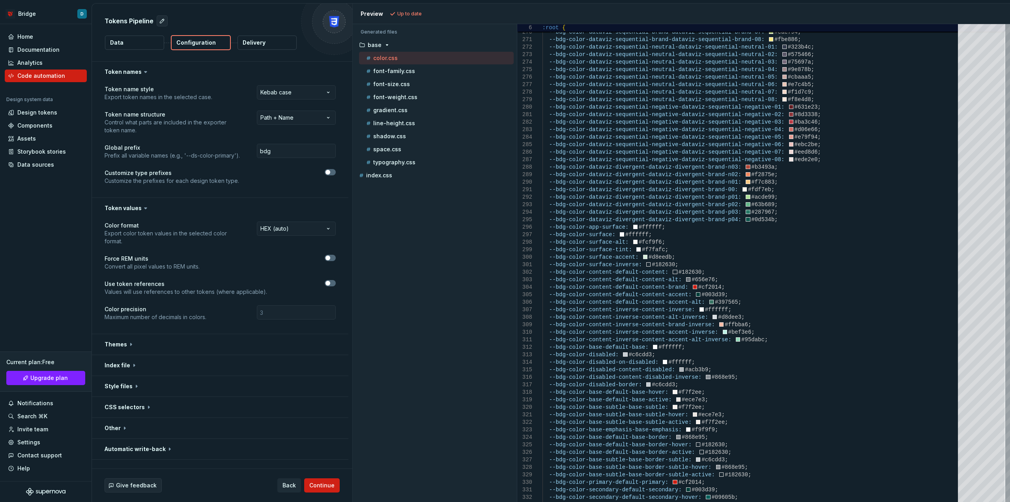
click at [335, 280] on div at bounding box center [308, 283] width 54 height 6
click at [330, 280] on button "button" at bounding box center [330, 283] width 11 height 6
click at [273, 310] on input "number" at bounding box center [296, 312] width 79 height 14
click at [128, 203] on button "button" at bounding box center [220, 208] width 257 height 21
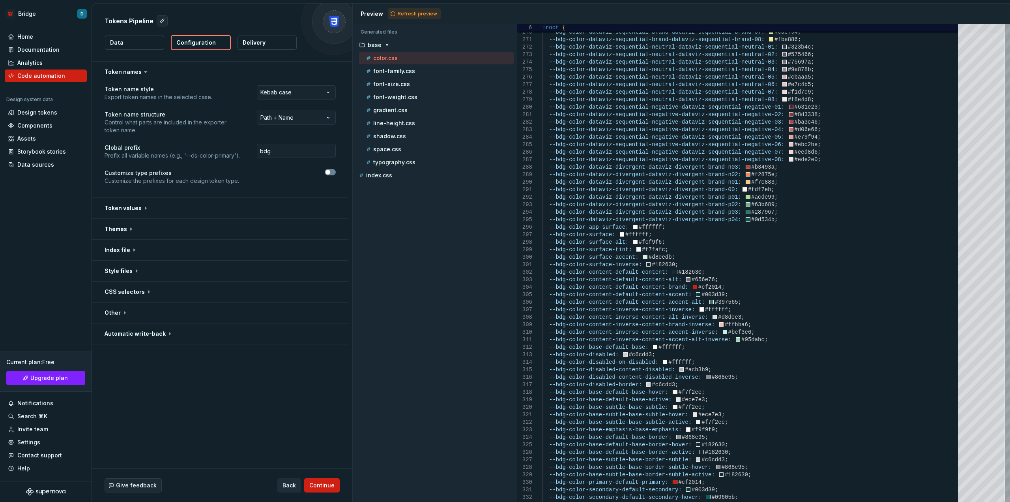
click at [335, 173] on button "button" at bounding box center [330, 172] width 11 height 6
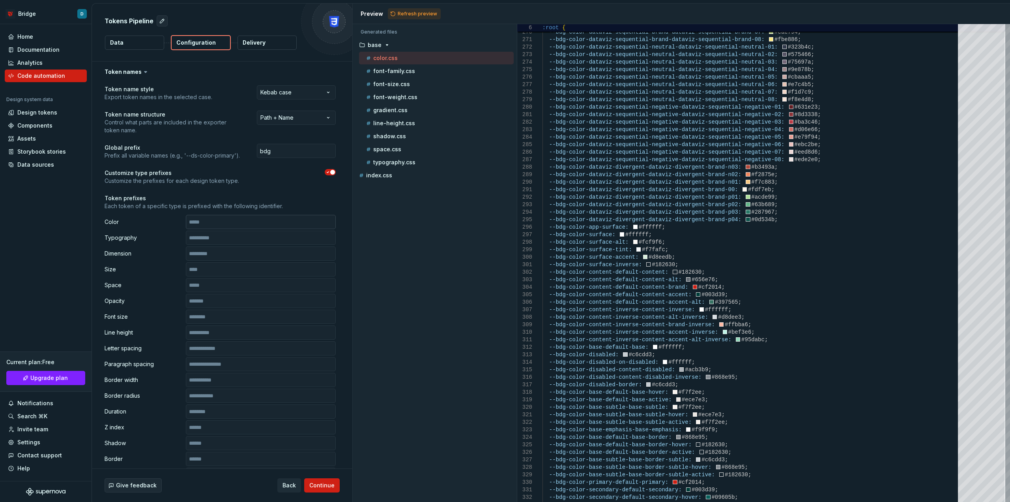
click at [200, 220] on input "text" at bounding box center [261, 222] width 150 height 14
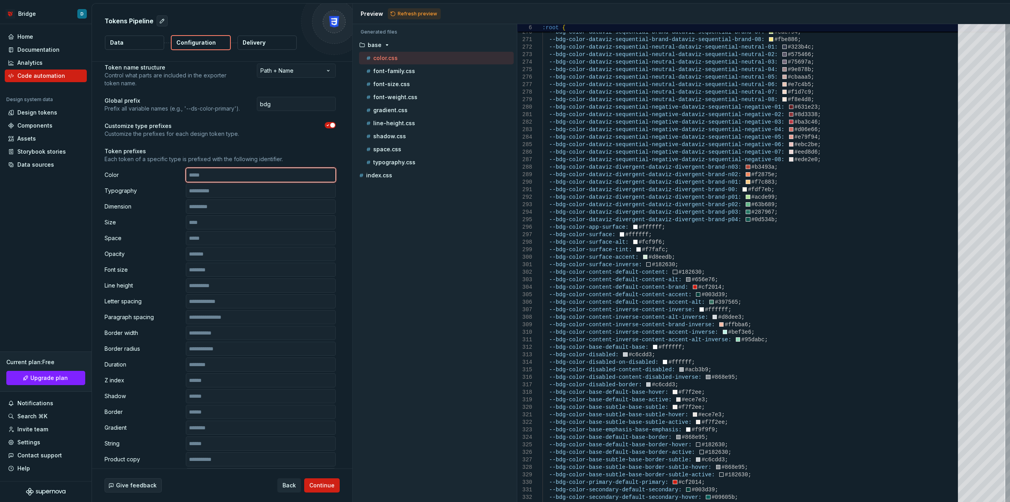
scroll to position [39, 0]
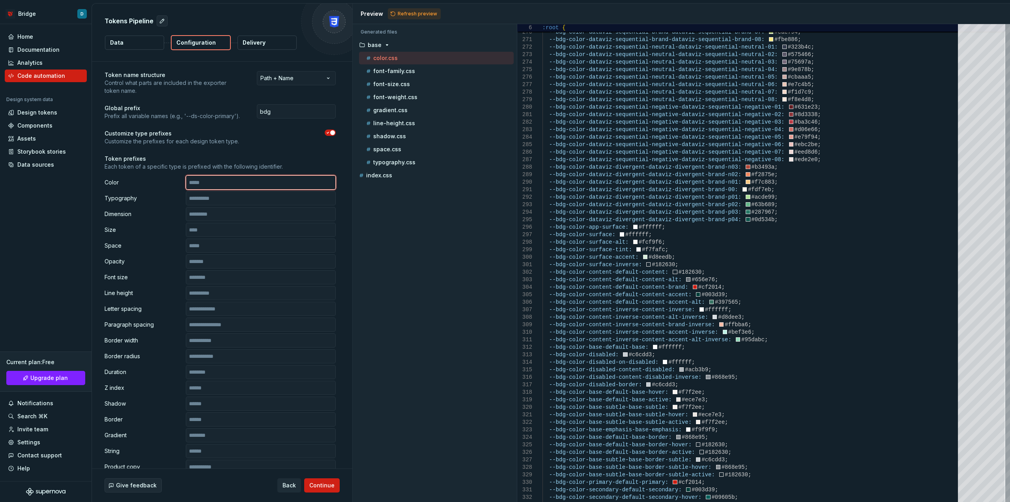
click at [213, 183] on input "text" at bounding box center [261, 182] width 150 height 14
click at [416, 13] on span "Refresh preview" at bounding box center [417, 14] width 39 height 6
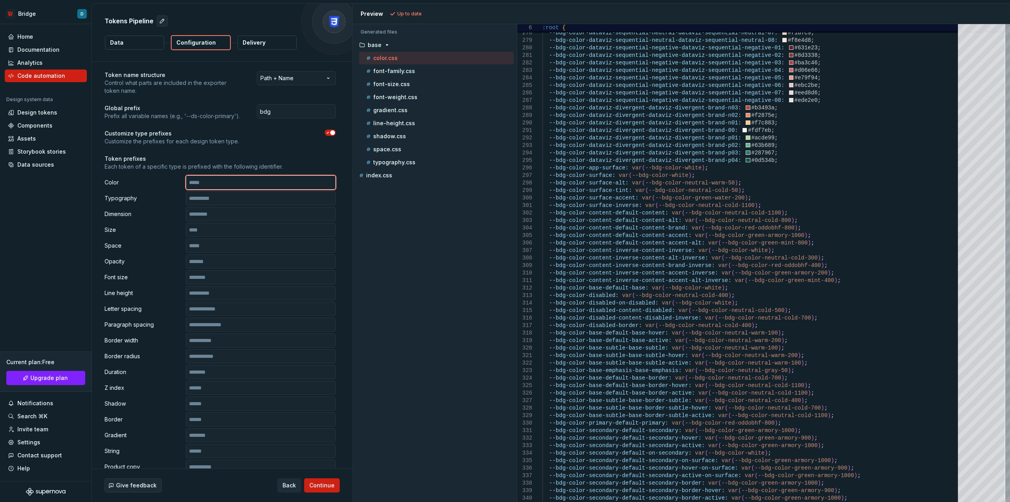
click at [215, 183] on input "text" at bounding box center [261, 182] width 150 height 14
click at [409, 16] on span "Refresh preview" at bounding box center [417, 14] width 39 height 6
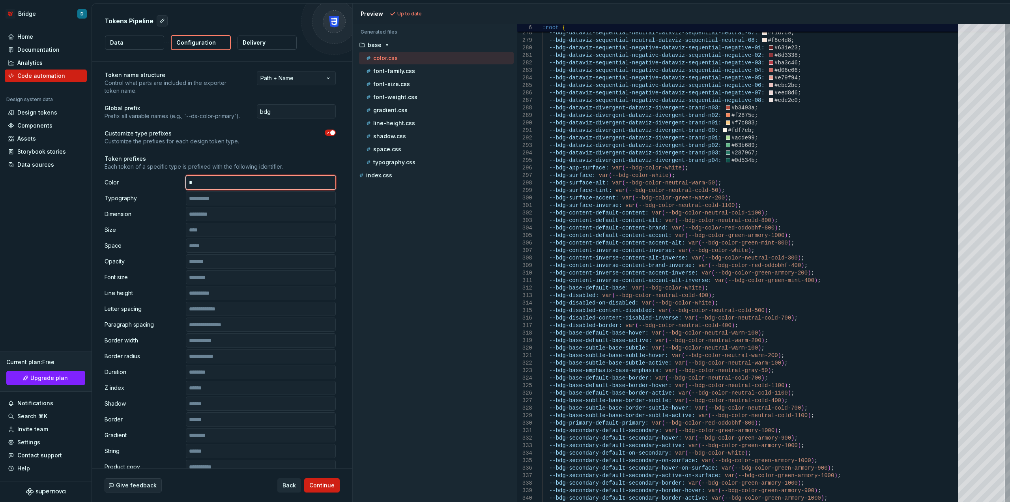
click at [284, 182] on input "text" at bounding box center [261, 182] width 150 height 14
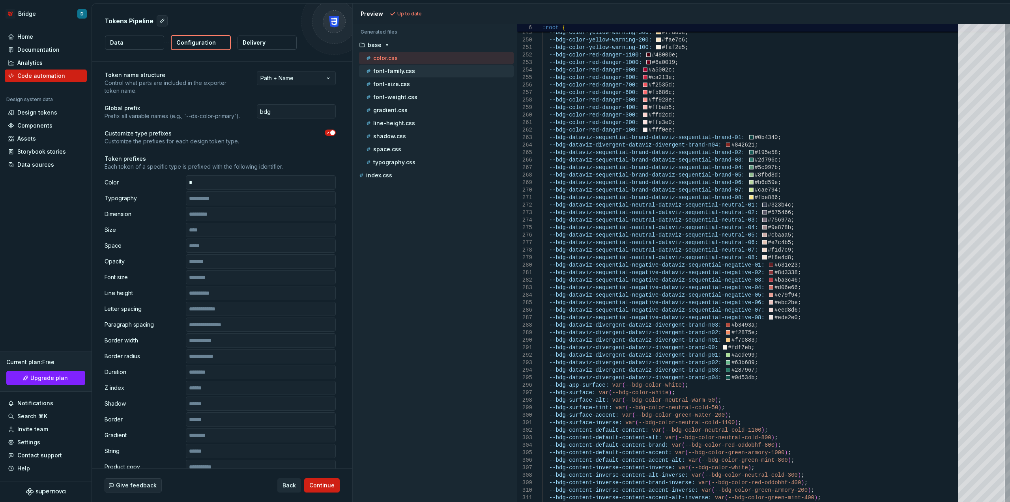
click at [428, 73] on div "font-family.css" at bounding box center [439, 71] width 149 height 8
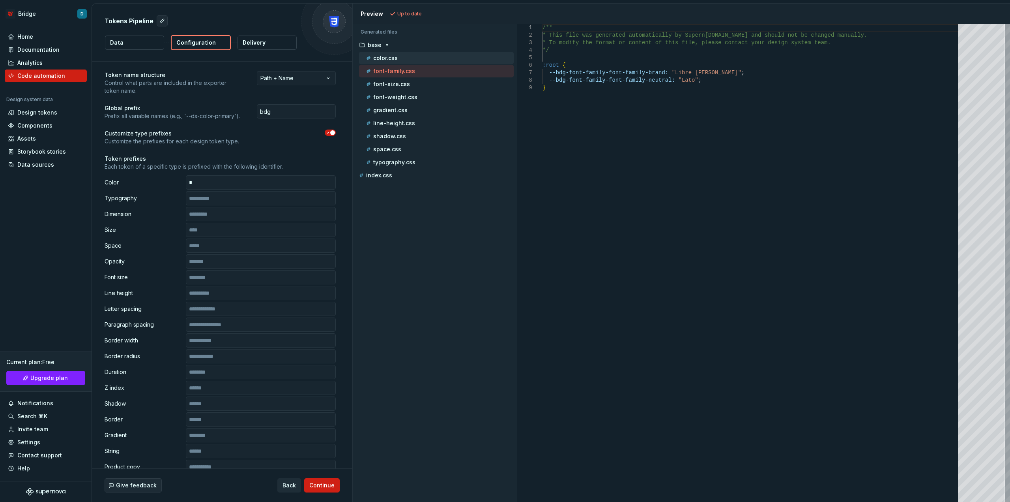
click at [429, 60] on div "color.css" at bounding box center [439, 58] width 149 height 8
type textarea "**********"
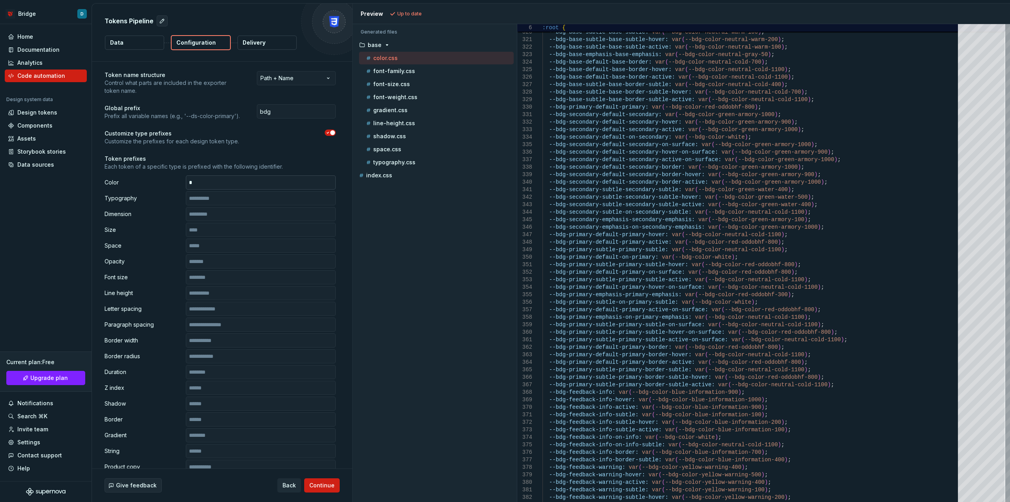
click at [234, 186] on input "text" at bounding box center [261, 182] width 150 height 14
click at [224, 197] on input "text" at bounding box center [261, 198] width 150 height 14
click at [213, 212] on input "text" at bounding box center [261, 214] width 150 height 14
click at [206, 236] on input "text" at bounding box center [261, 230] width 150 height 14
click at [210, 248] on input "text" at bounding box center [261, 245] width 150 height 14
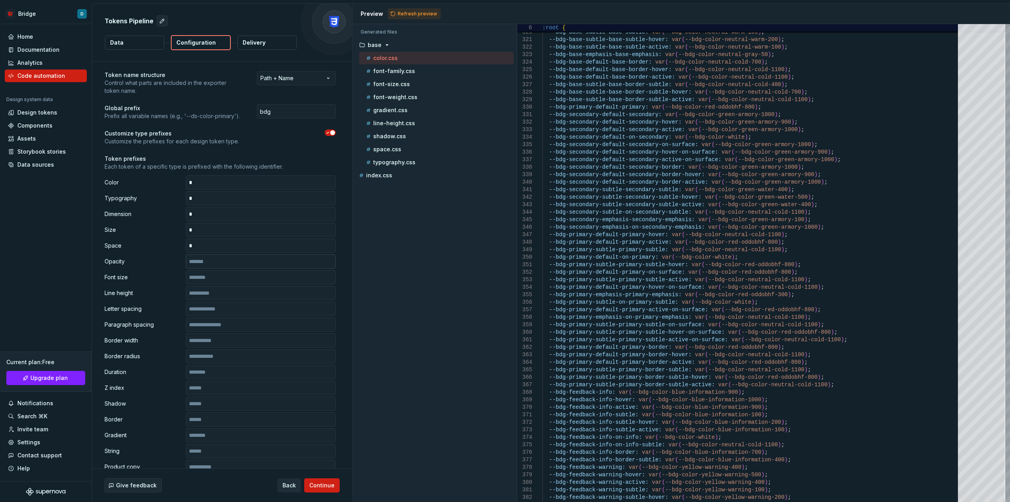
click at [210, 257] on input "text" at bounding box center [261, 261] width 150 height 14
click at [208, 283] on input "text" at bounding box center [261, 277] width 150 height 14
click at [210, 297] on input "text" at bounding box center [261, 293] width 150 height 14
click at [212, 311] on input "text" at bounding box center [261, 308] width 150 height 14
click at [215, 335] on input "text" at bounding box center [261, 340] width 150 height 14
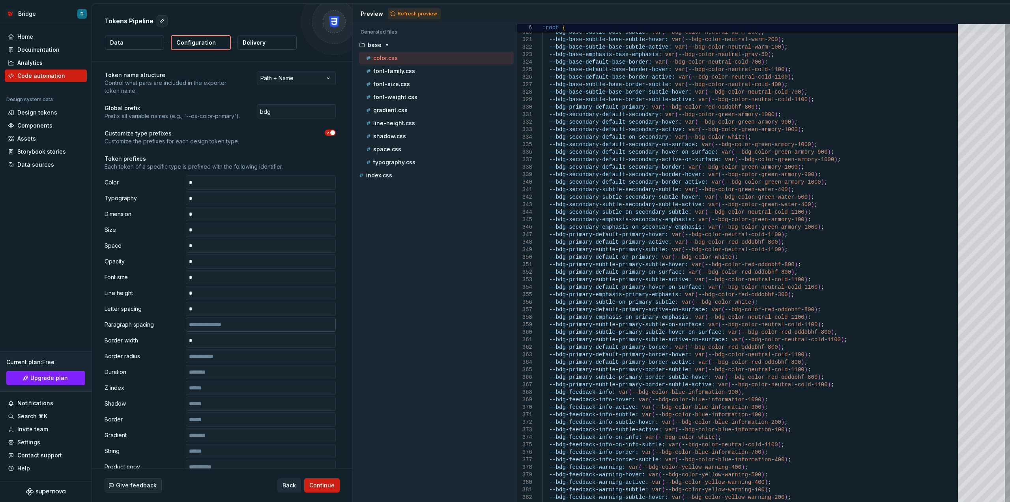
click at [219, 327] on input "text" at bounding box center [261, 324] width 150 height 14
click at [219, 363] on div "Color Typography Dimension Size Space Opacity Font size Line height Letter spac…" at bounding box center [220, 371] width 231 height 393
click at [222, 358] on input "text" at bounding box center [261, 356] width 150 height 14
click at [215, 378] on input "text" at bounding box center [261, 372] width 150 height 14
click at [212, 387] on input "text" at bounding box center [261, 387] width 150 height 14
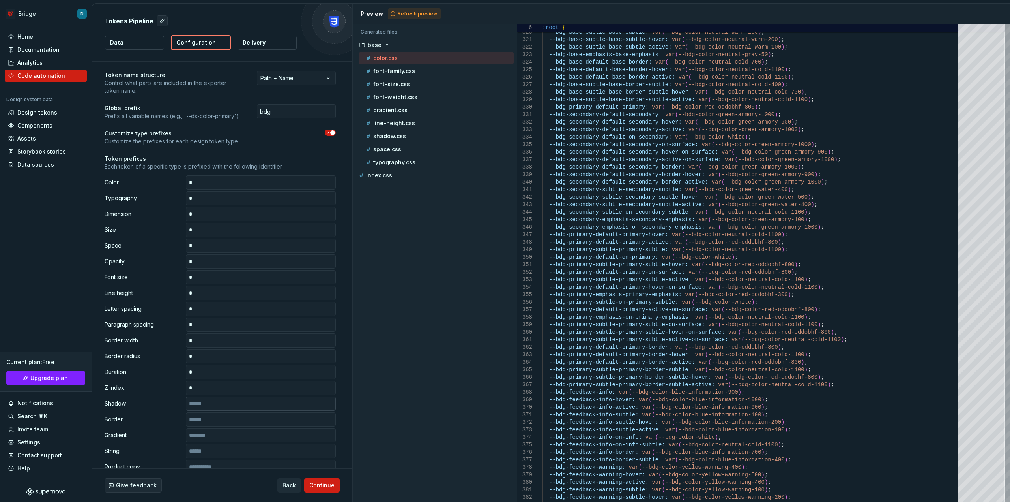
click at [210, 401] on input "text" at bounding box center [261, 403] width 150 height 14
click at [215, 420] on input "text" at bounding box center [261, 419] width 150 height 14
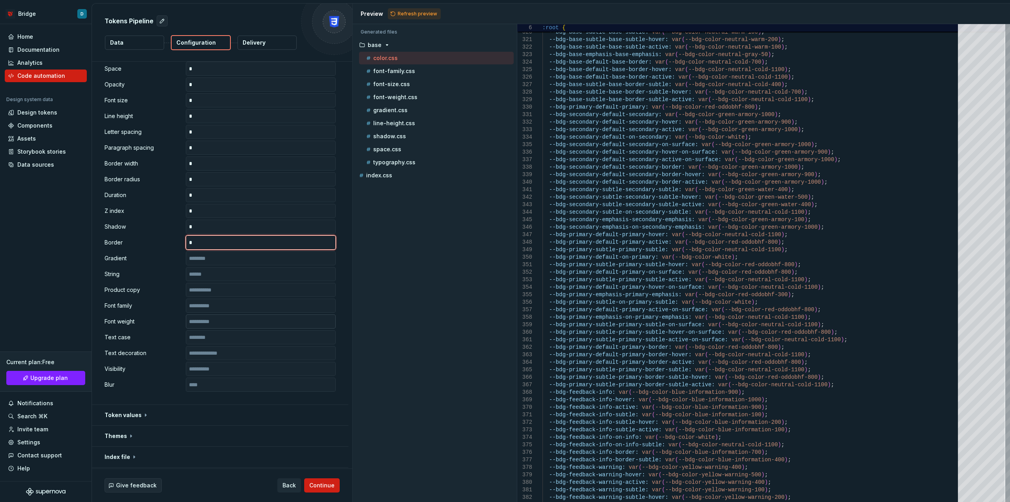
scroll to position [237, 0]
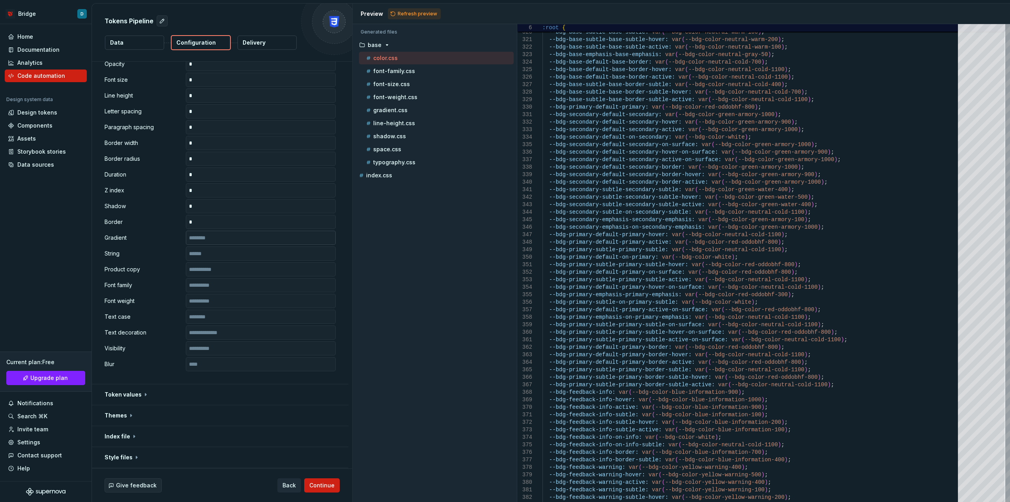
click at [218, 239] on input "text" at bounding box center [261, 237] width 150 height 14
click at [211, 253] on input "text" at bounding box center [261, 253] width 150 height 14
click at [206, 273] on input "text" at bounding box center [261, 269] width 150 height 14
click at [206, 292] on input "text" at bounding box center [261, 285] width 150 height 14
click at [207, 296] on input "text" at bounding box center [261, 301] width 150 height 14
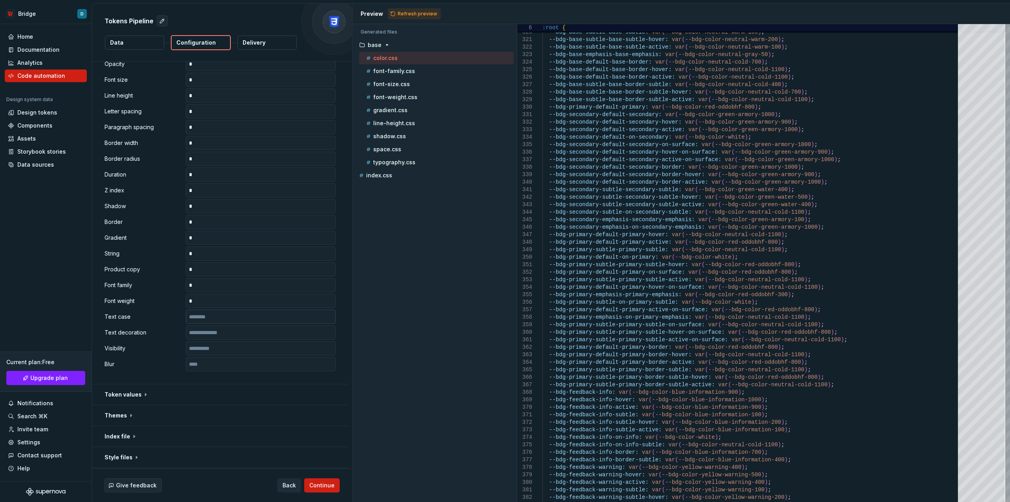
click at [207, 319] on input "text" at bounding box center [261, 316] width 150 height 14
click at [208, 333] on input "text" at bounding box center [261, 332] width 150 height 14
click at [209, 350] on input "text" at bounding box center [261, 348] width 150 height 14
click at [204, 373] on div "**********" at bounding box center [220, 114] width 231 height 532
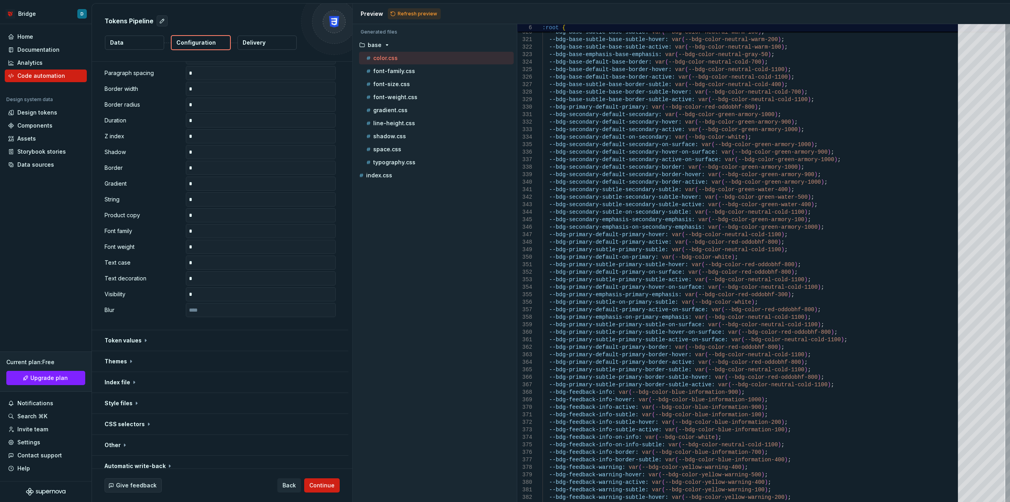
scroll to position [299, 0]
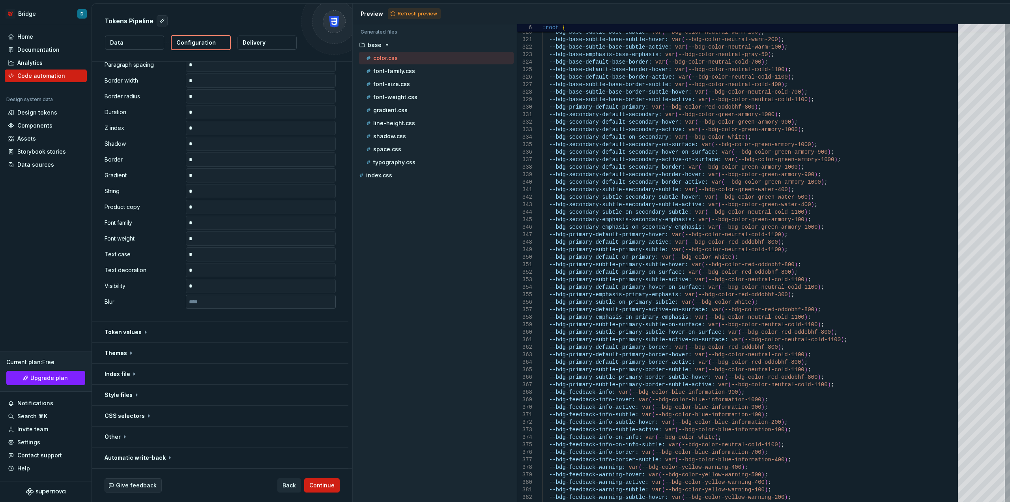
click at [212, 300] on input "text" at bounding box center [261, 301] width 150 height 14
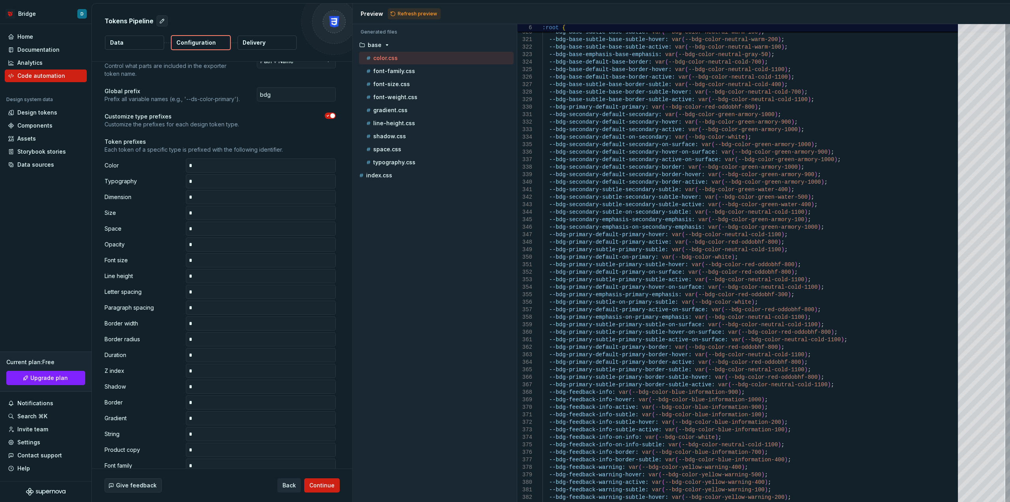
scroll to position [0, 0]
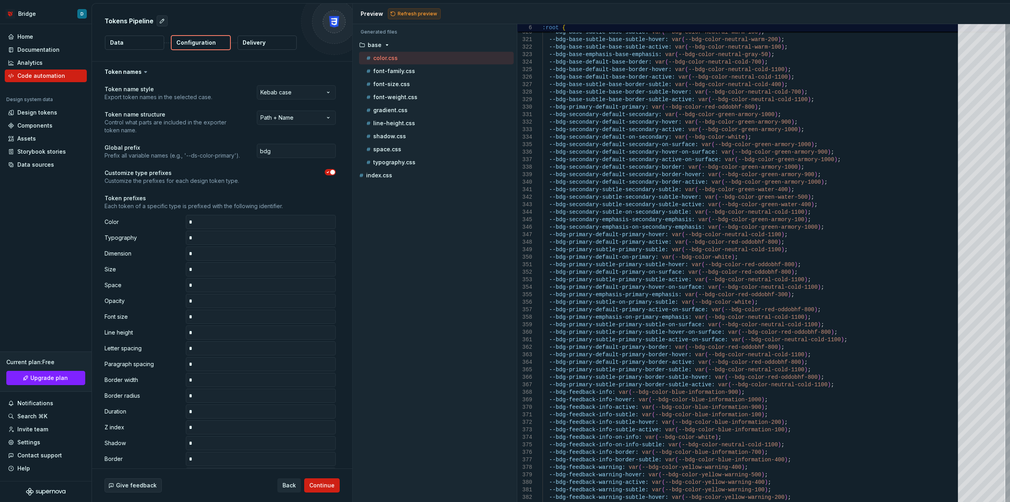
click at [408, 13] on span "Refresh preview" at bounding box center [417, 14] width 39 height 6
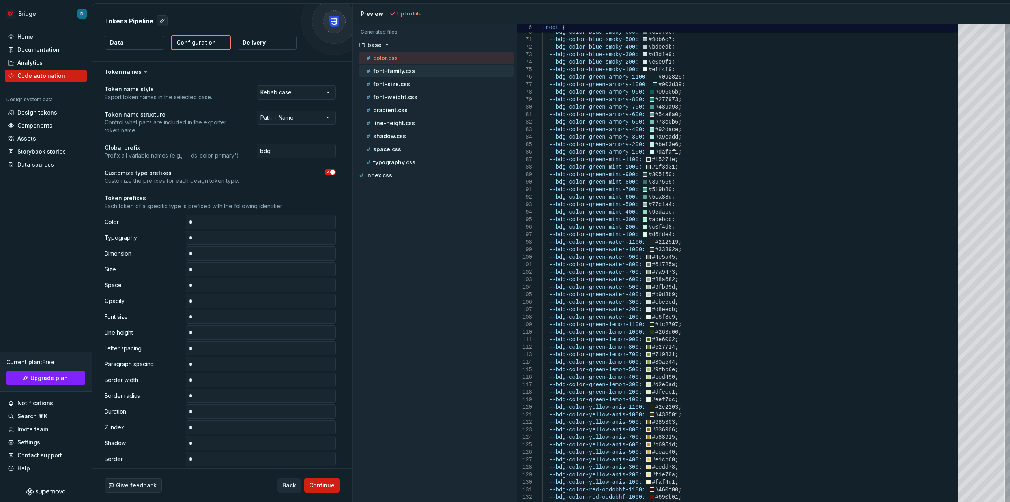
click at [395, 69] on p "font-family.css" at bounding box center [394, 71] width 42 height 6
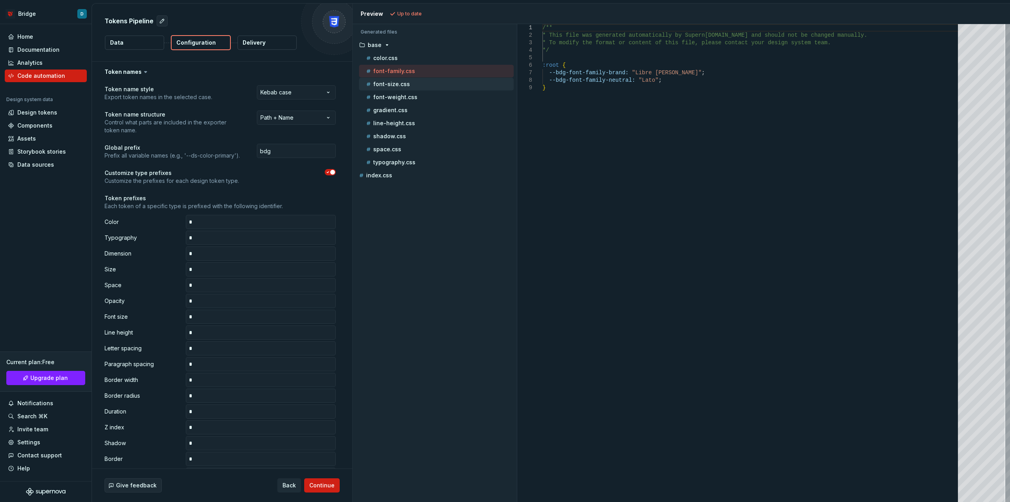
click at [409, 80] on div "font-size.css" at bounding box center [439, 84] width 149 height 8
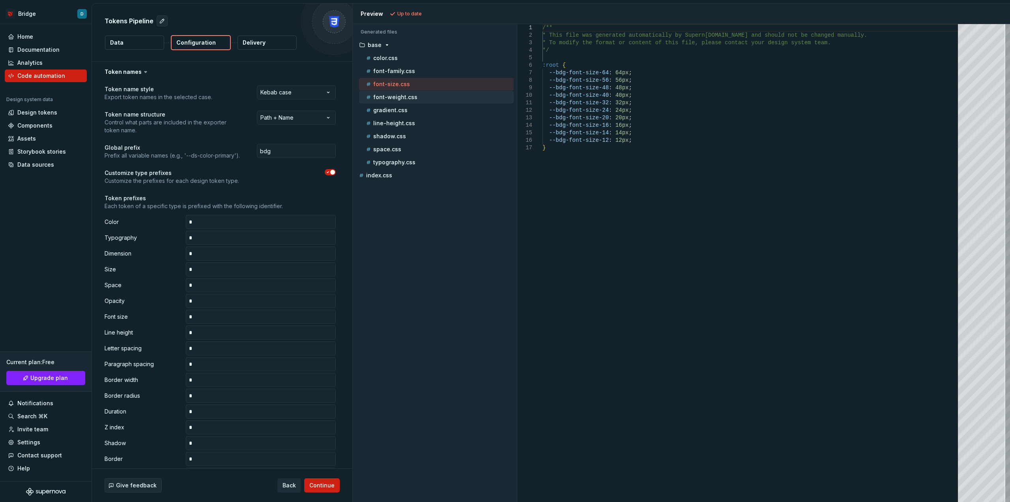
click at [402, 95] on p "font-weight.css" at bounding box center [395, 97] width 44 height 6
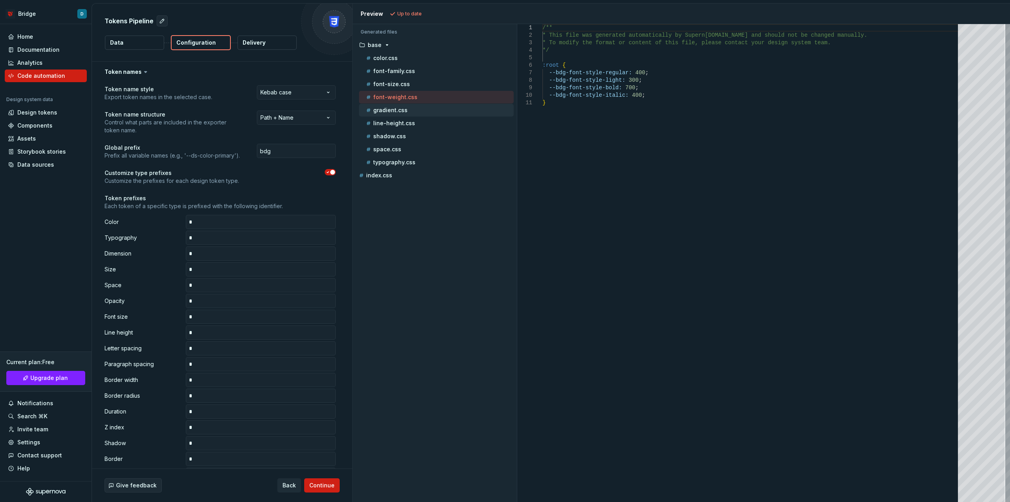
click at [402, 110] on p "gradient.css" at bounding box center [390, 110] width 34 height 6
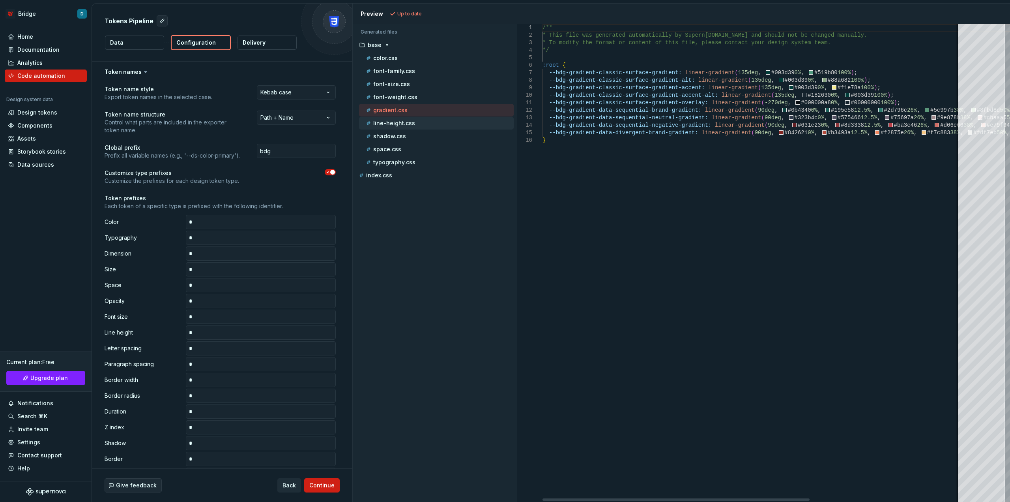
click at [401, 126] on p "line-height.css" at bounding box center [394, 123] width 42 height 6
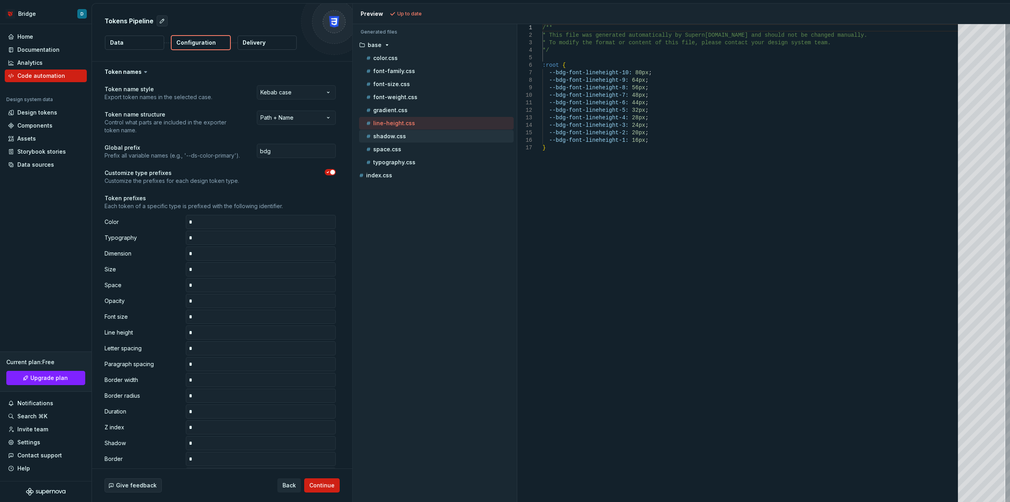
click at [400, 136] on p "shadow.css" at bounding box center [389, 136] width 33 height 6
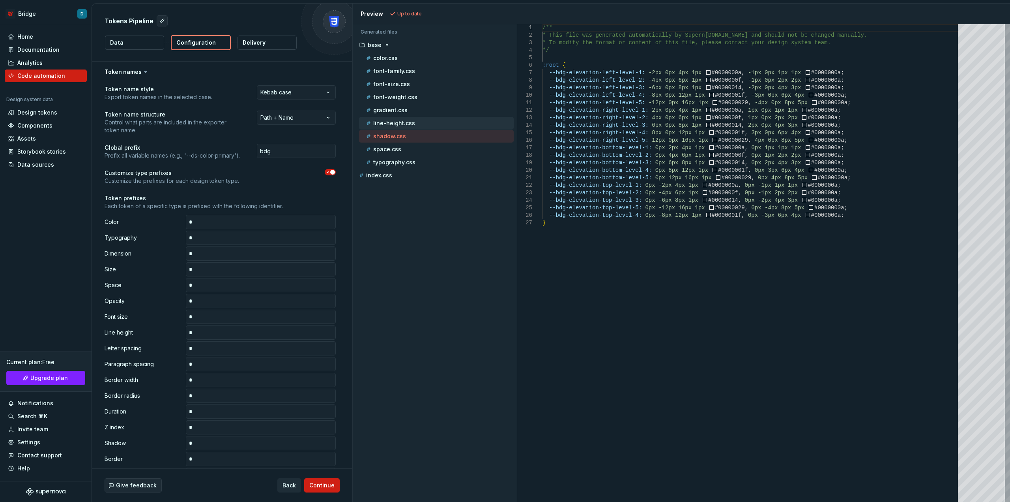
click at [401, 120] on div "line-height.css" at bounding box center [439, 123] width 149 height 8
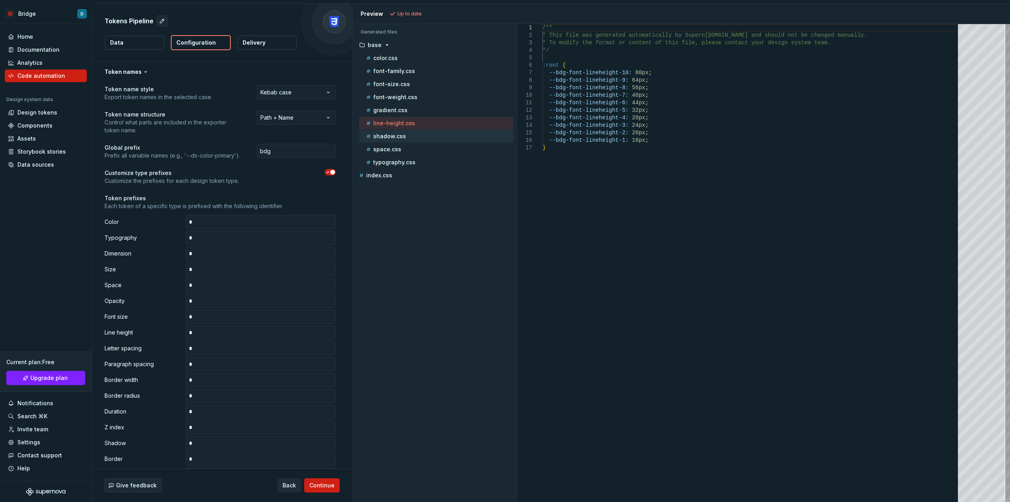
click at [396, 133] on div "shadow.css" at bounding box center [439, 136] width 149 height 8
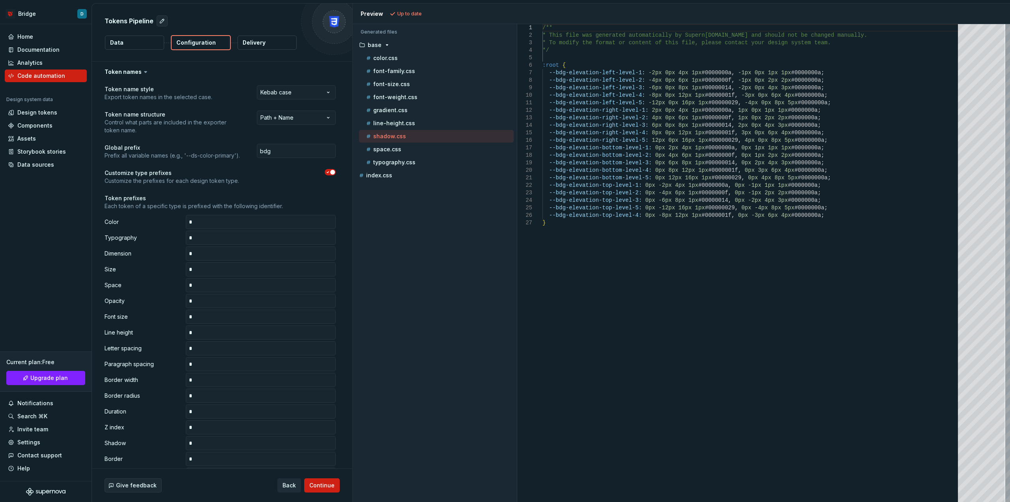
click at [395, 142] on div "shadow.css" at bounding box center [436, 136] width 155 height 13
click at [398, 149] on p "space.css" at bounding box center [387, 149] width 28 height 6
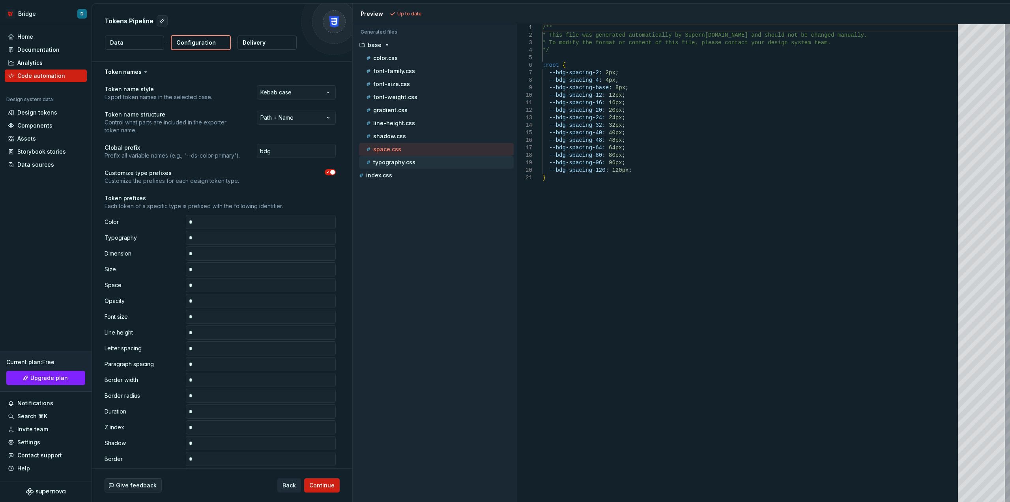
click at [396, 162] on p "typography.css" at bounding box center [394, 162] width 42 height 6
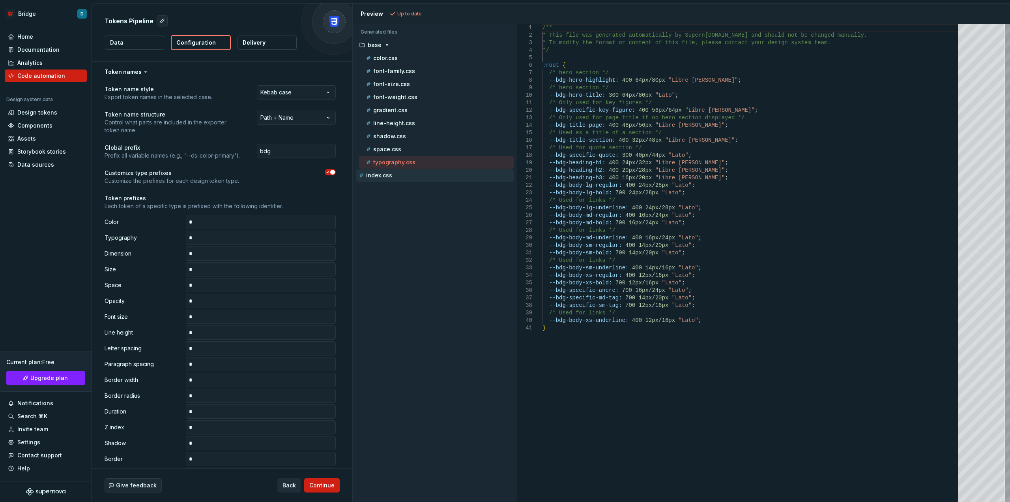
click at [386, 176] on p "index.css" at bounding box center [379, 175] width 26 height 6
type textarea "**********"
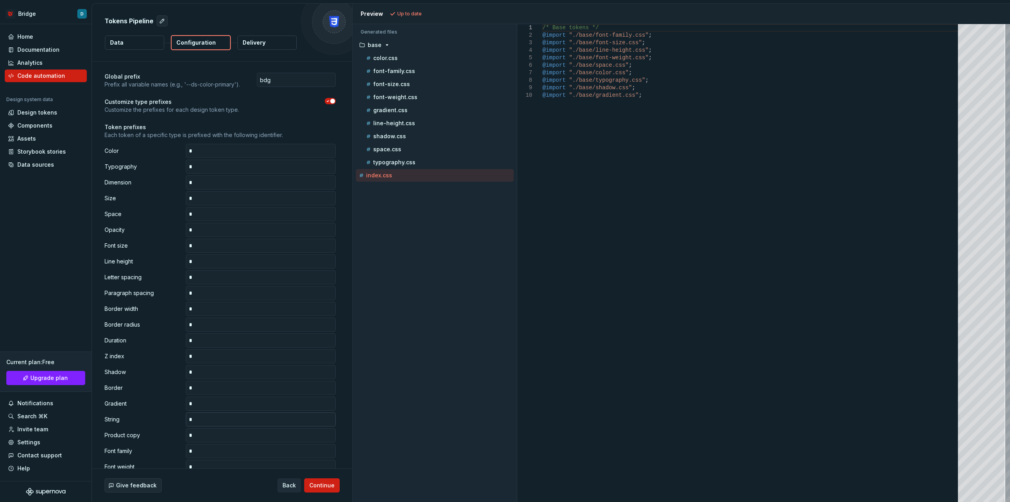
scroll to position [299, 0]
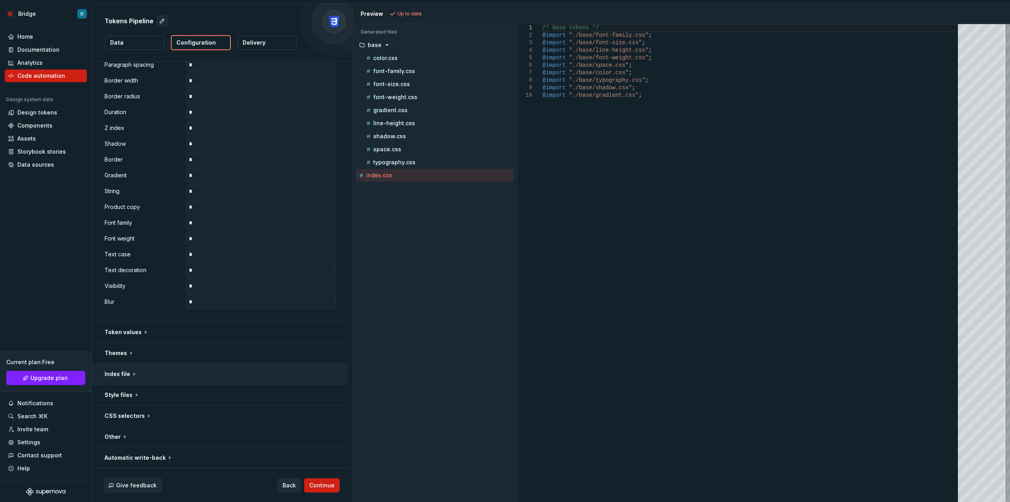
click at [111, 374] on button "button" at bounding box center [220, 373] width 257 height 21
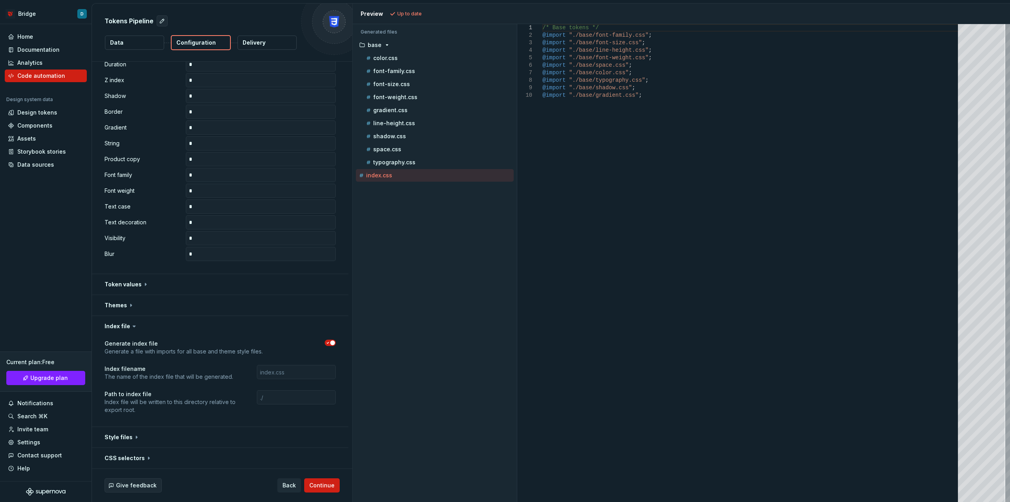
scroll to position [389, 0]
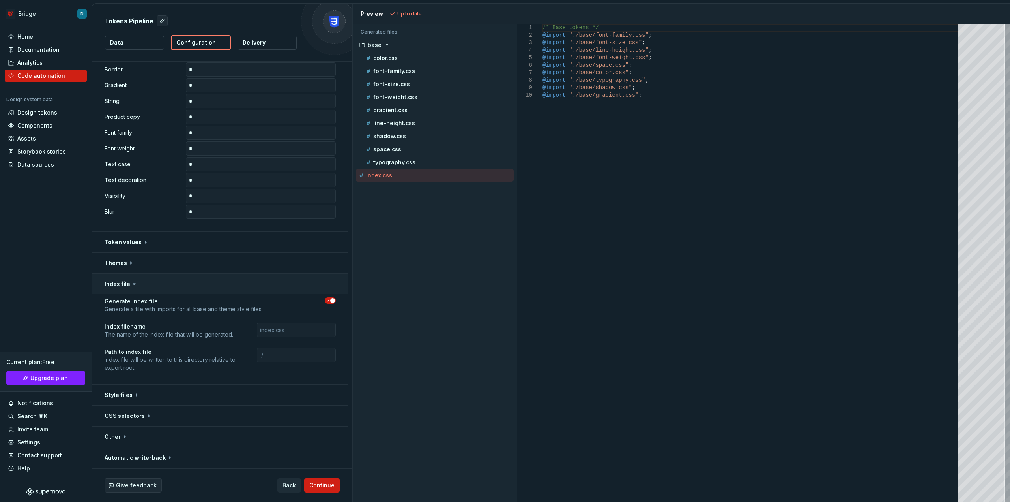
click at [118, 278] on button "button" at bounding box center [220, 283] width 257 height 21
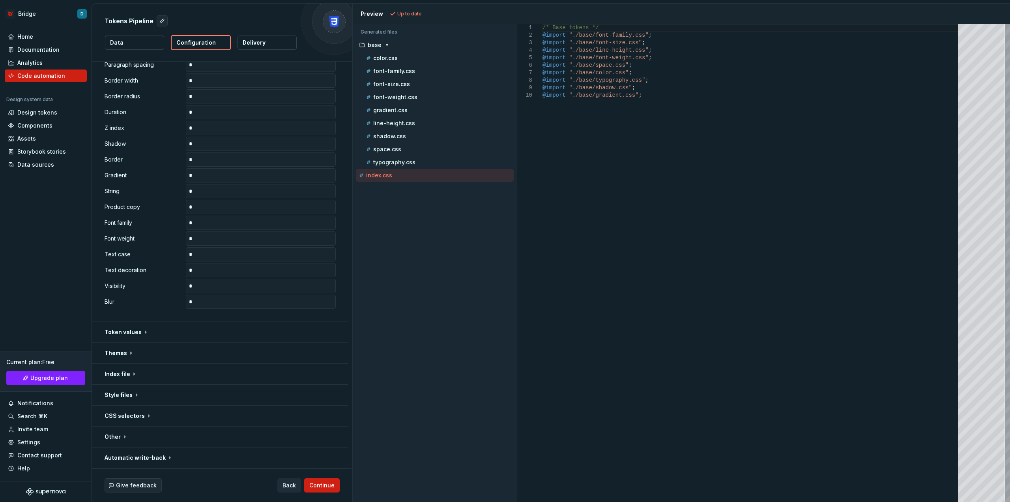
scroll to position [299, 0]
click at [133, 392] on button "button" at bounding box center [220, 394] width 257 height 21
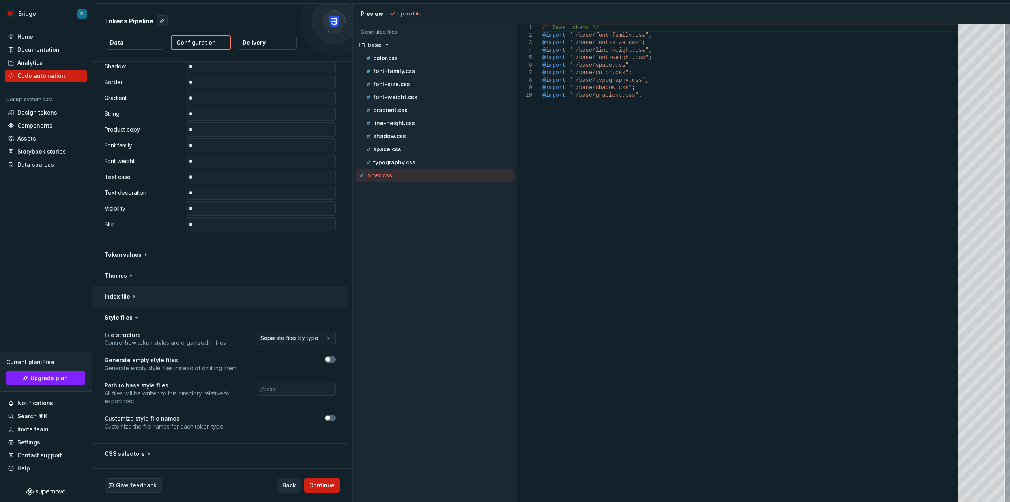
scroll to position [414, 0]
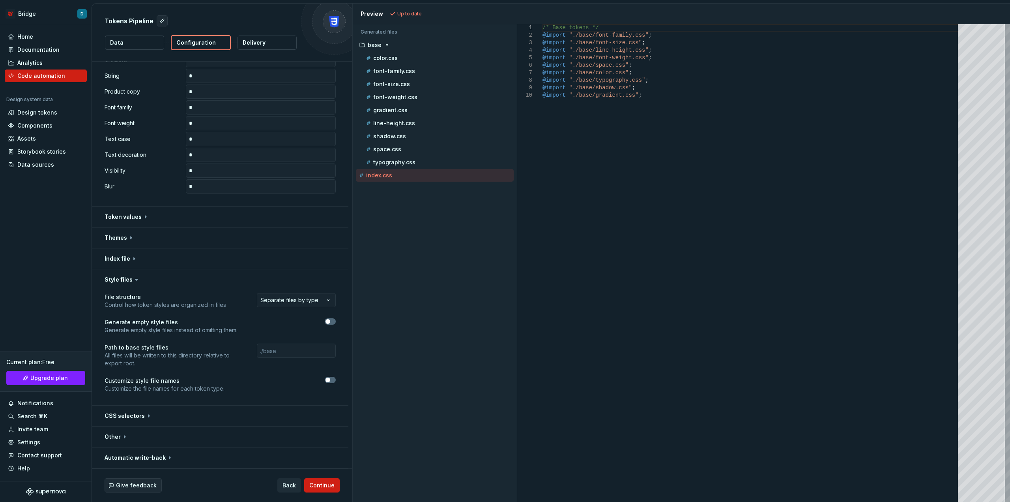
click at [332, 378] on button "button" at bounding box center [330, 379] width 11 height 6
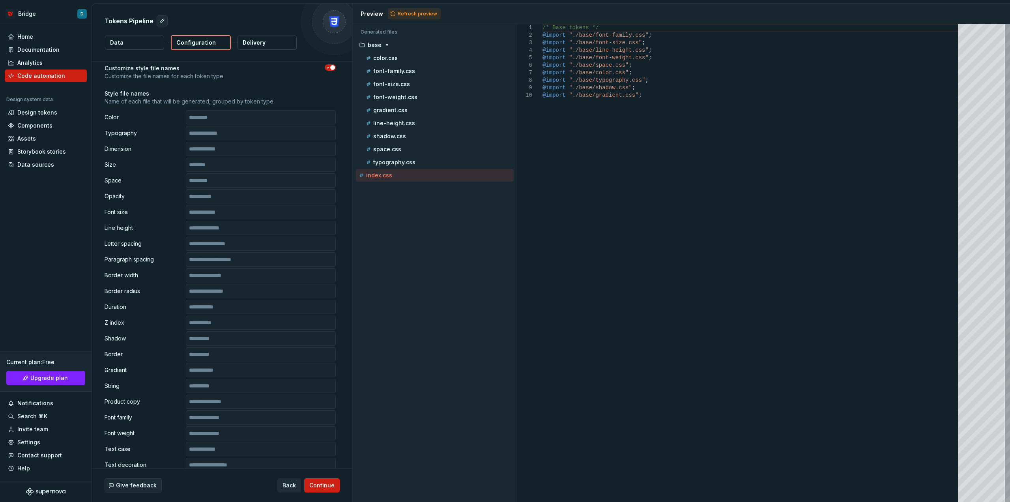
scroll to position [719, 0]
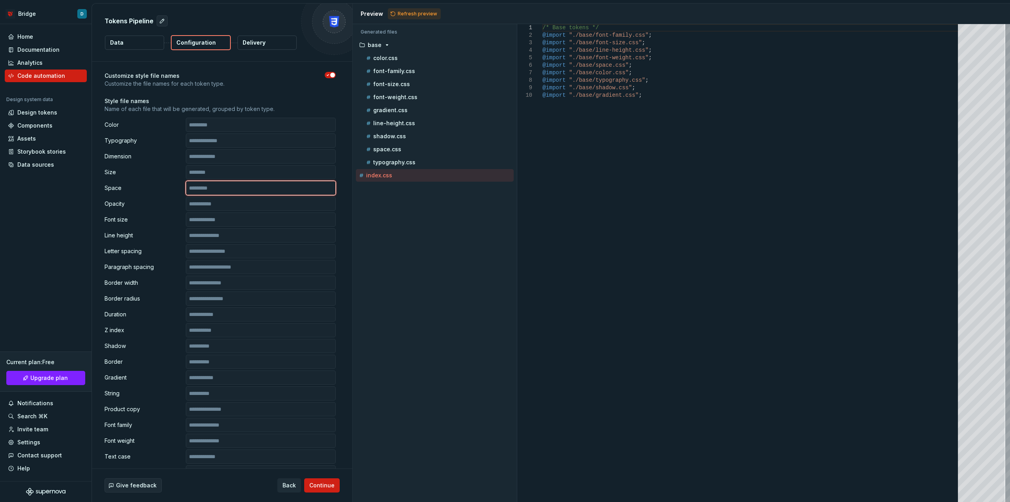
click at [203, 184] on input "text" at bounding box center [261, 188] width 150 height 14
type input "**********"
click at [419, 10] on button "Refresh preview" at bounding box center [414, 13] width 53 height 11
click at [393, 147] on p "spacing.css" at bounding box center [389, 149] width 33 height 6
type textarea "**********"
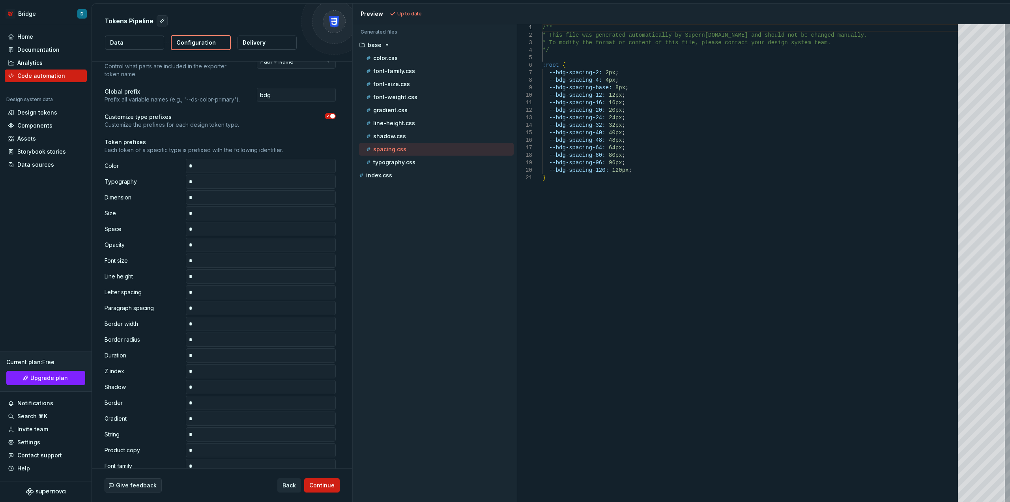
scroll to position [0, 0]
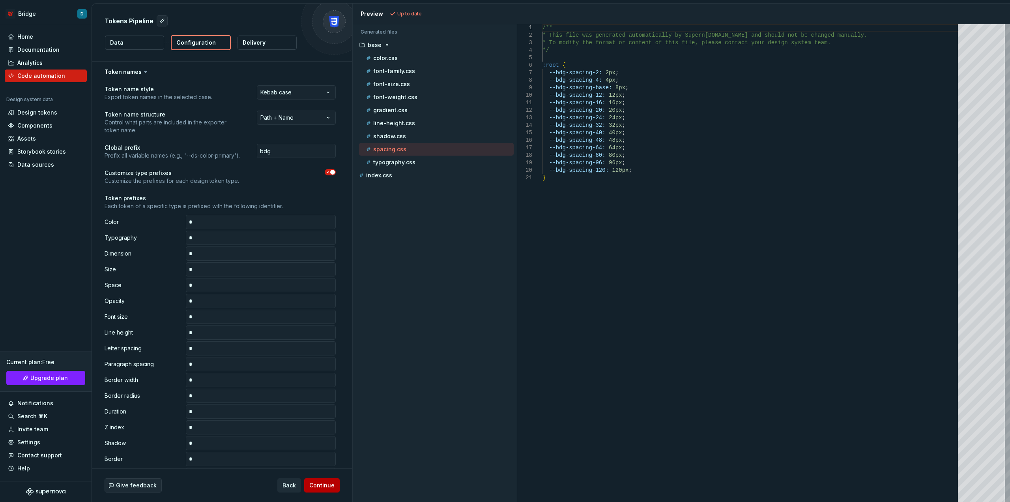
click at [318, 485] on span "Continue" at bounding box center [321, 485] width 25 height 8
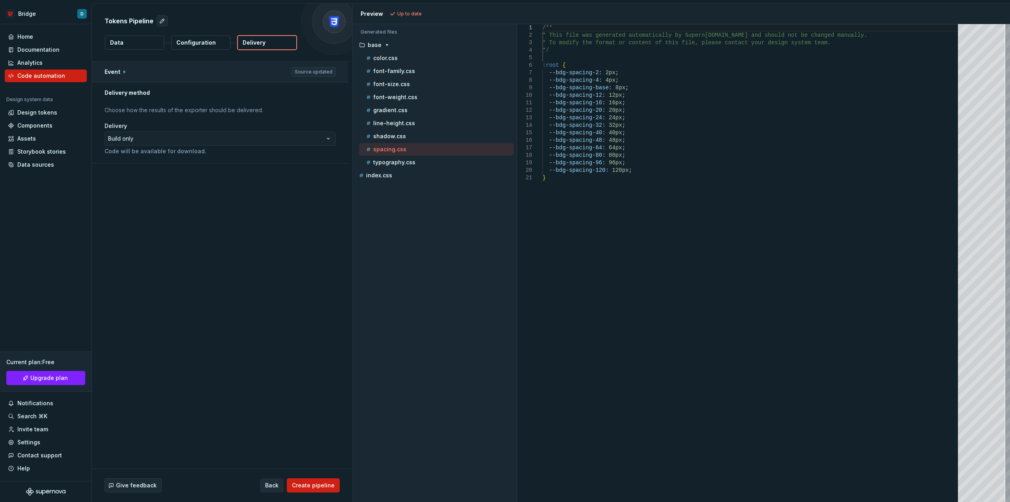
click at [120, 71] on button "button" at bounding box center [220, 72] width 257 height 21
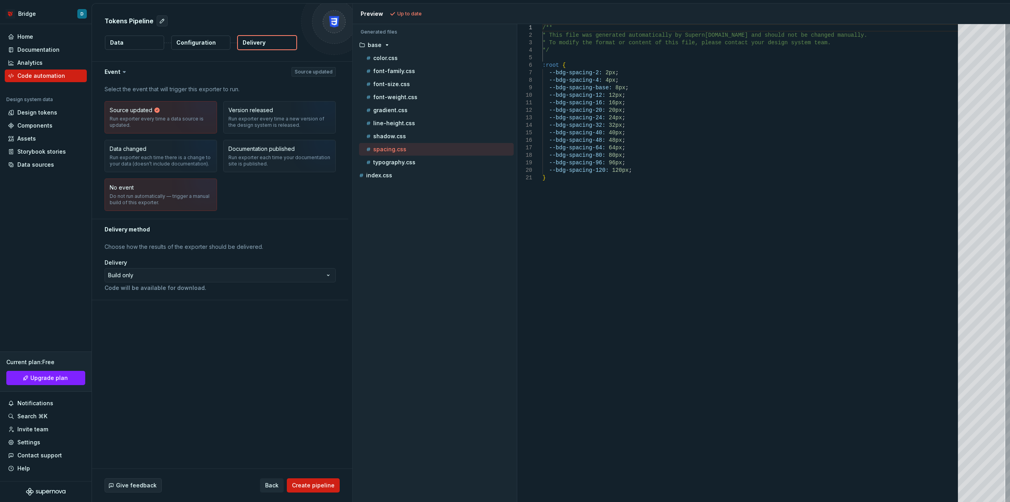
click at [189, 196] on img "button" at bounding box center [197, 197] width 51 height 53
click at [119, 70] on button "button" at bounding box center [220, 72] width 257 height 21
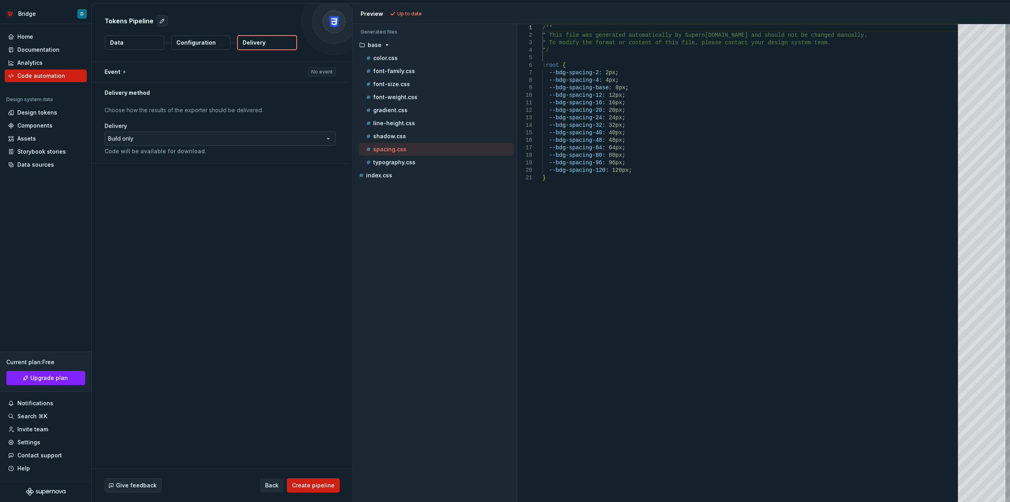
click at [155, 137] on html "**********" at bounding box center [505, 251] width 1010 height 502
click at [164, 135] on html "**********" at bounding box center [505, 251] width 1010 height 502
click at [219, 107] on p "Choose how the results of the exporter should be delivered." at bounding box center [220, 110] width 231 height 8
drag, startPoint x: 303, startPoint y: 479, endPoint x: 289, endPoint y: 463, distance: 21.2
click at [304, 479] on button "Create pipeline" at bounding box center [313, 485] width 53 height 14
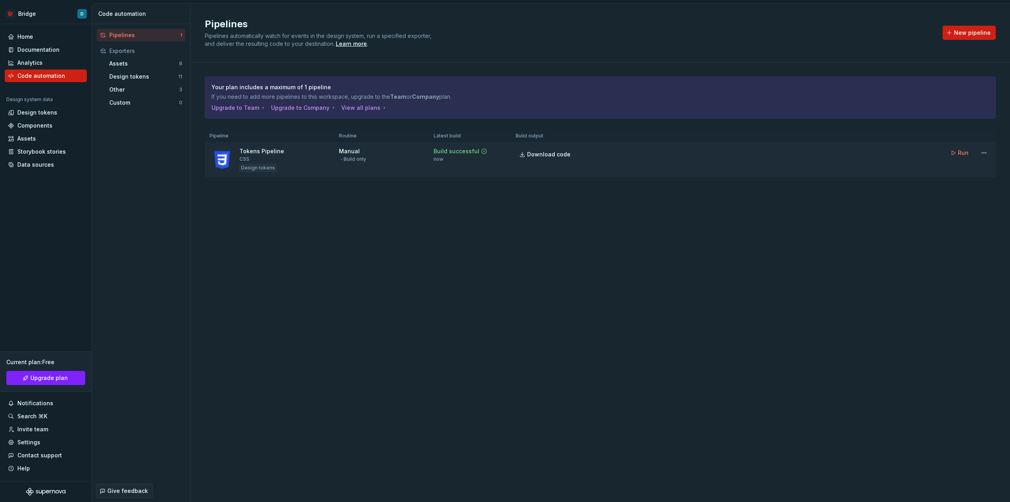
click at [348, 159] on div "→ Build only" at bounding box center [352, 159] width 27 height 6
click at [344, 151] on div "Manual" at bounding box center [349, 151] width 21 height 8
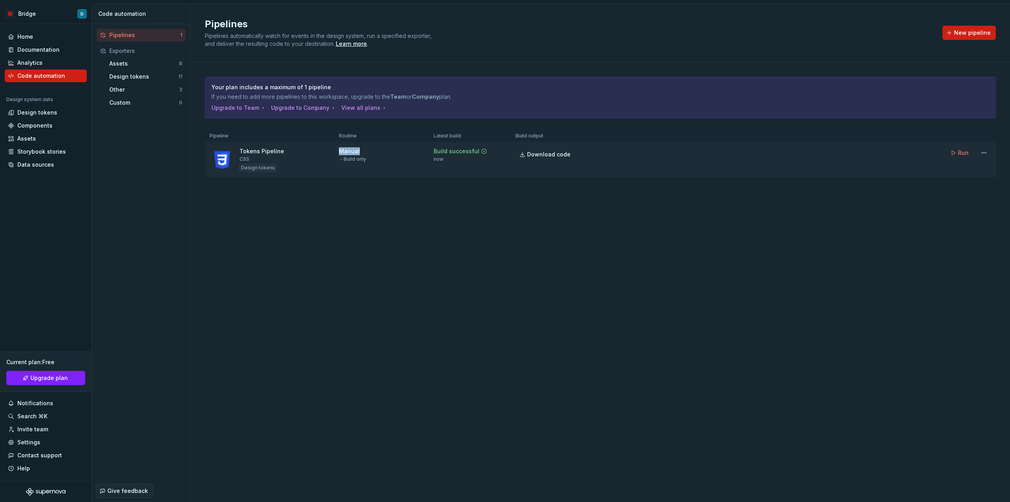
click at [344, 151] on div "Manual" at bounding box center [349, 151] width 21 height 8
click at [987, 155] on html "Bridge D Home Documentation Analytics Code automation Design system data Design…" at bounding box center [505, 251] width 1010 height 502
click at [750, 187] on html "Bridge D Home Documentation Analytics Code automation Design system data Design…" at bounding box center [505, 251] width 1010 height 502
drag, startPoint x: 455, startPoint y: 91, endPoint x: 447, endPoint y: 91, distance: 8.3
click at [454, 91] on div "Your plan includes a maximum of 1 pipeline If you need to add more pipelines to…" at bounding box center [601, 91] width 778 height 17
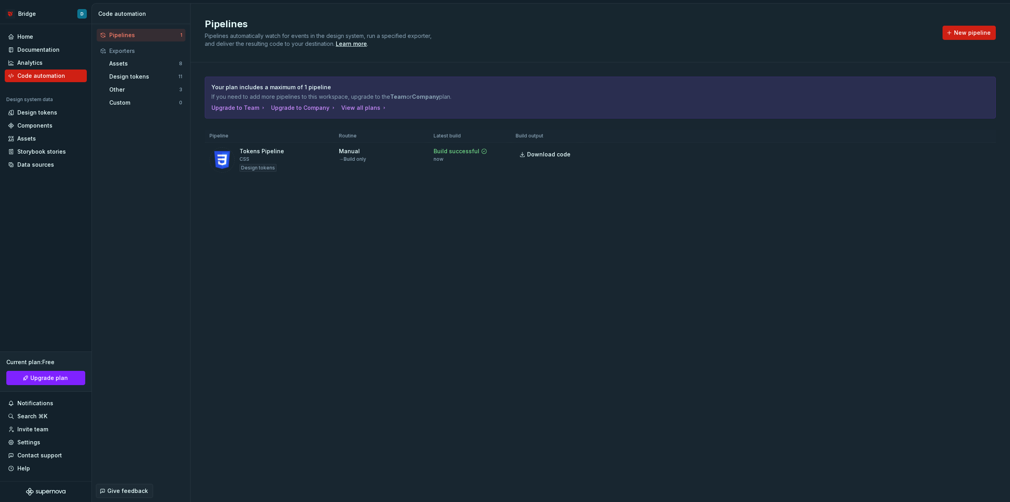
click at [299, 86] on p "Your plan includes a maximum of 1 pipeline" at bounding box center [573, 87] width 723 height 8
drag, startPoint x: 266, startPoint y: 95, endPoint x: 392, endPoint y: 100, distance: 126.8
click at [392, 100] on p "If you need to add more pipelines to this workspace, upgrade to the Team or Com…" at bounding box center [573, 97] width 723 height 8
click at [40, 42] on div "Home" at bounding box center [46, 36] width 82 height 13
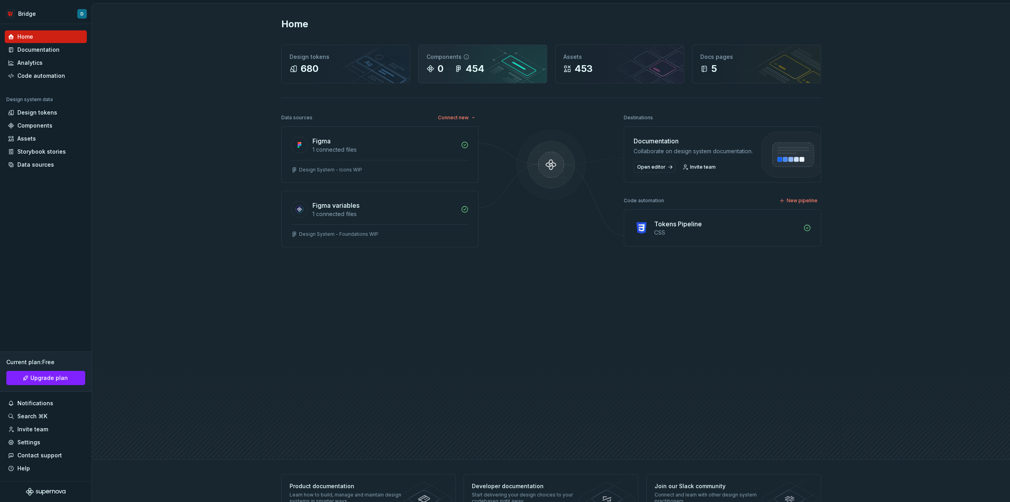
click at [474, 69] on div "454" at bounding box center [475, 68] width 19 height 13
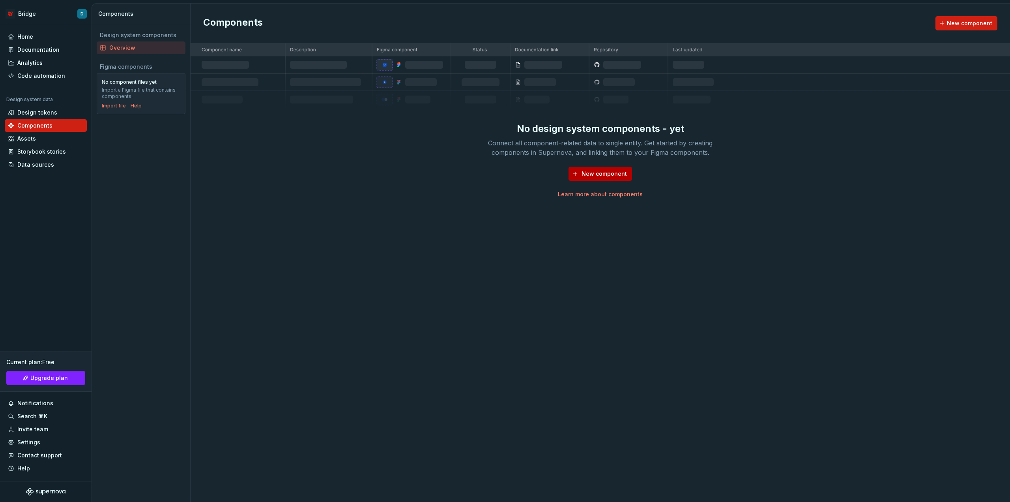
click at [584, 176] on span "New component" at bounding box center [604, 174] width 45 height 8
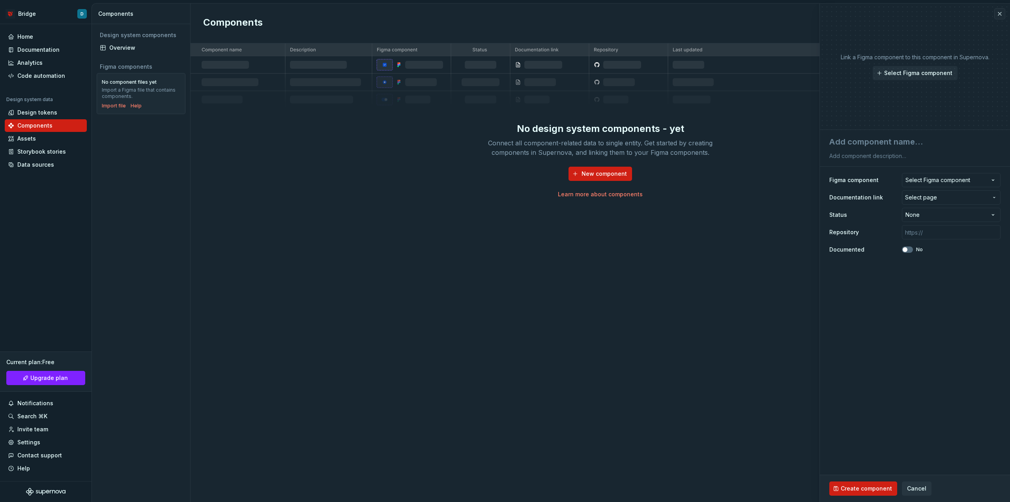
click at [938, 171] on div "**********" at bounding box center [914, 214] width 171 height 87
click at [935, 182] on div "Select Figma component" at bounding box center [938, 180] width 65 height 8
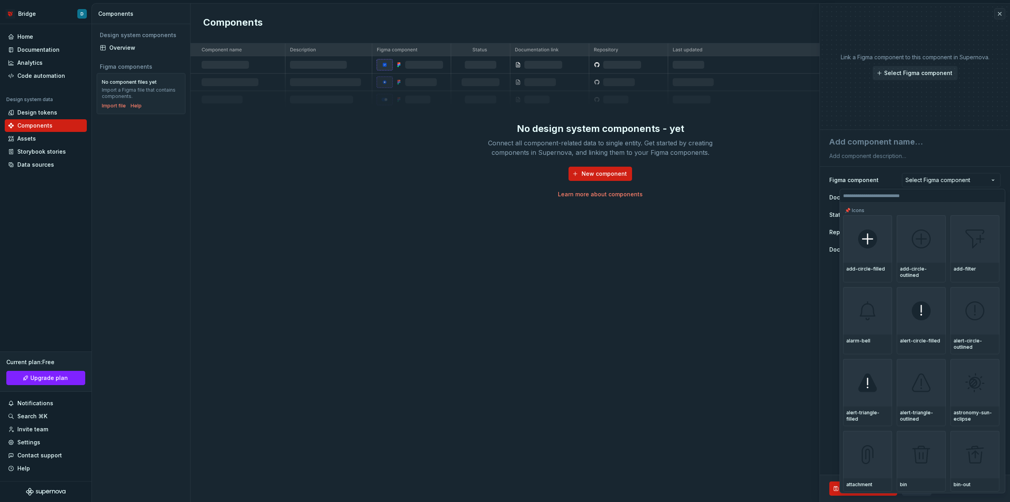
click at [860, 179] on html "**********" at bounding box center [505, 251] width 1010 height 502
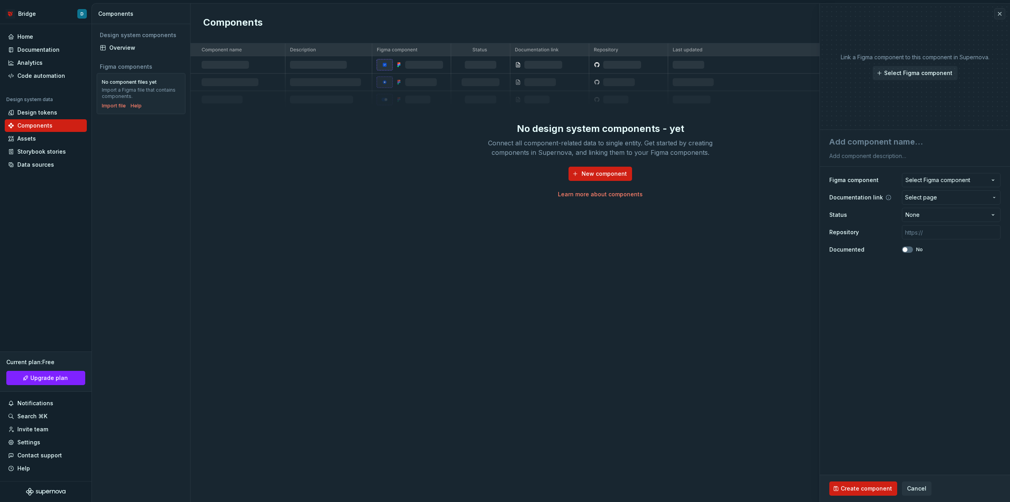
click at [925, 193] on span "Select page" at bounding box center [921, 197] width 32 height 8
click at [925, 193] on html "**********" at bounding box center [505, 251] width 1010 height 502
click at [919, 195] on span "Select page" at bounding box center [921, 197] width 32 height 8
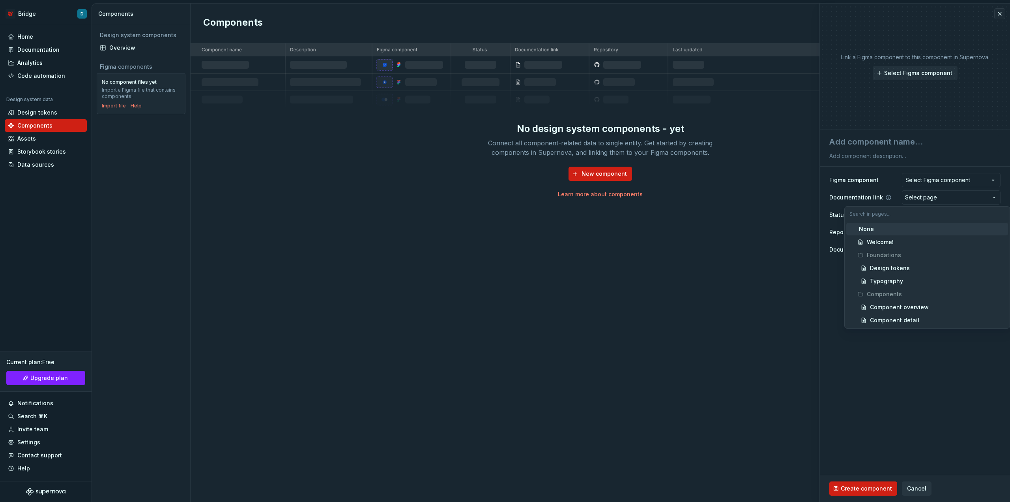
click at [919, 195] on html "**********" at bounding box center [505, 251] width 1010 height 502
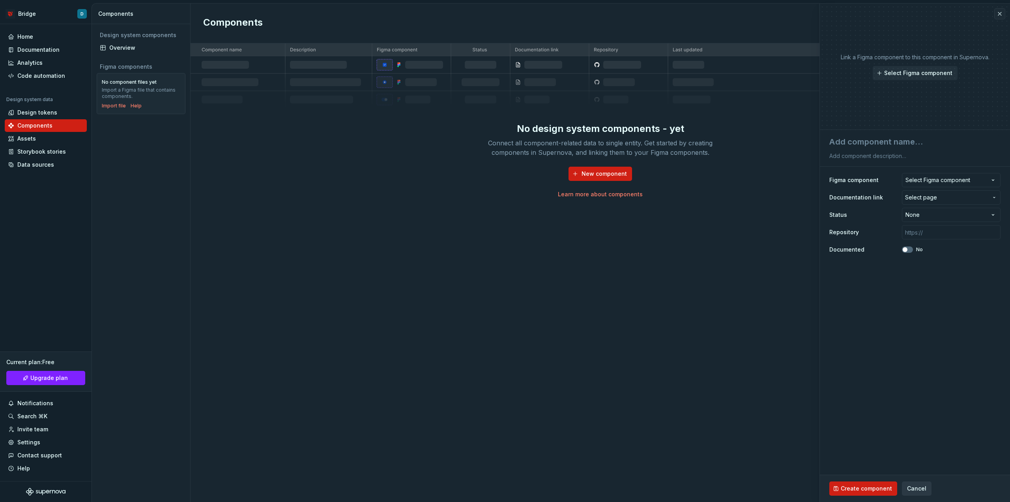
click at [916, 487] on span "Cancel" at bounding box center [916, 488] width 19 height 8
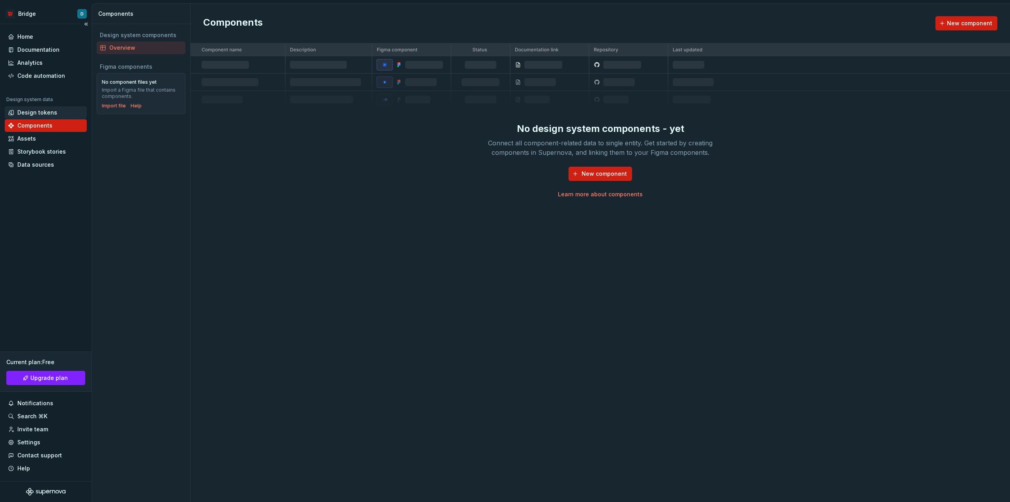
click at [41, 110] on div "Design tokens" at bounding box center [37, 113] width 40 height 8
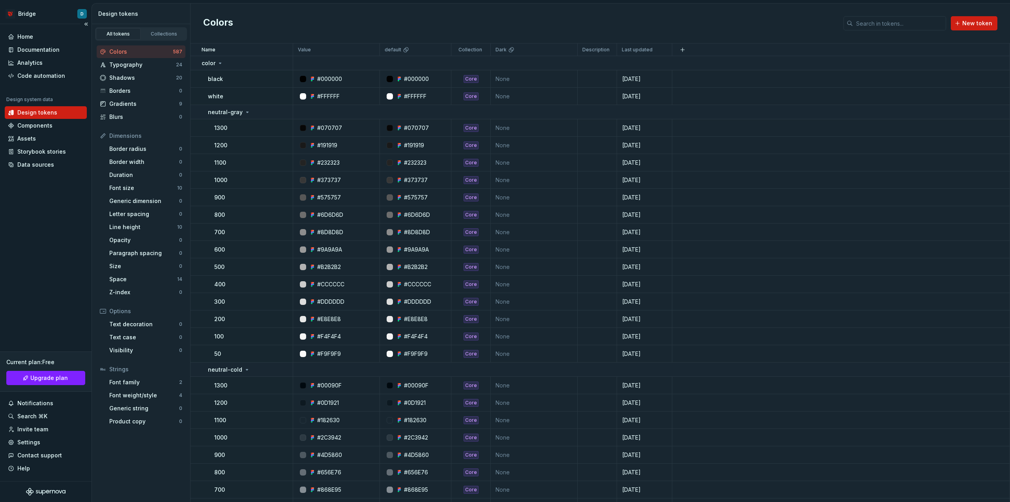
click at [49, 236] on div "Home Documentation Analytics Code automation Design system data Design tokens C…" at bounding box center [46, 252] width 92 height 457
click at [41, 167] on div "Data sources" at bounding box center [35, 165] width 37 height 8
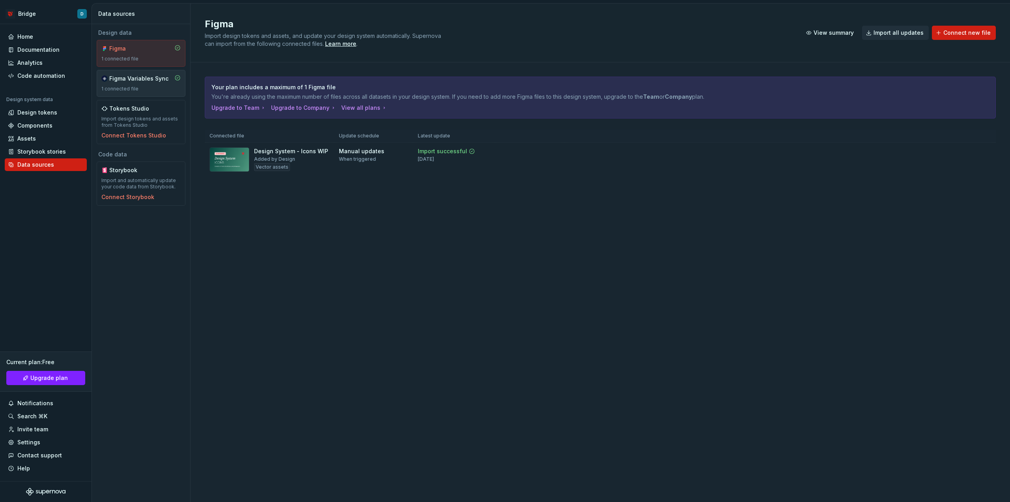
click at [134, 79] on div "Figma Variables Sync" at bounding box center [138, 79] width 59 height 8
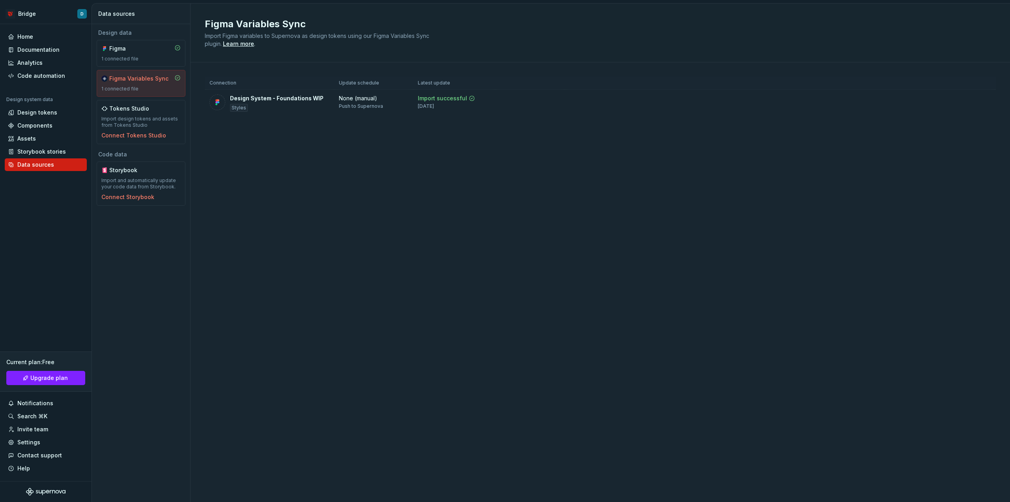
click at [127, 308] on div "Design data Figma 1 connected file Figma Variables Sync 1 connected file Tokens…" at bounding box center [141, 262] width 98 height 477
click at [40, 45] on div "Documentation" at bounding box center [46, 49] width 82 height 13
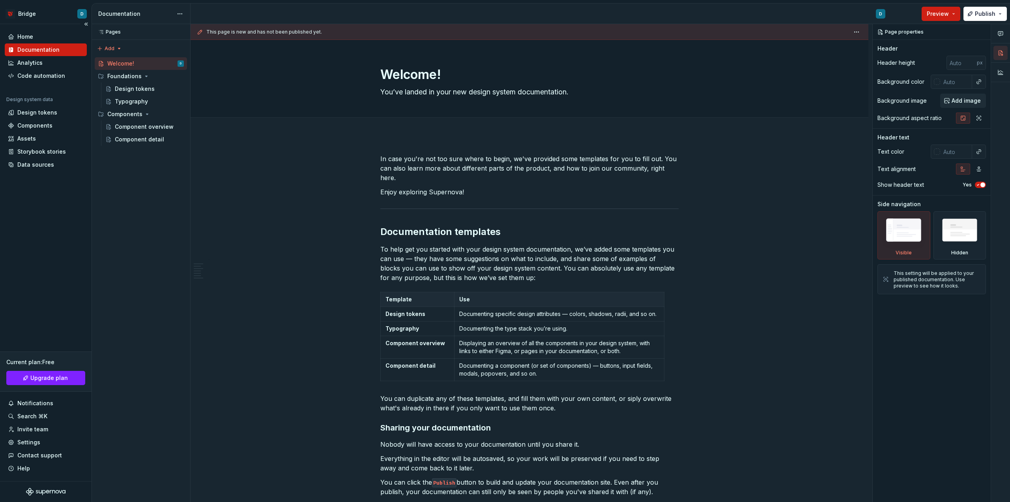
type textarea "*"
click at [36, 114] on div "Design tokens" at bounding box center [37, 113] width 40 height 8
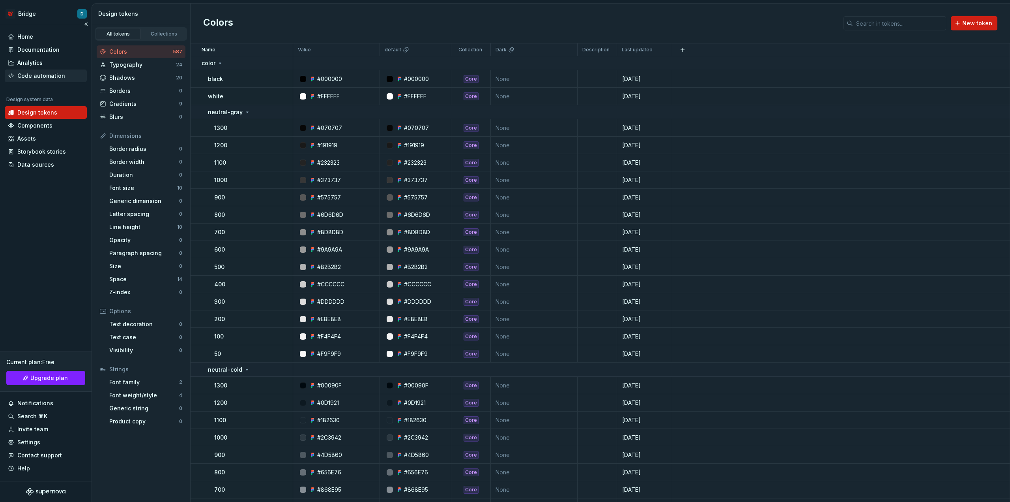
click at [37, 77] on div "Code automation" at bounding box center [41, 76] width 48 height 8
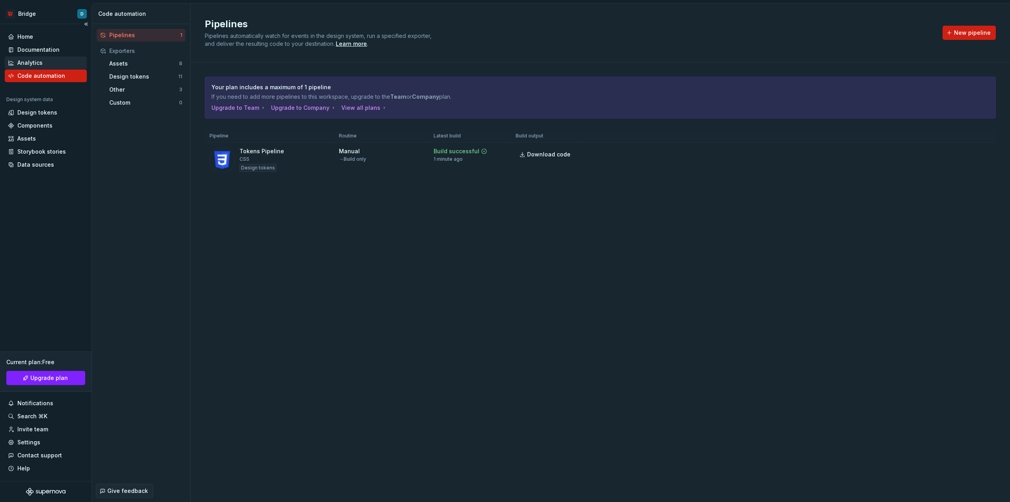
click at [33, 62] on div "Analytics" at bounding box center [29, 63] width 25 height 8
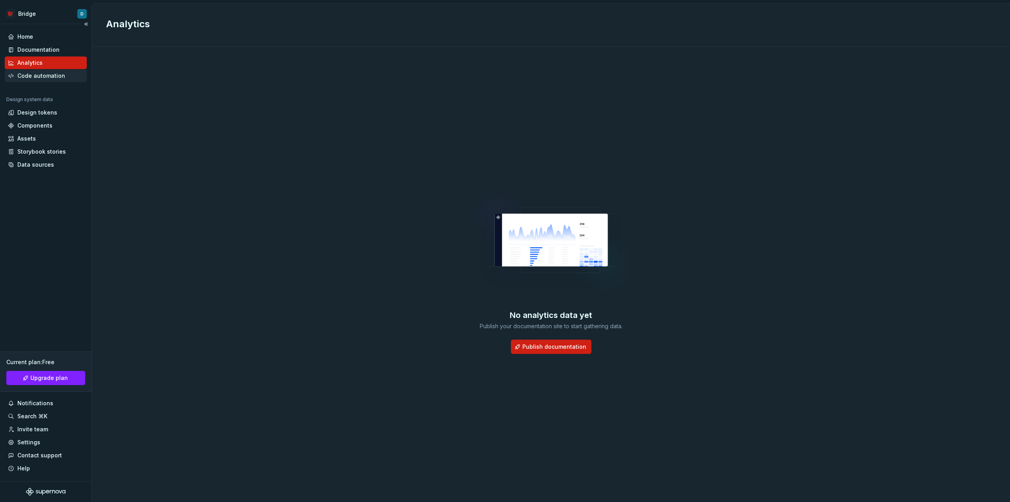
click at [55, 79] on div "Code automation" at bounding box center [41, 76] width 48 height 8
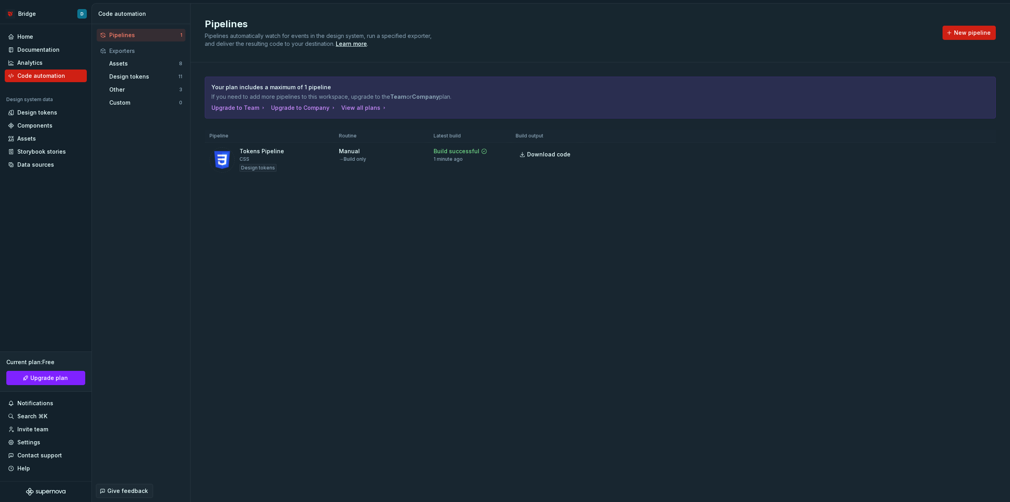
click at [301, 247] on div "Pipelines Pipelines automatically watch for events in the design system, run a …" at bounding box center [601, 253] width 820 height 498
click at [497, 344] on div "Pipelines Pipelines automatically watch for events in the design system, run a …" at bounding box center [601, 253] width 820 height 498
click at [715, 353] on div "Pipelines Pipelines automatically watch for events in the design system, run a …" at bounding box center [601, 253] width 820 height 498
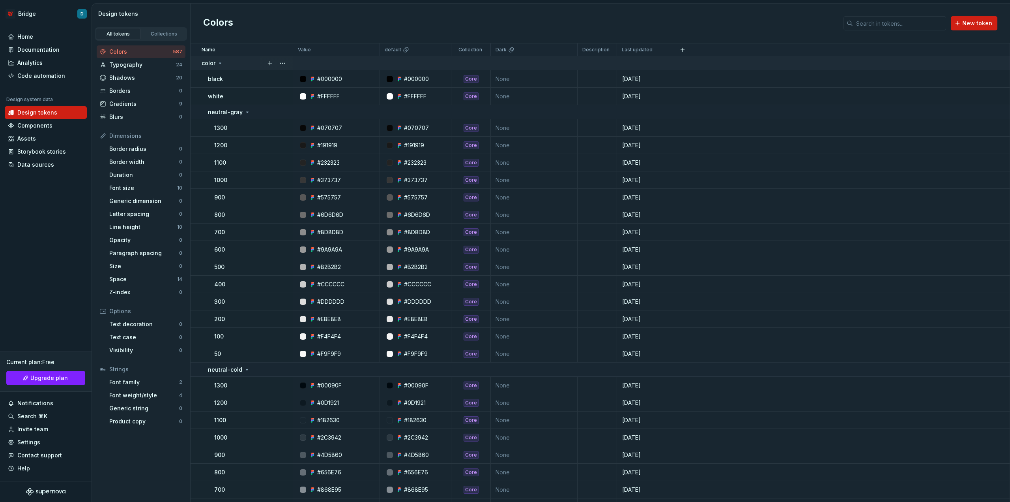
click at [221, 61] on icon at bounding box center [220, 63] width 6 height 6
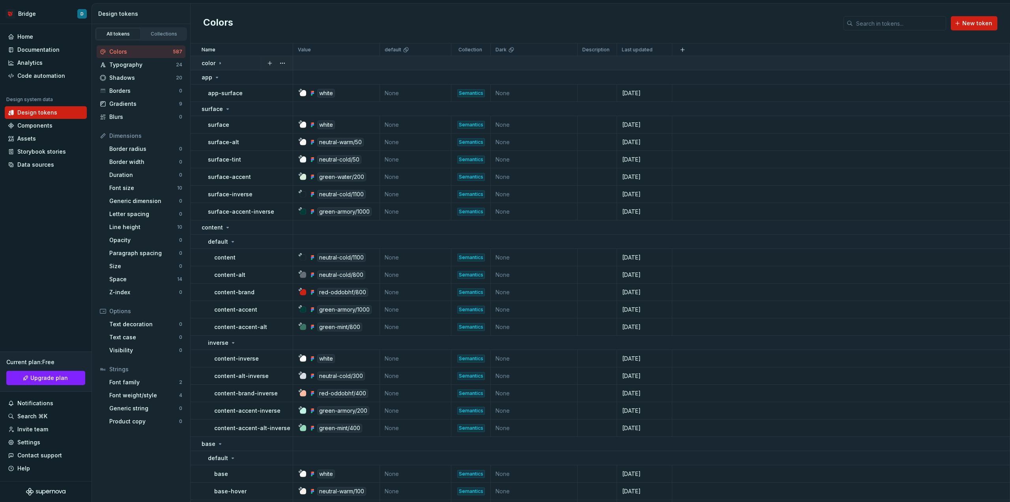
click at [219, 62] on icon at bounding box center [220, 63] width 6 height 6
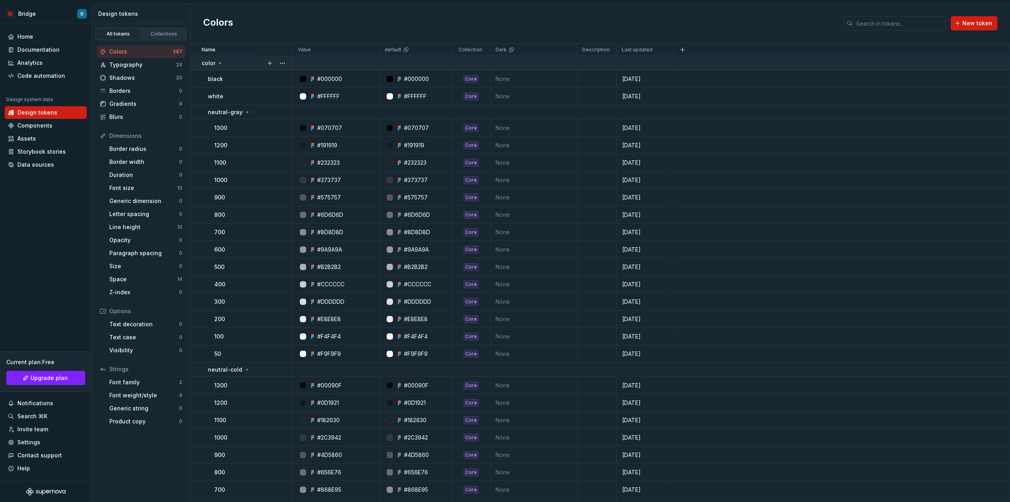
click at [219, 62] on icon at bounding box center [220, 63] width 6 height 6
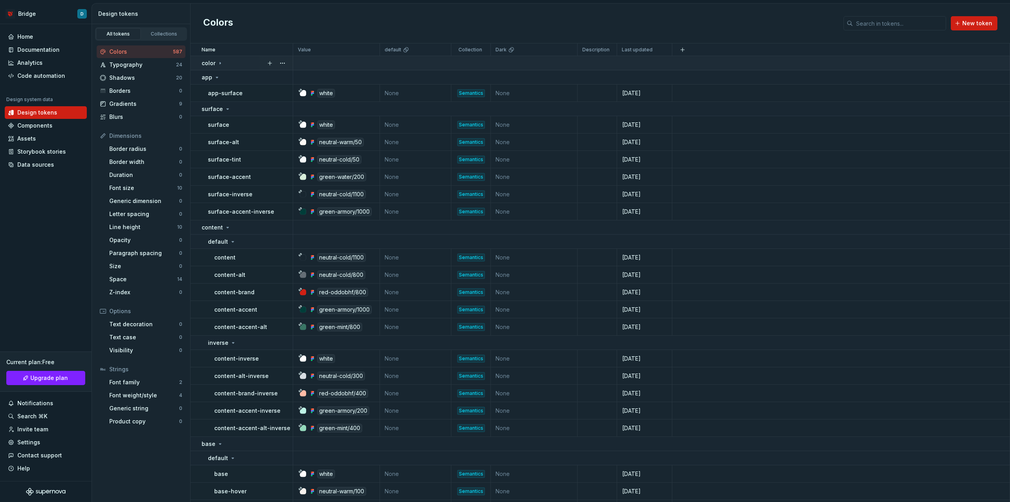
click at [219, 62] on icon at bounding box center [220, 63] width 6 height 6
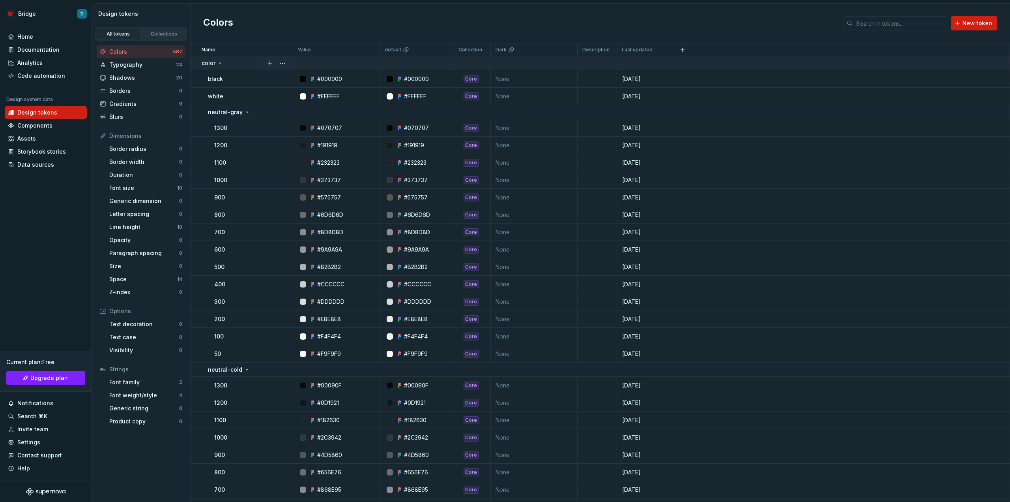
click at [219, 62] on icon at bounding box center [220, 63] width 6 height 6
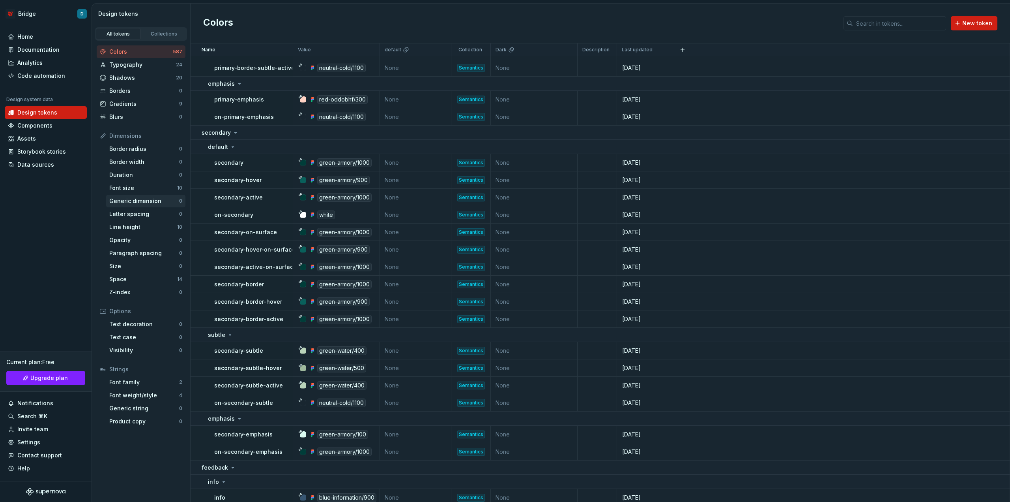
scroll to position [1105, 0]
